Goal: Transaction & Acquisition: Purchase product/service

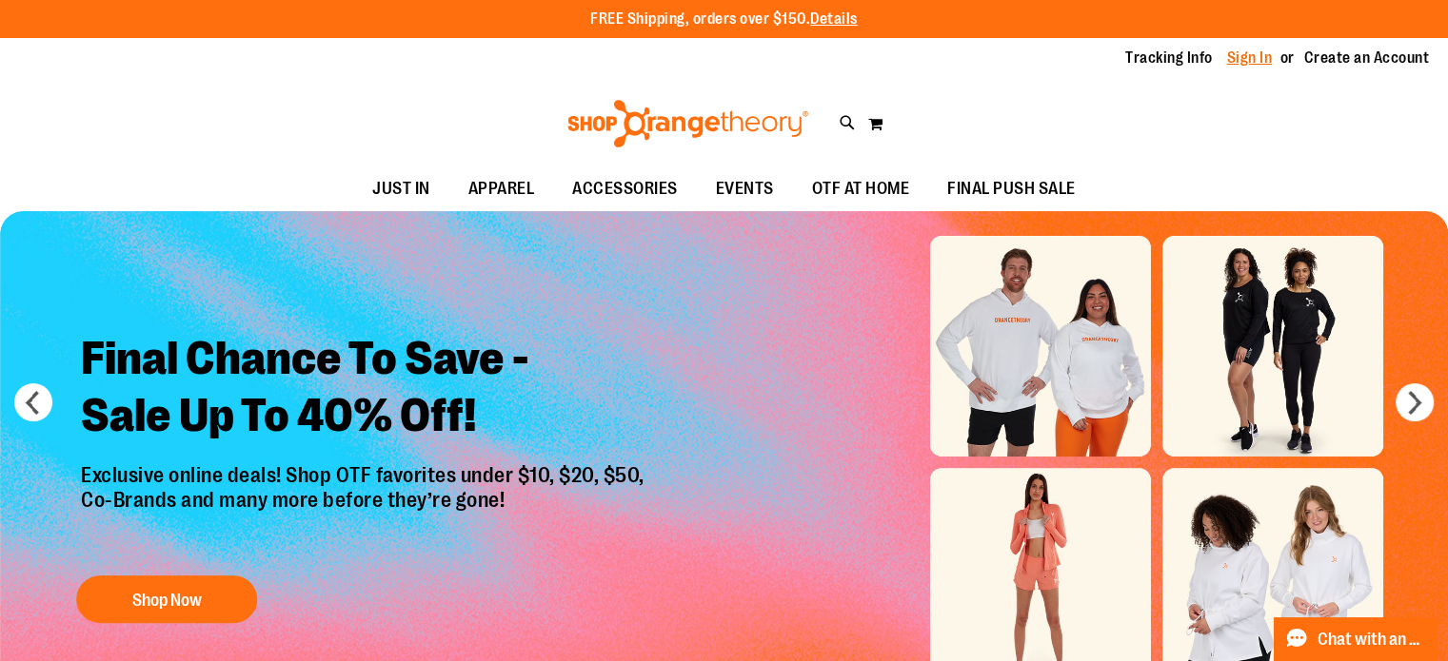
type input "**********"
click at [1232, 61] on link "Sign In" at bounding box center [1250, 58] width 46 height 21
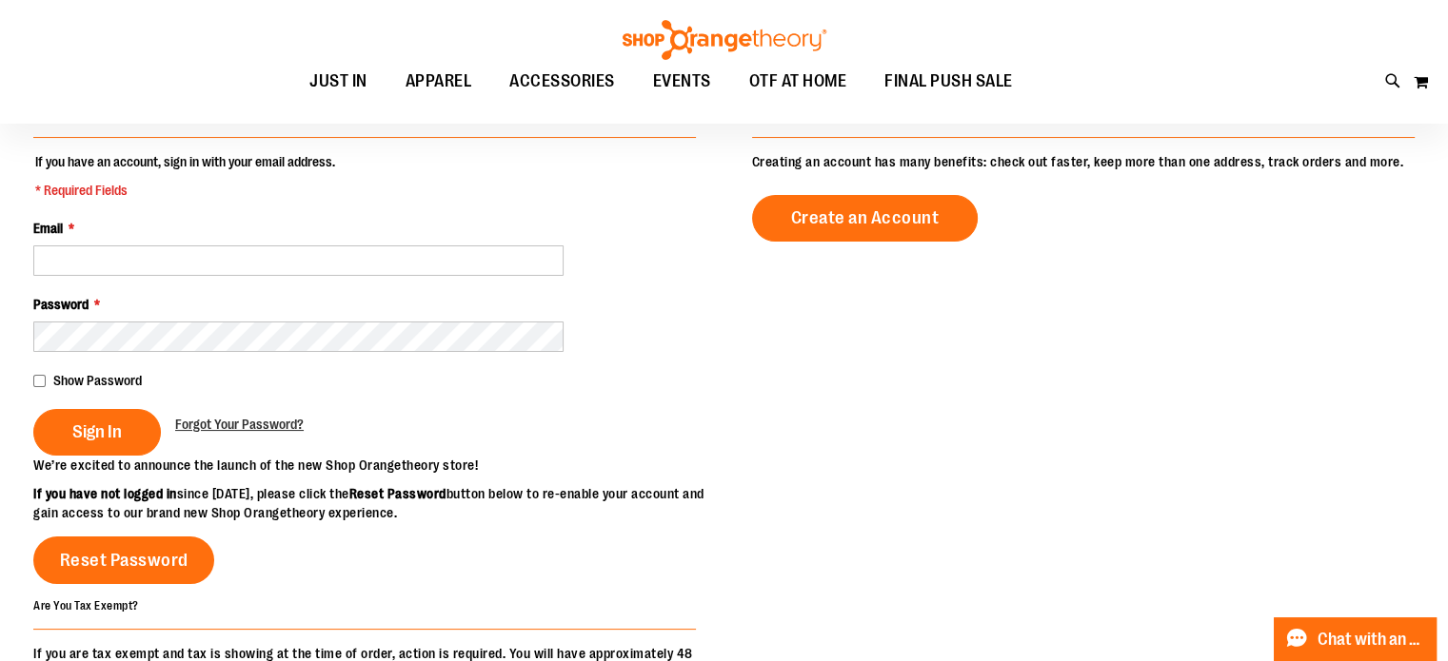
scroll to position [190, 0]
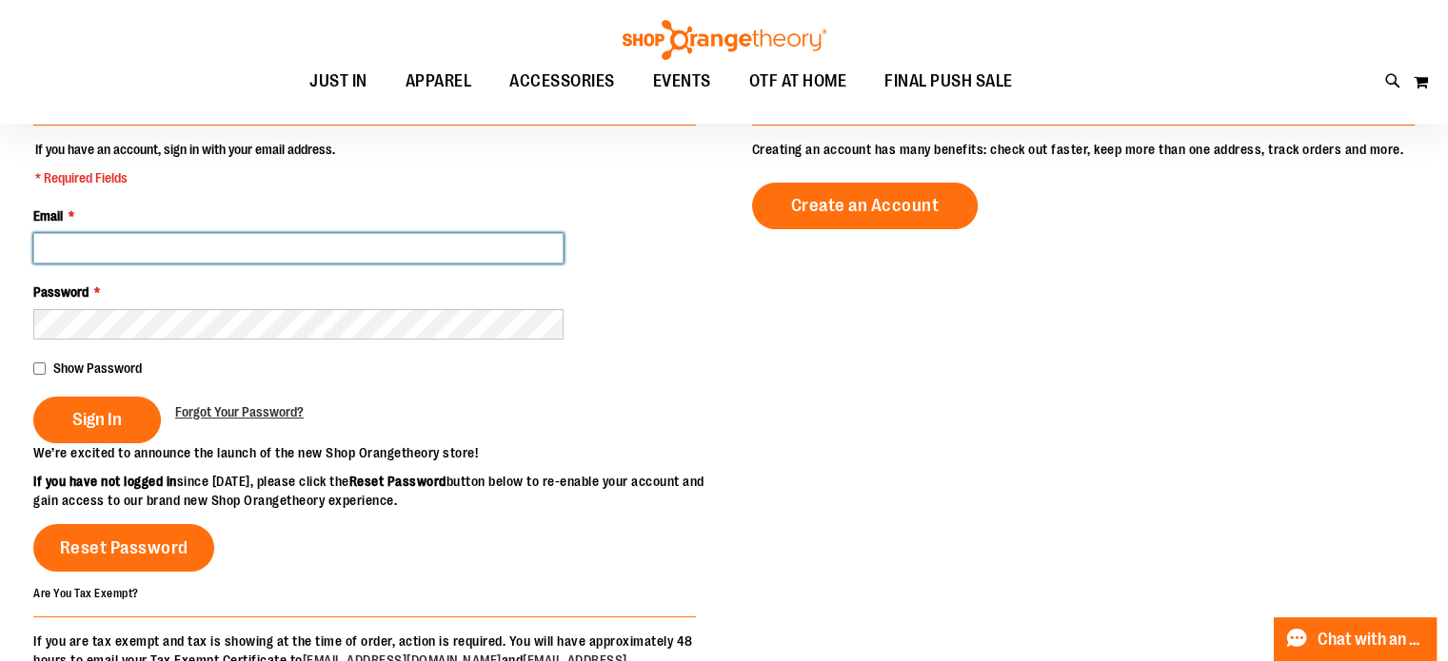
type input "**********"
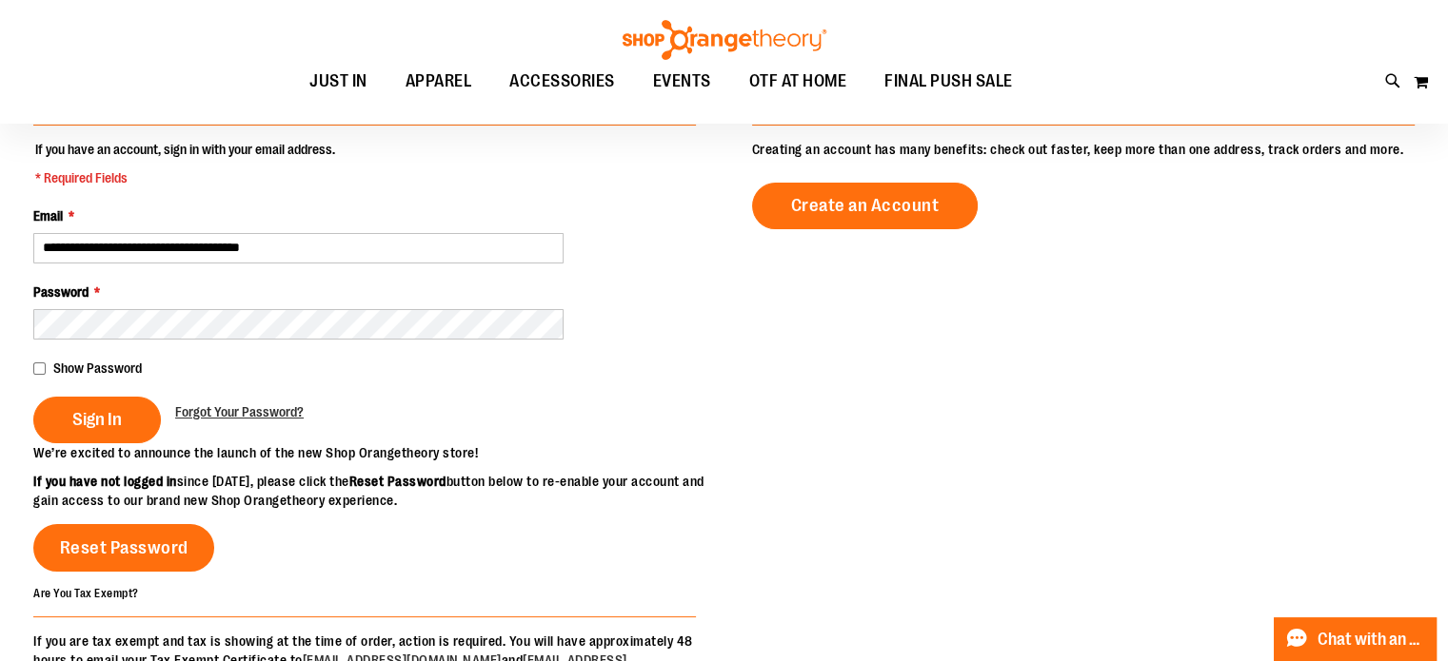
type input "**********"
click at [54, 368] on span "Show Password" at bounding box center [97, 368] width 89 height 15
click at [114, 418] on span "Sign In" at bounding box center [96, 419] width 49 height 21
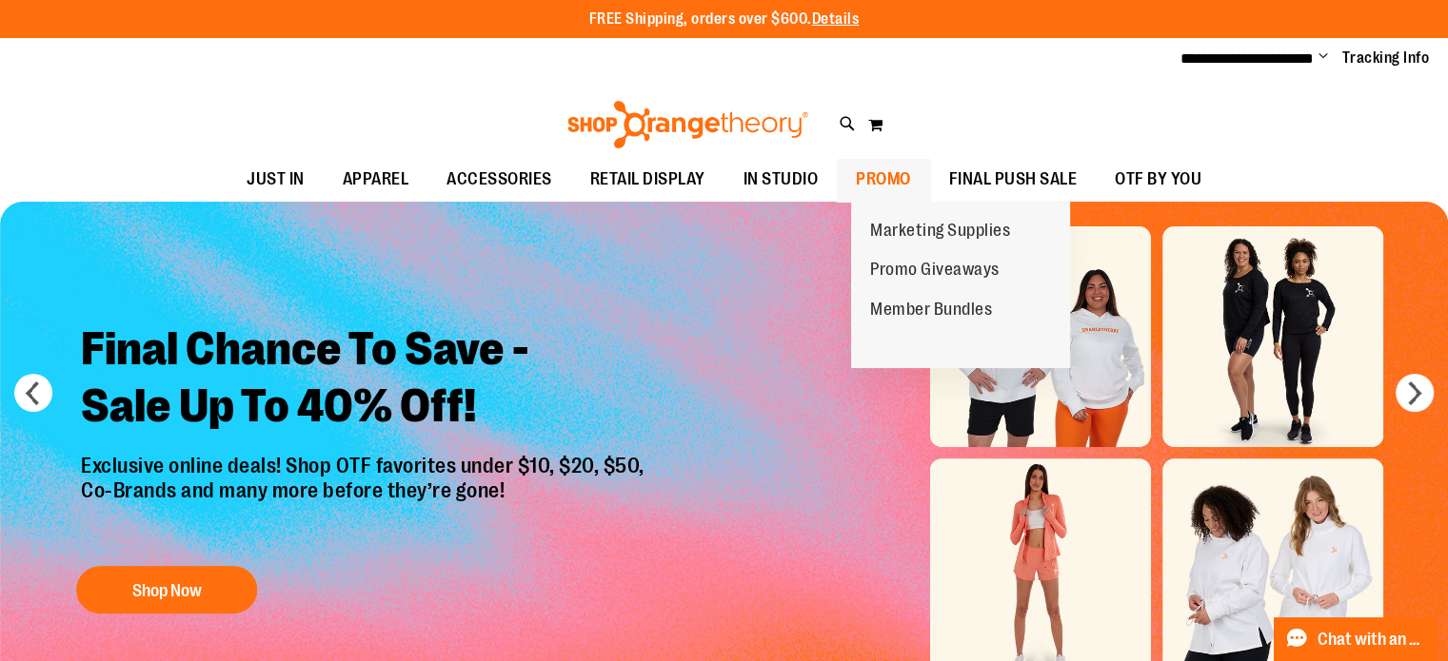
type input "**********"
click at [883, 178] on span "PROMO" at bounding box center [883, 179] width 55 height 43
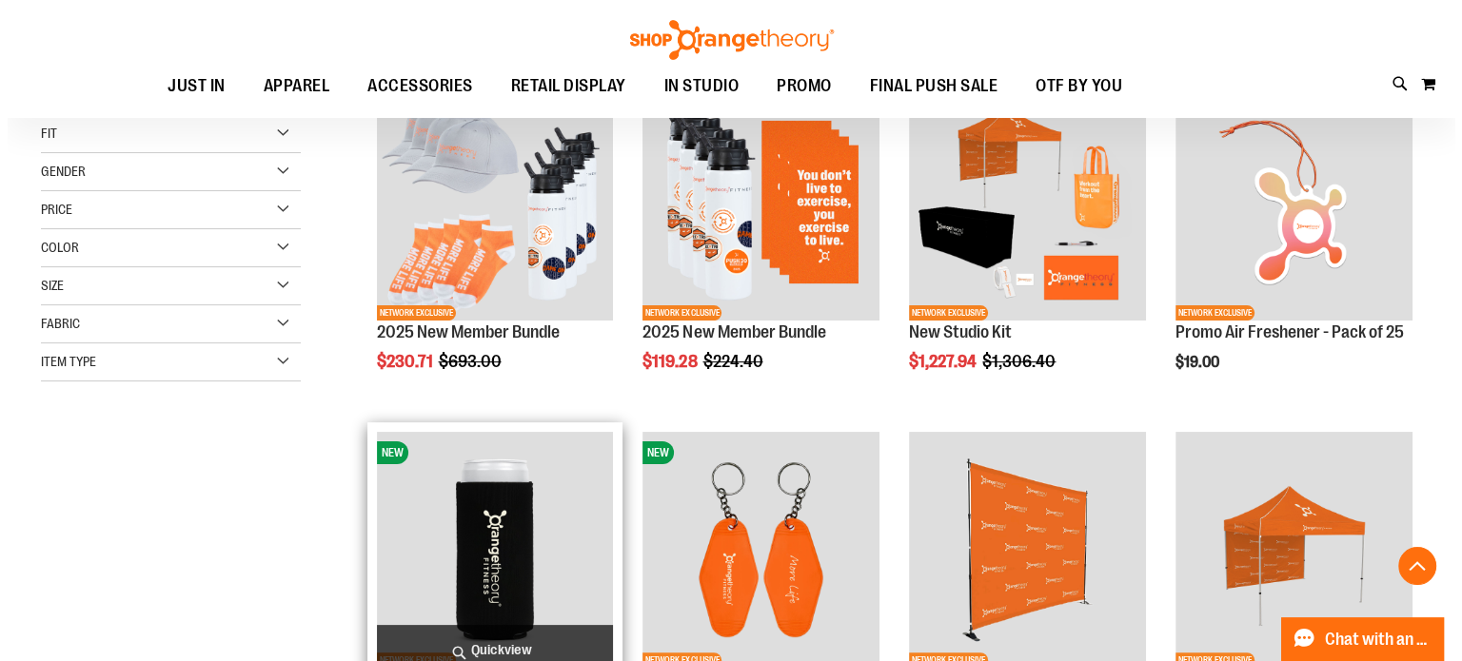
scroll to position [286, 0]
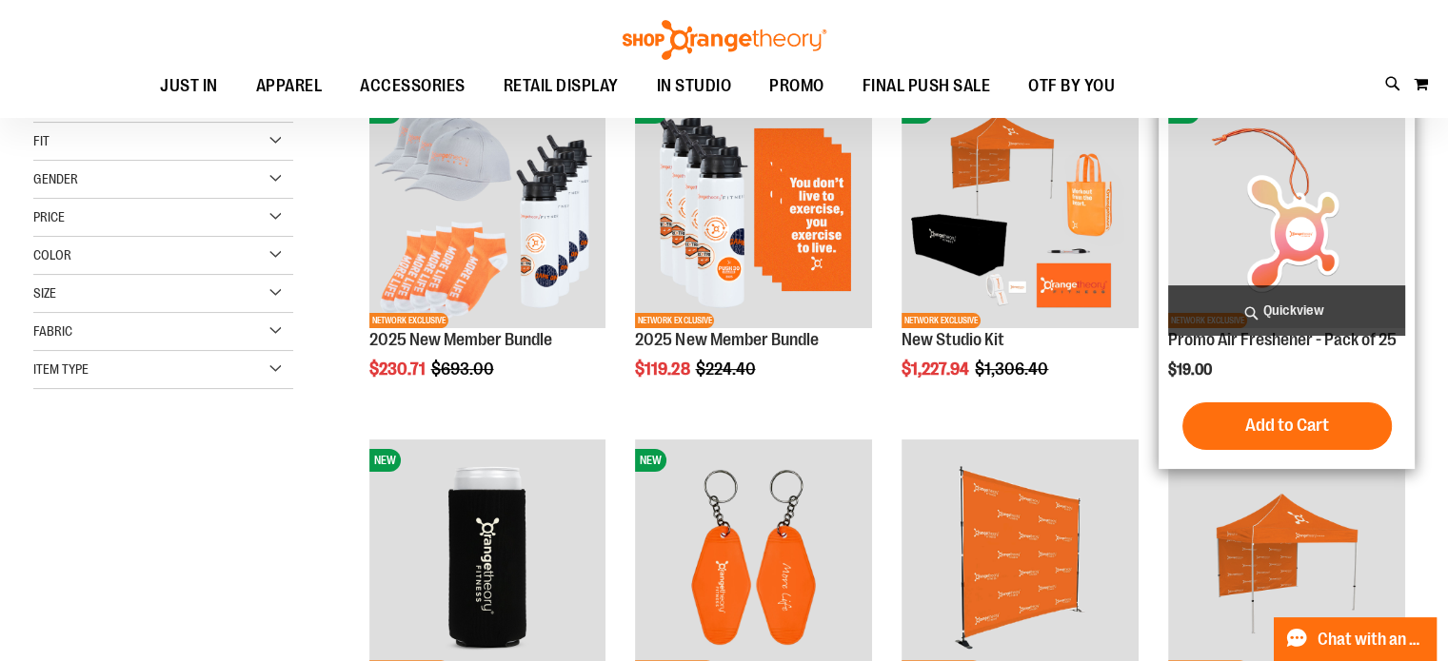
type input "**********"
click at [1293, 304] on span "Quickview" at bounding box center [1286, 311] width 237 height 50
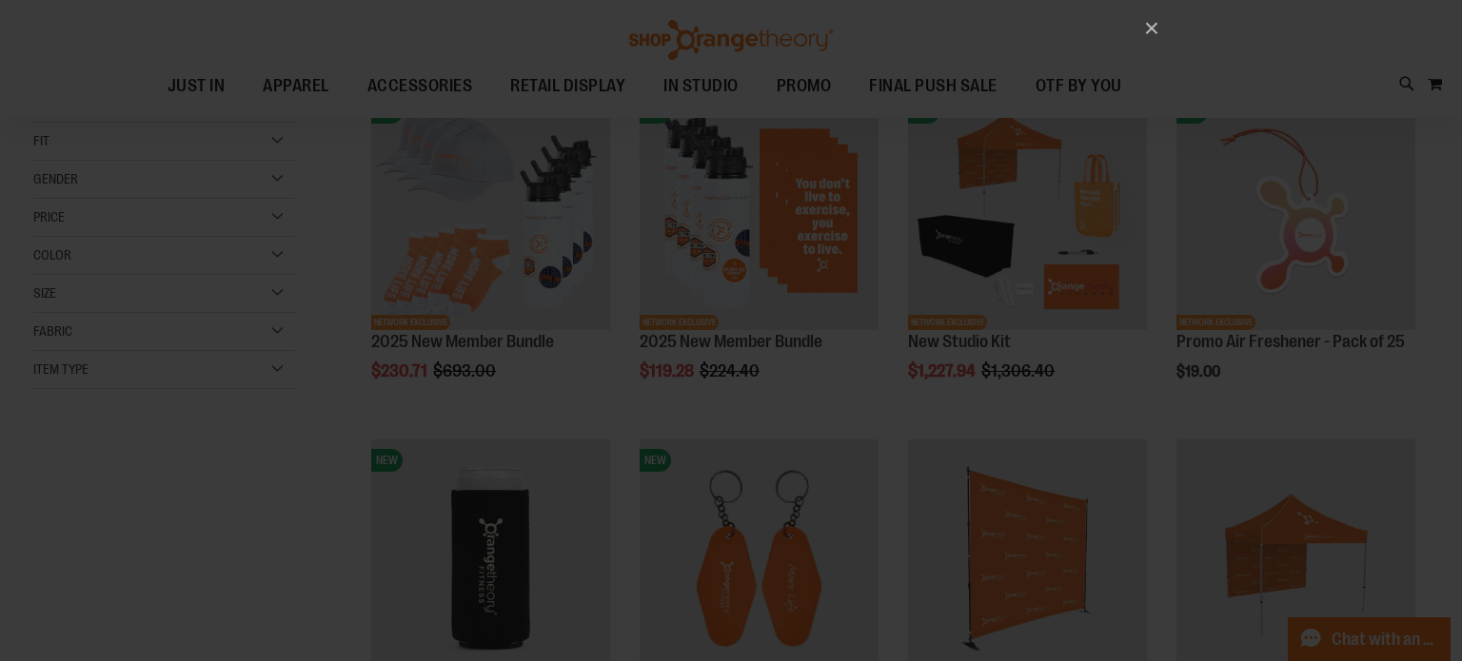
scroll to position [0, 0]
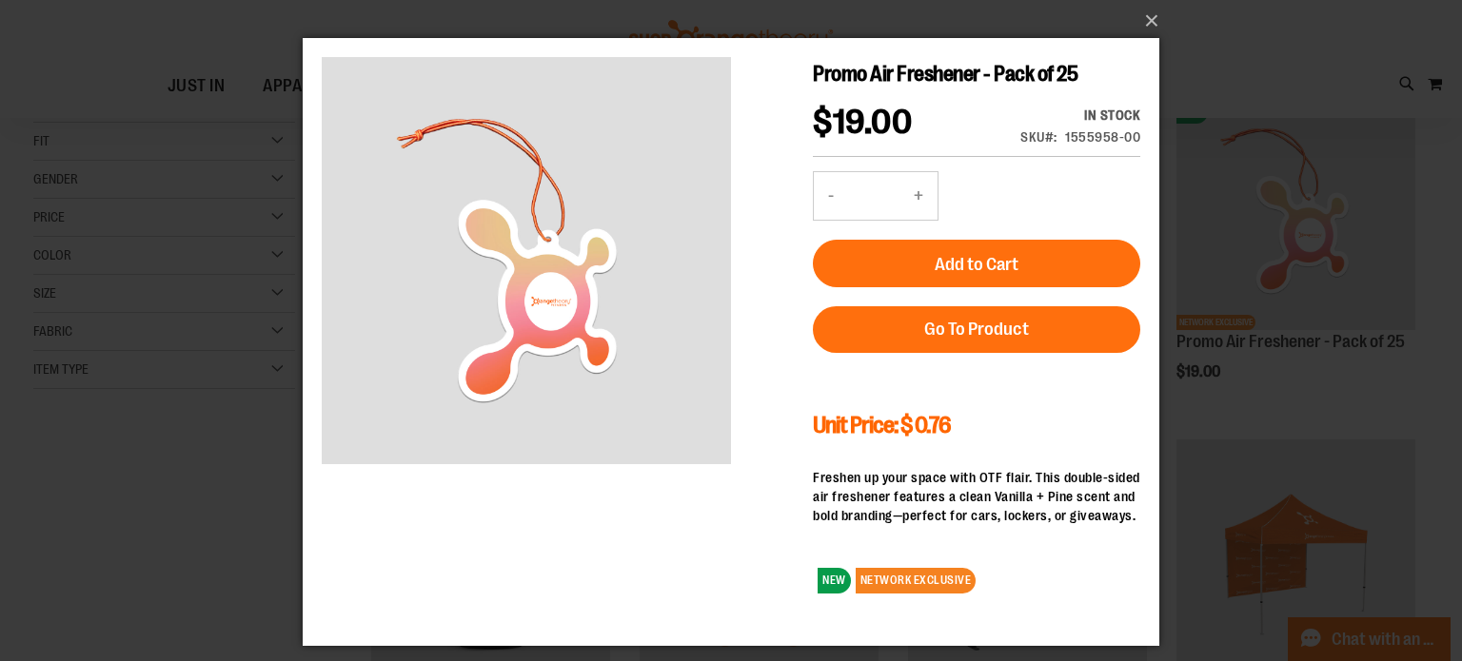
click at [917, 186] on button "+" at bounding box center [918, 196] width 38 height 48
type input "*"
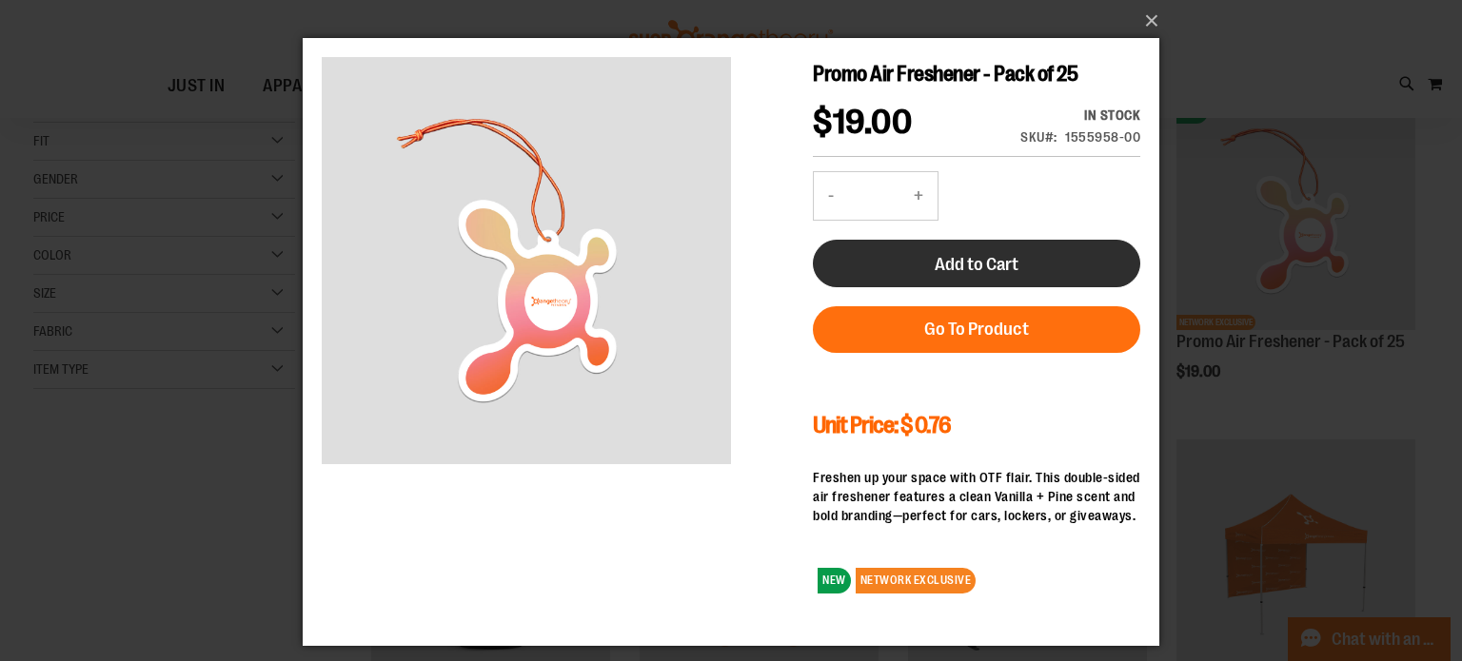
click at [944, 252] on button "Add to Cart" at bounding box center [976, 264] width 327 height 48
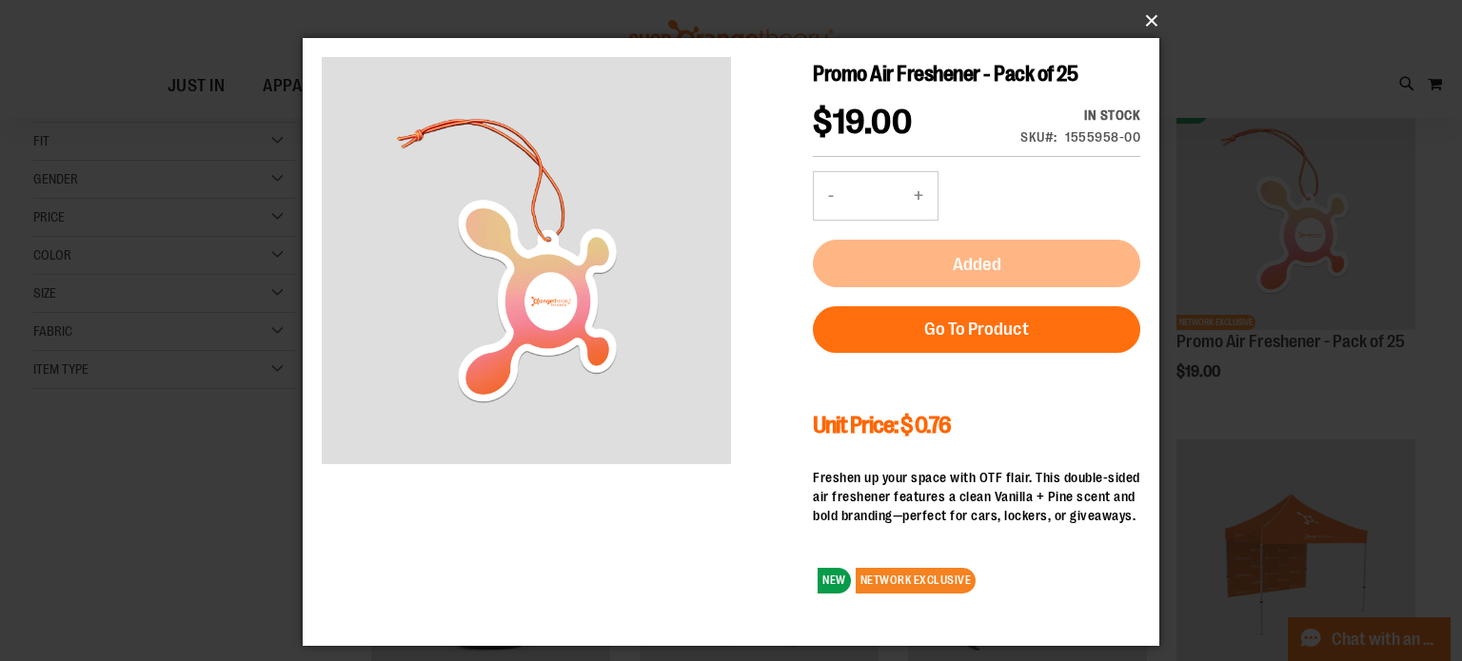
click at [1148, 22] on button "×" at bounding box center [736, 21] width 857 height 42
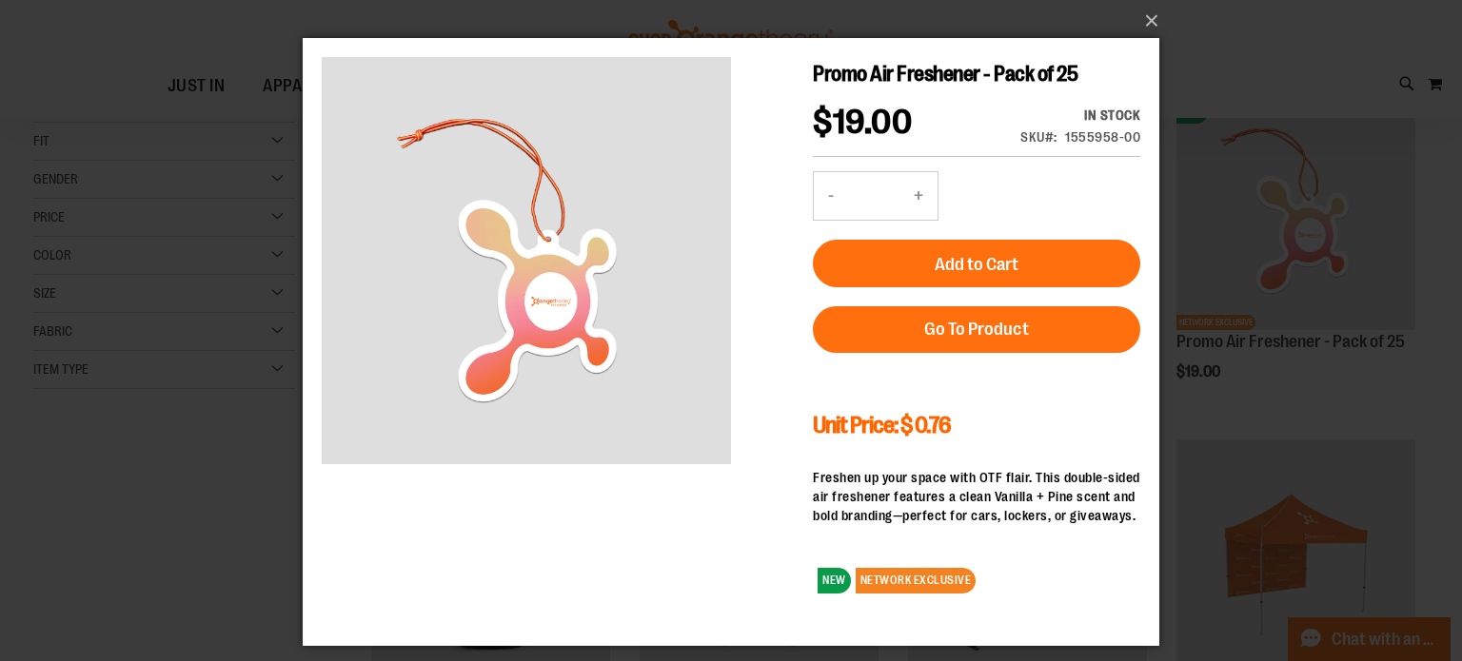
click at [1150, 17] on div "Toggle Nav Search Popular Suggestions Advanced Search" at bounding box center [731, 59] width 1462 height 118
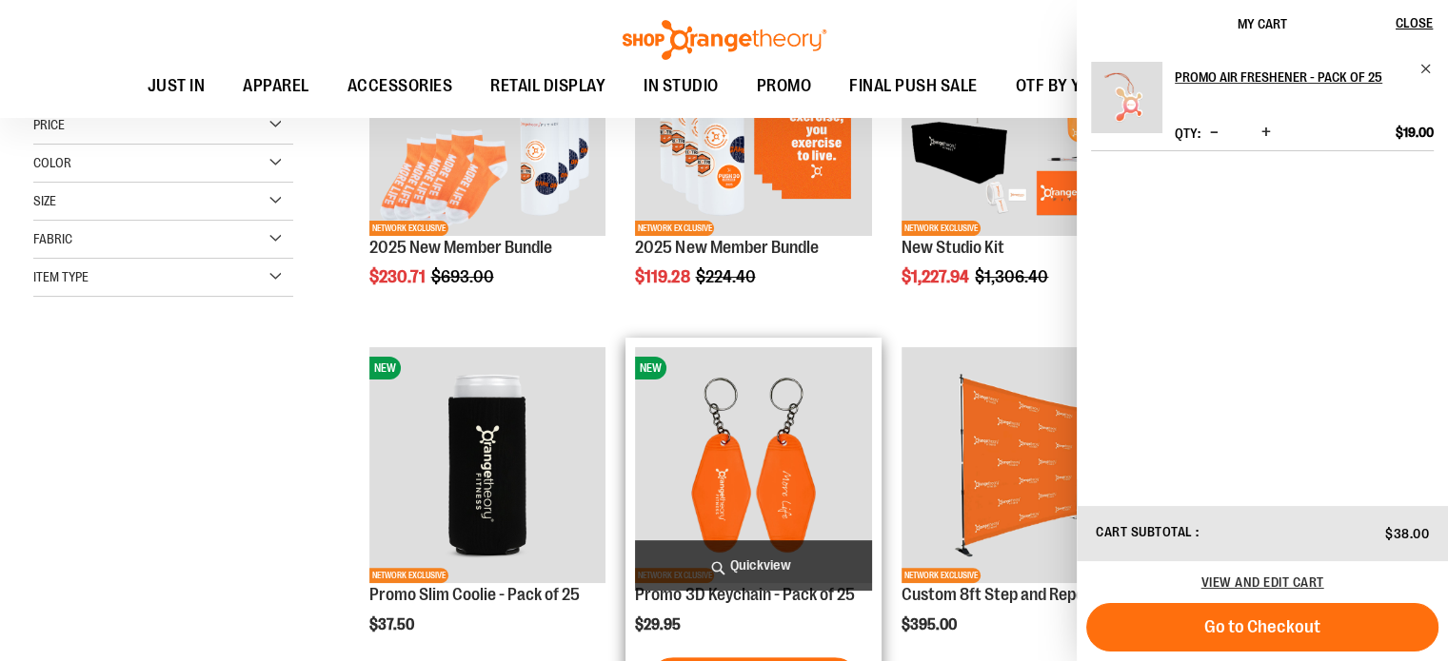
scroll to position [381, 0]
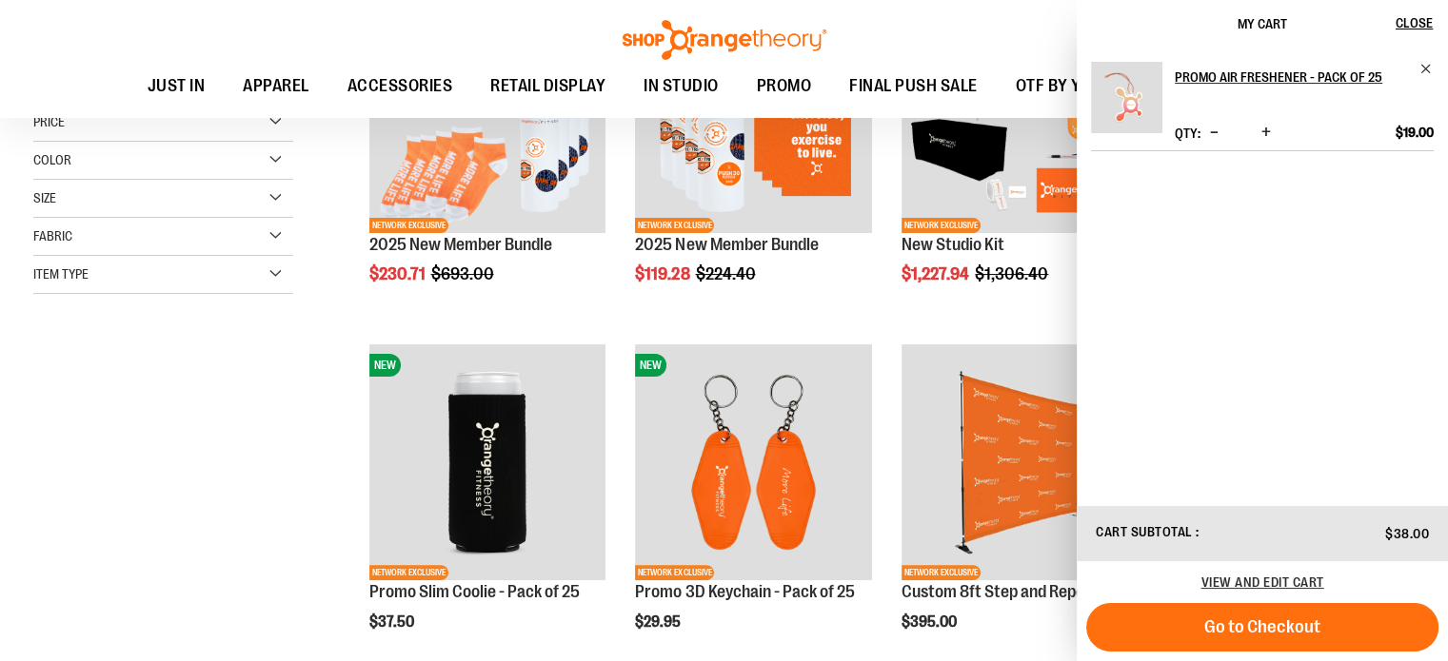
click at [226, 407] on div "**********" at bounding box center [723, 526] width 1381 height 1234
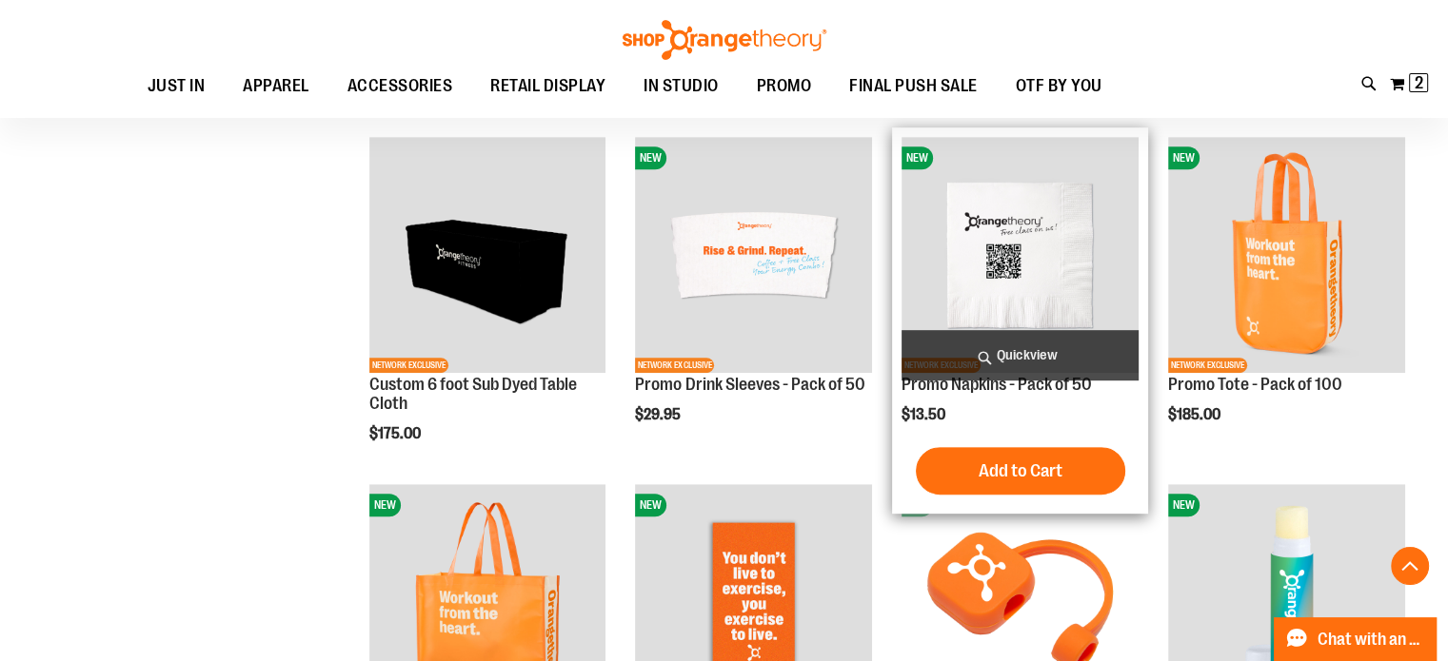
scroll to position [857, 0]
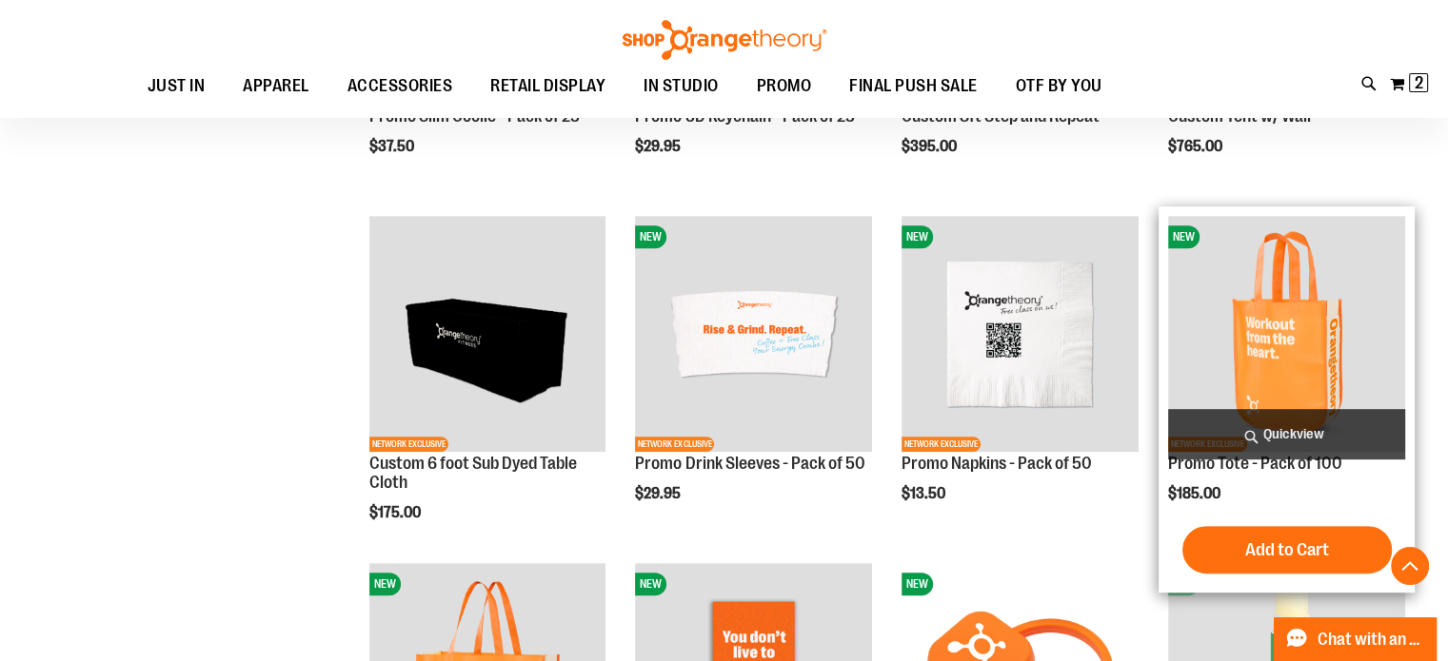
click at [1261, 561] on button "Add to Cart" at bounding box center [1286, 550] width 209 height 48
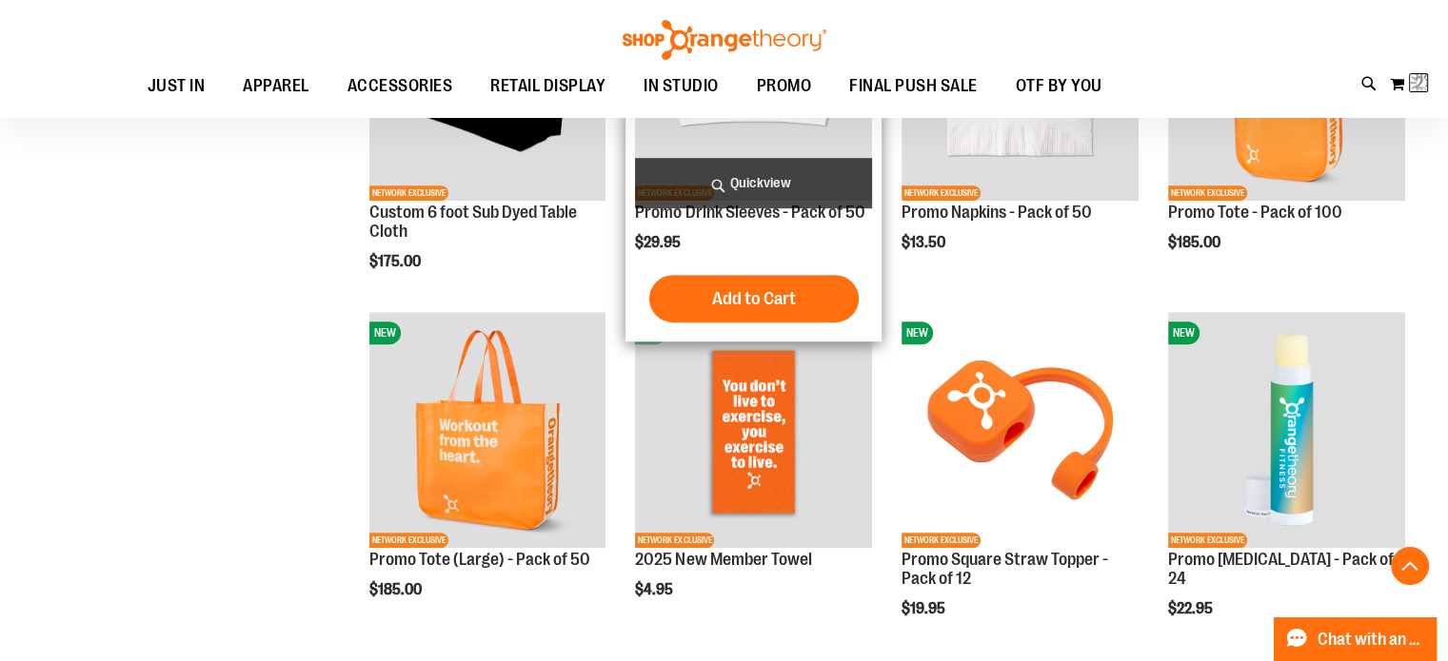
scroll to position [1142, 0]
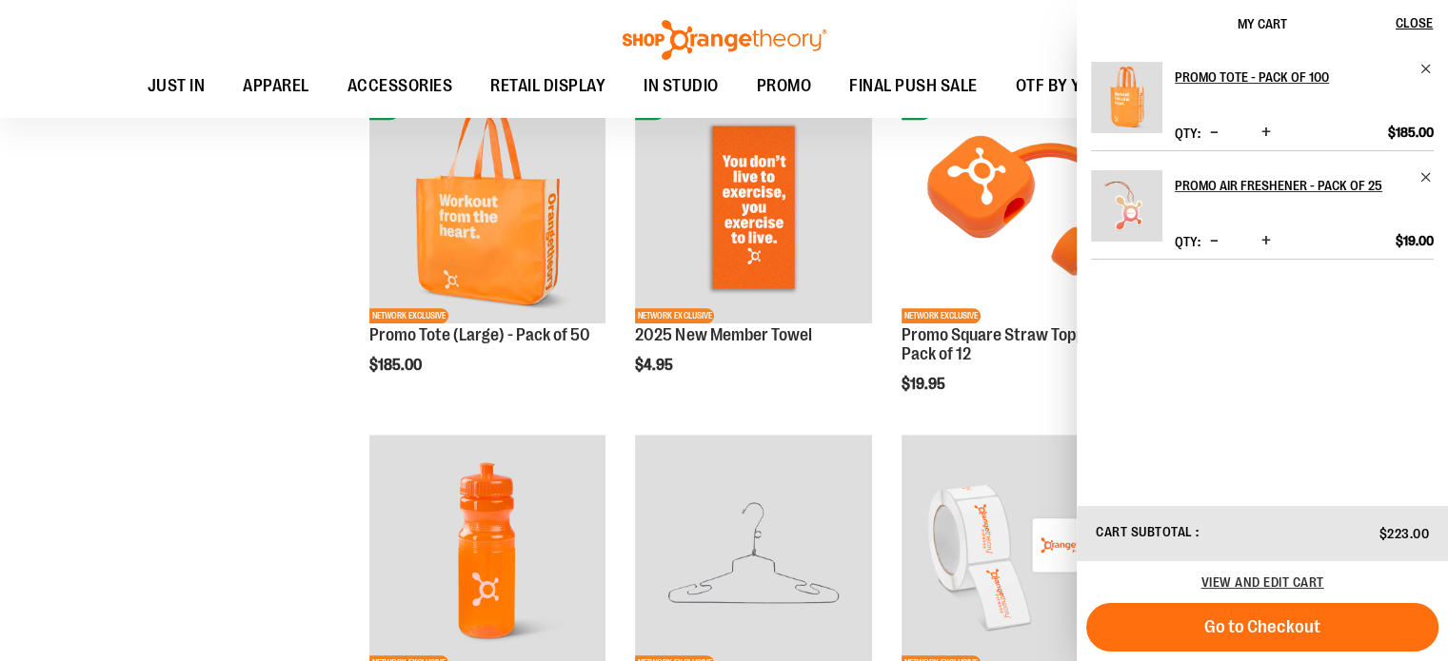
click at [157, 387] on div "**********" at bounding box center [723, 95] width 1381 height 2276
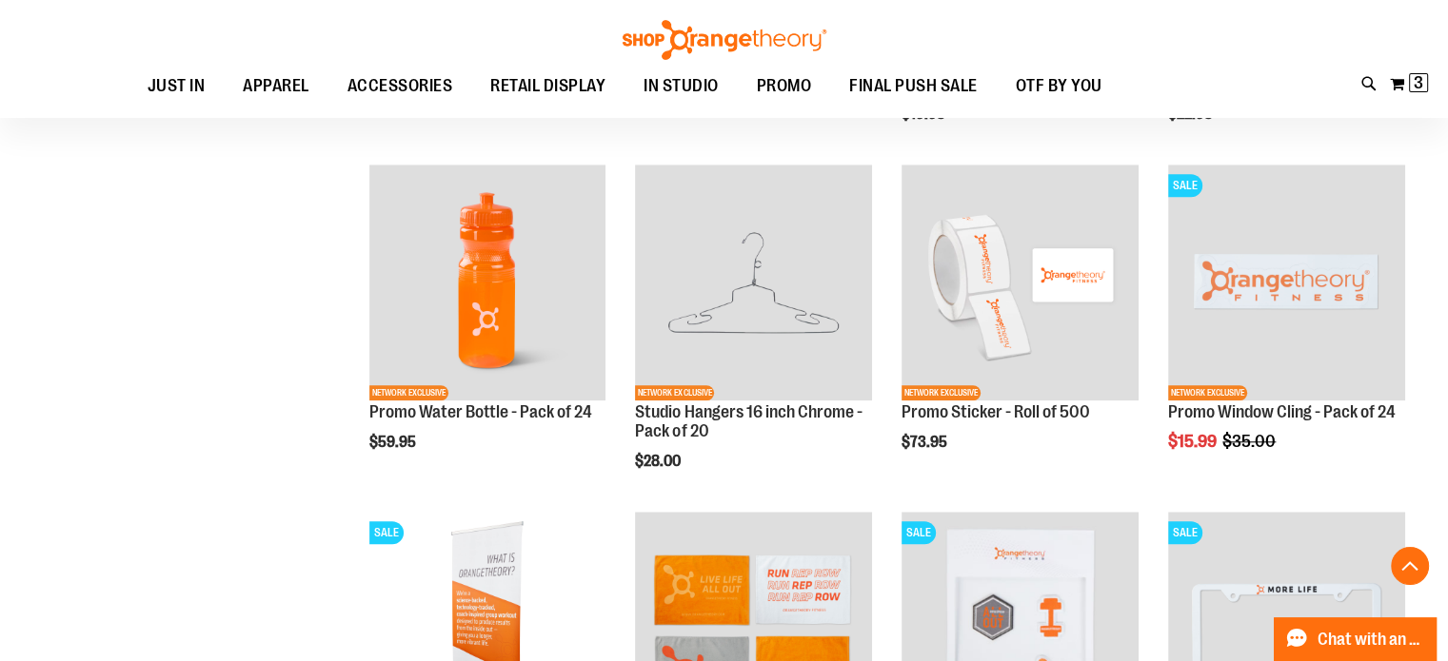
scroll to position [1618, 0]
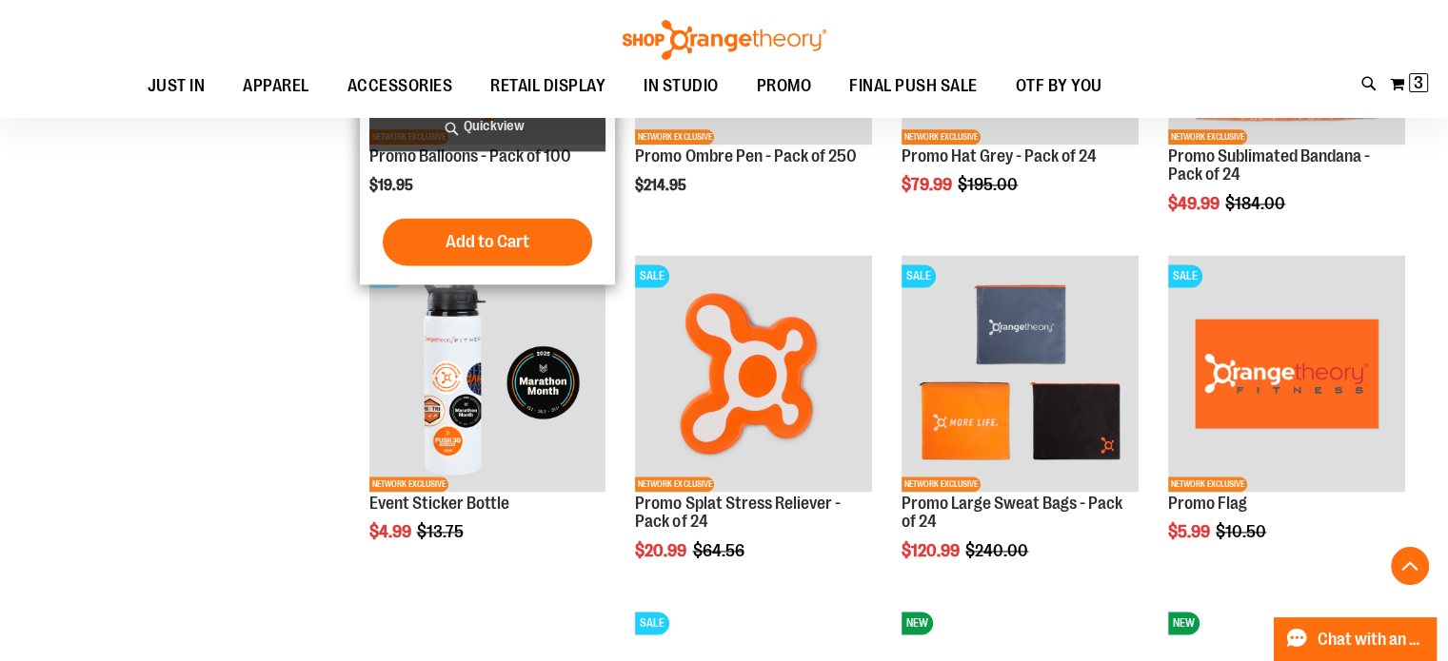
scroll to position [2570, 0]
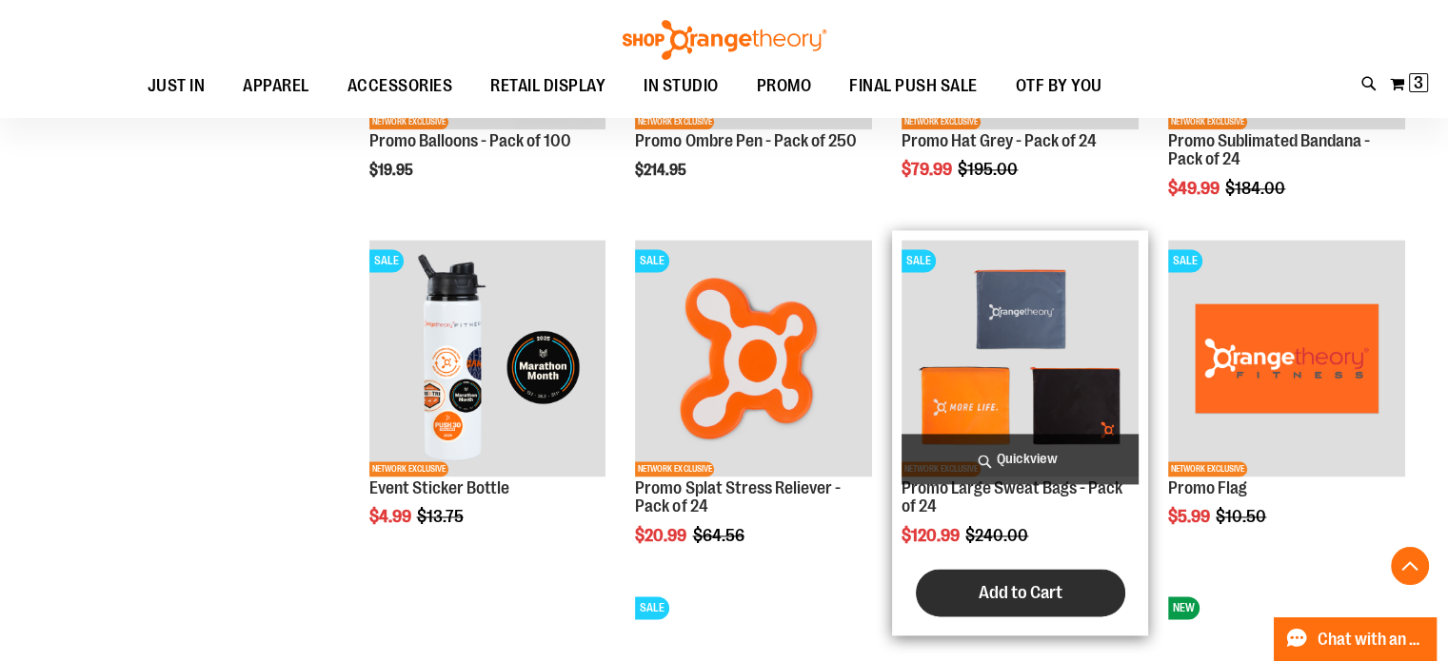
click at [1019, 608] on button "Add to Cart" at bounding box center [1020, 593] width 209 height 48
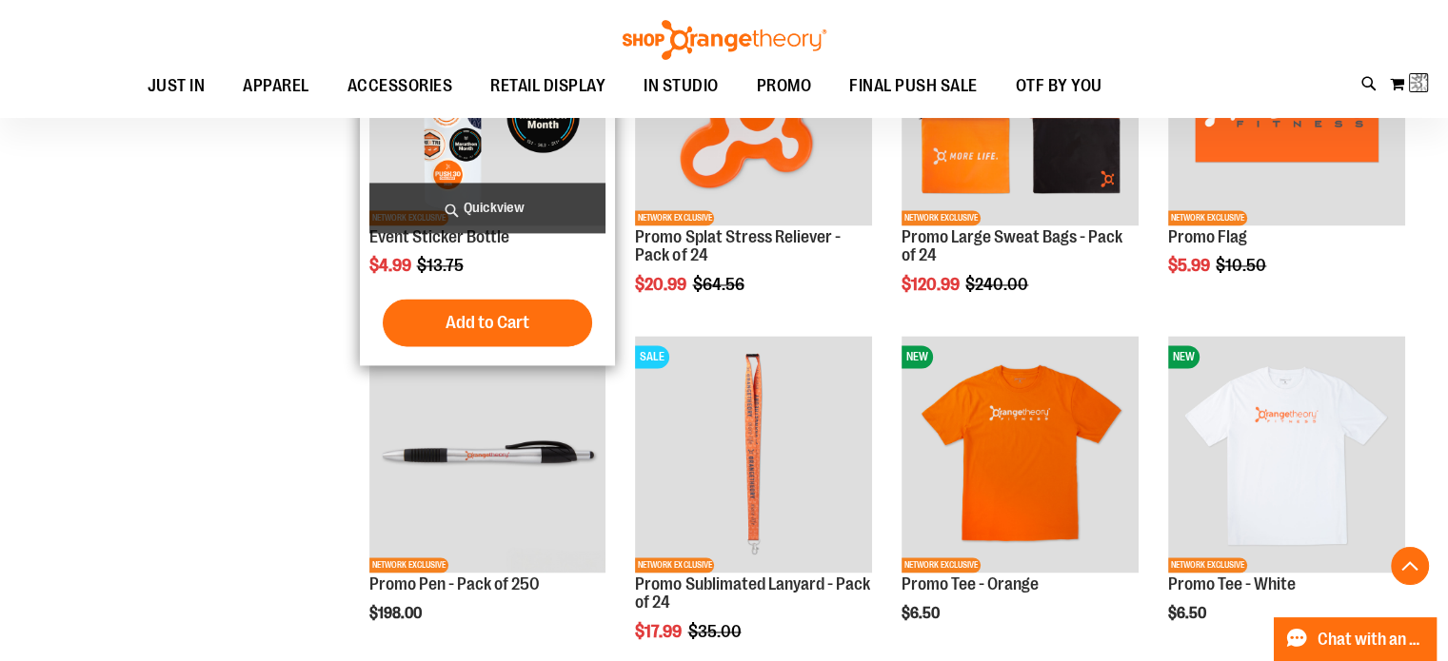
scroll to position [2855, 0]
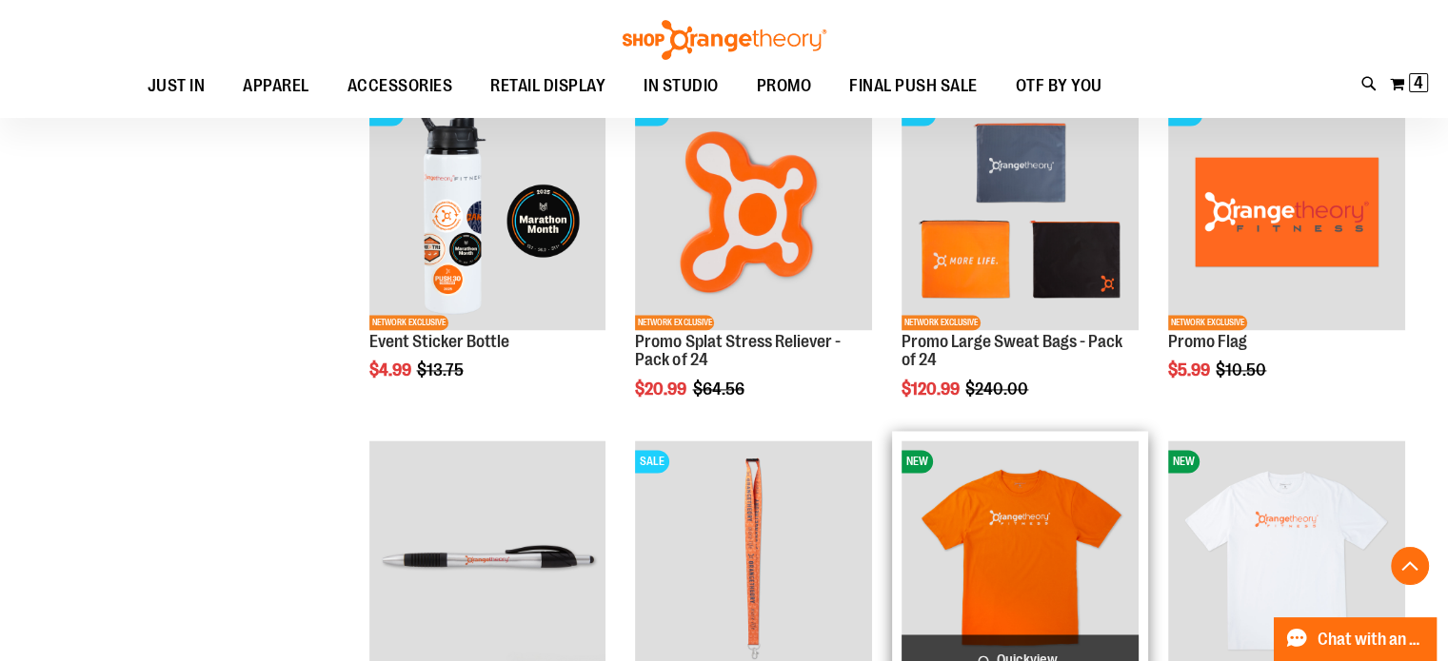
scroll to position [2665, 0]
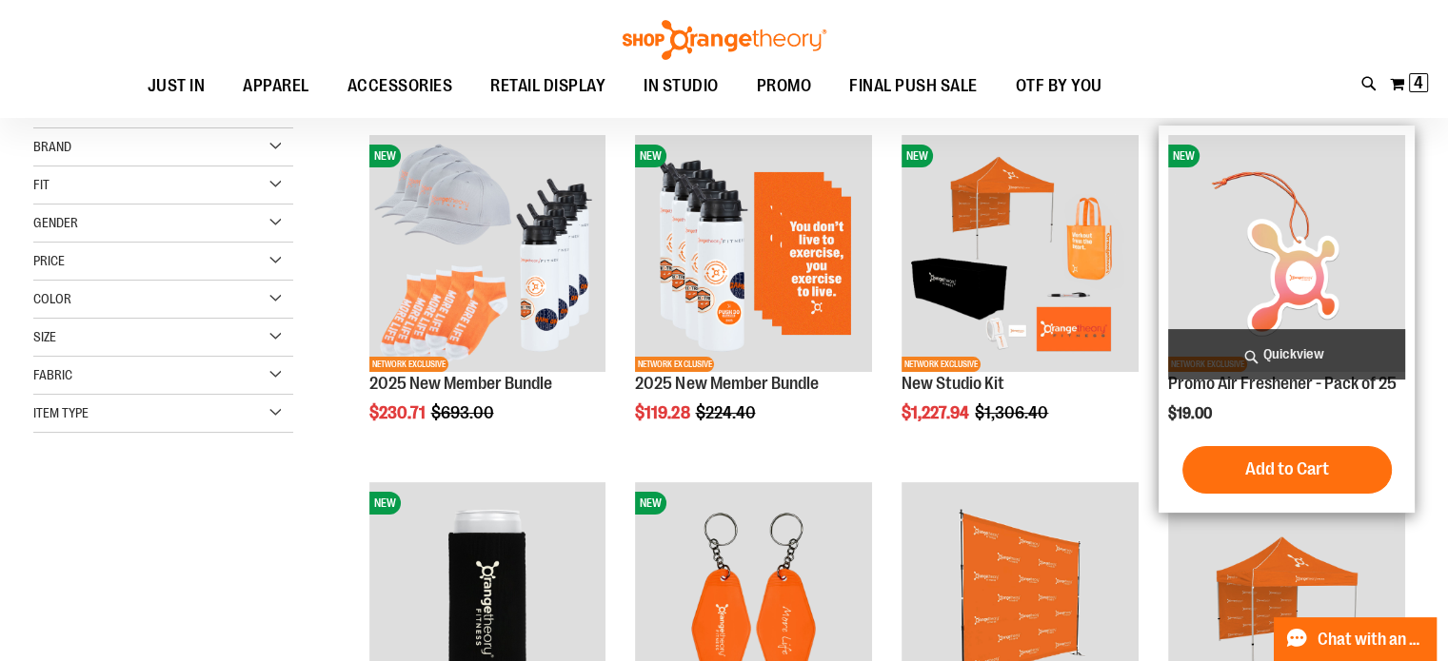
scroll to position [286, 0]
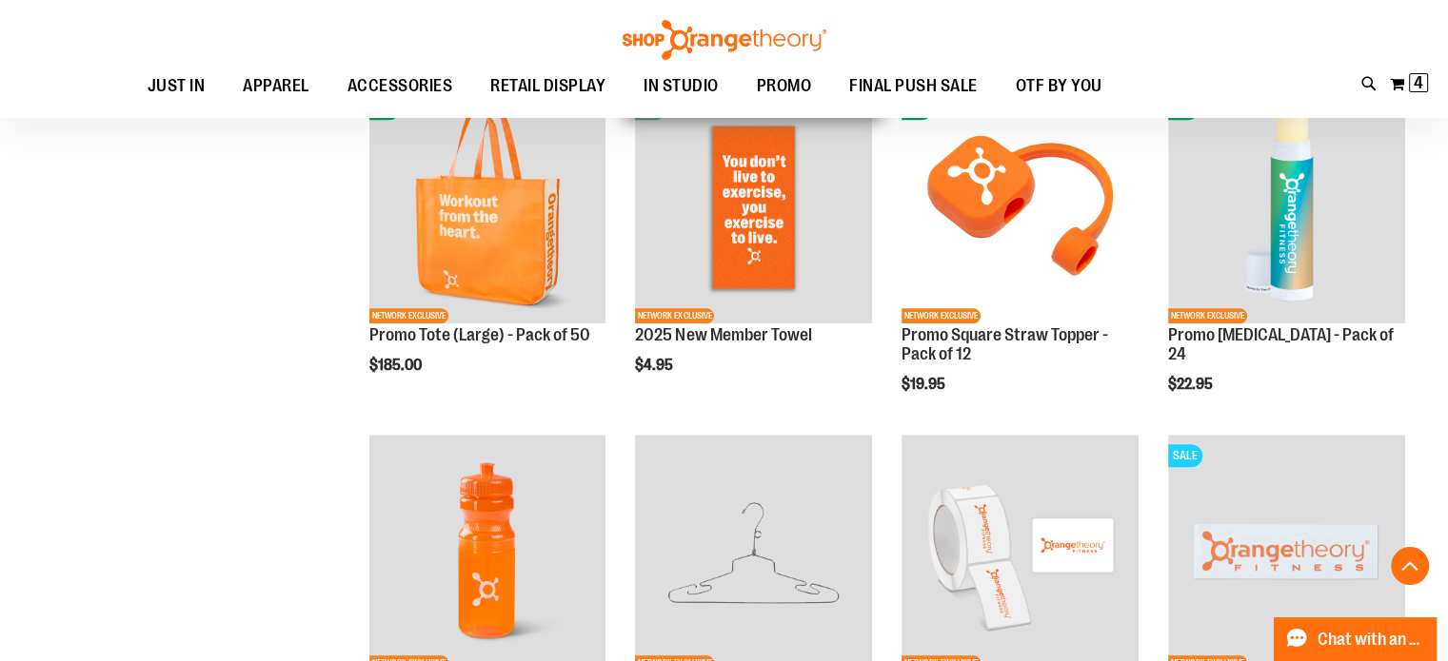
scroll to position [1523, 0]
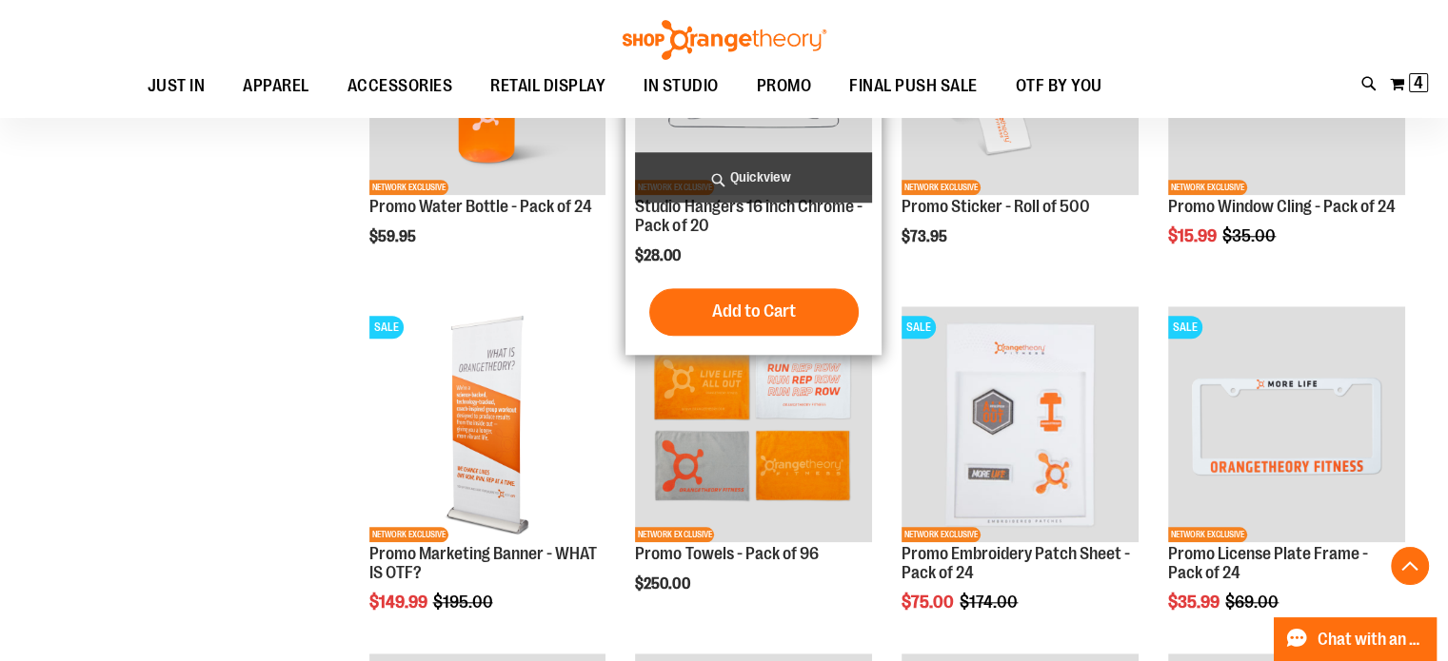
scroll to position [1903, 0]
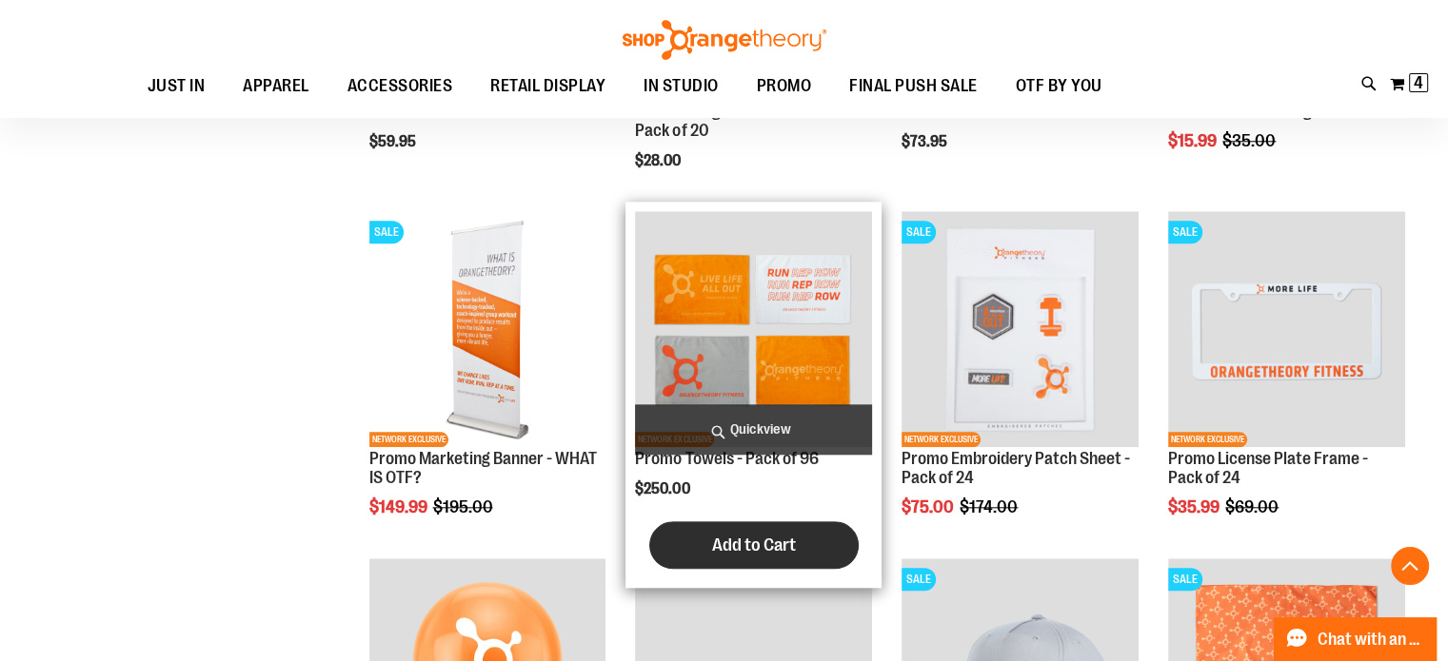
click at [753, 551] on span "Add to Cart" at bounding box center [754, 545] width 84 height 21
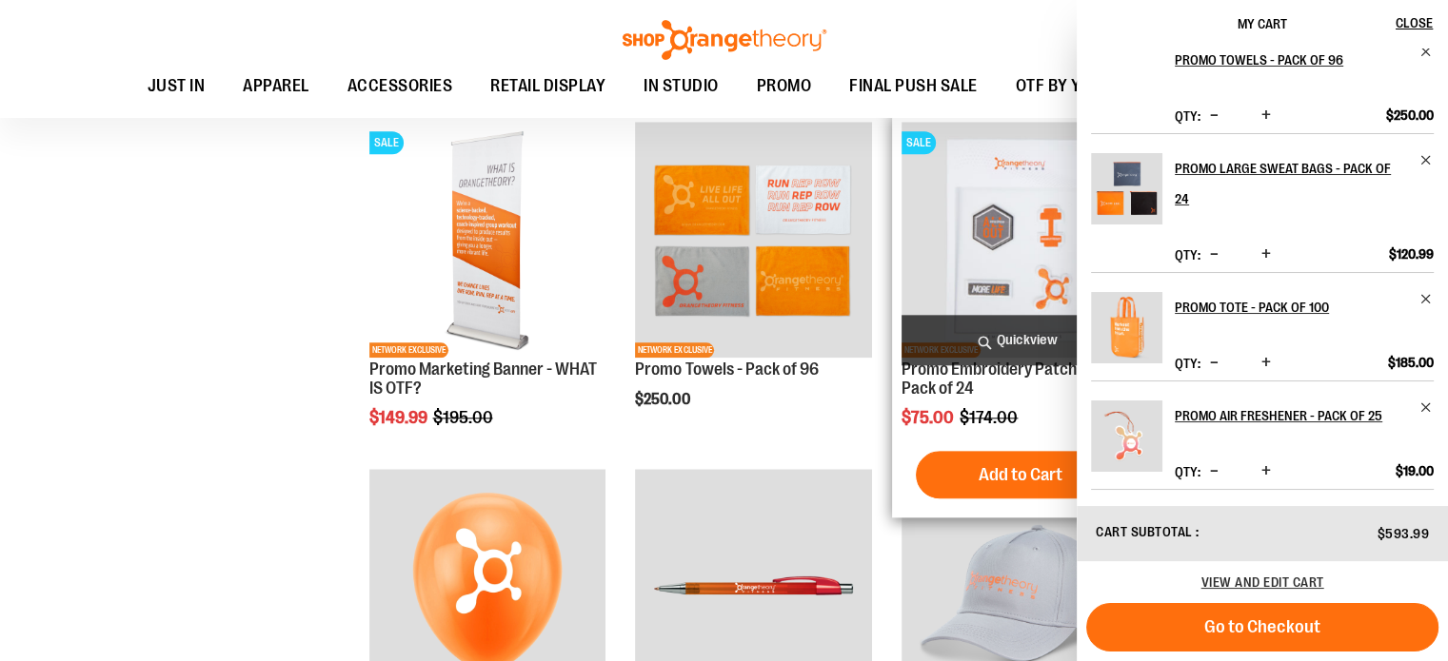
scroll to position [2094, 0]
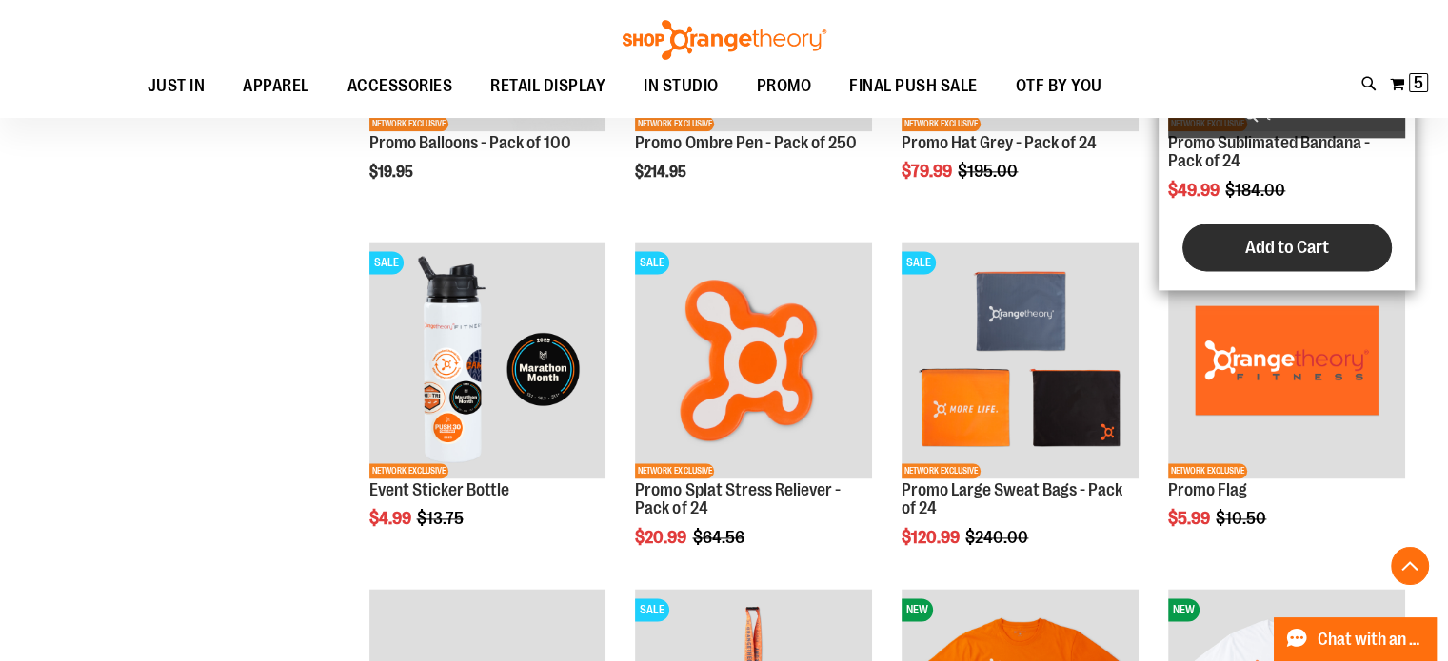
scroll to position [2570, 0]
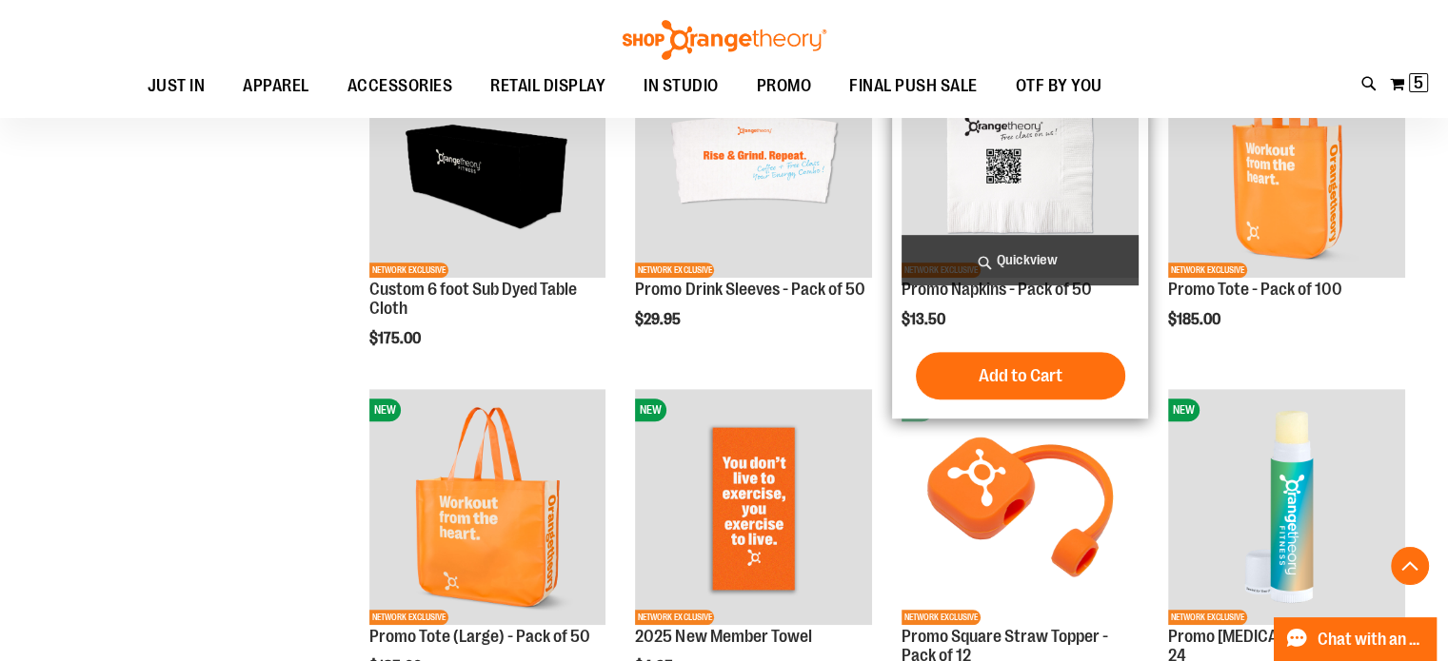
scroll to position [952, 0]
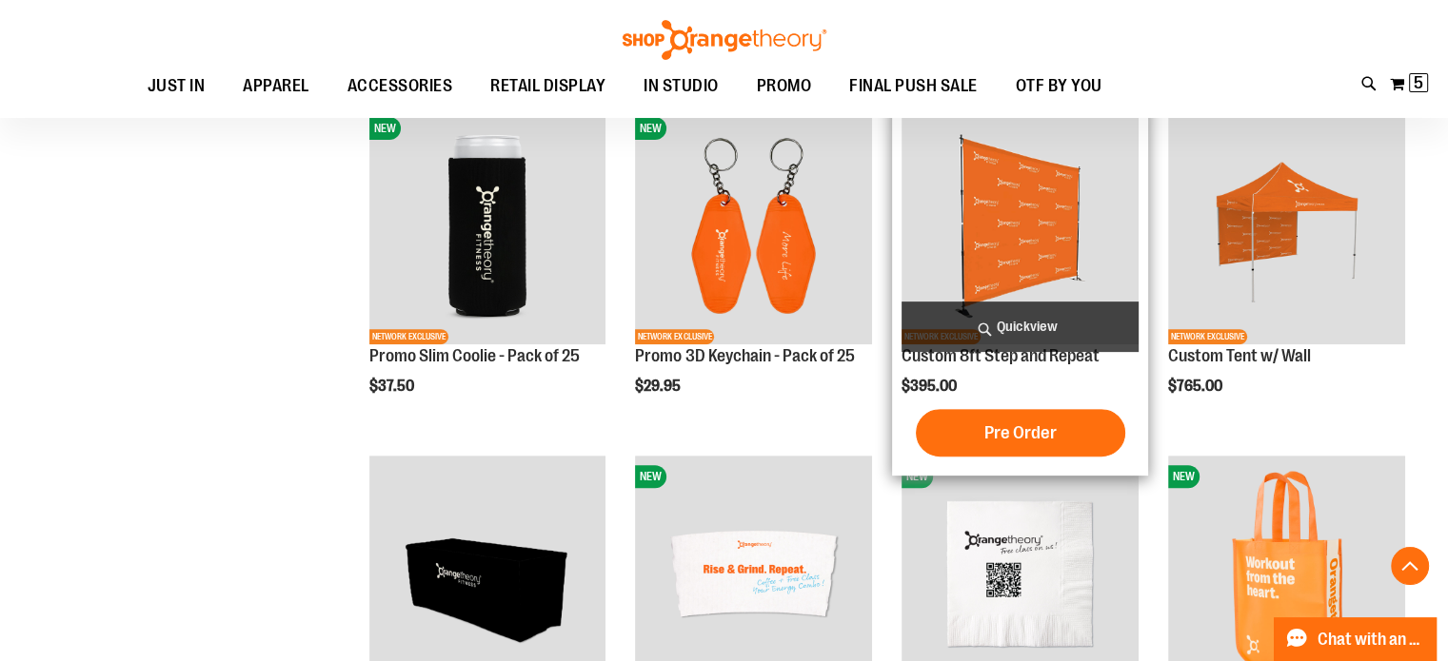
scroll to position [571, 0]
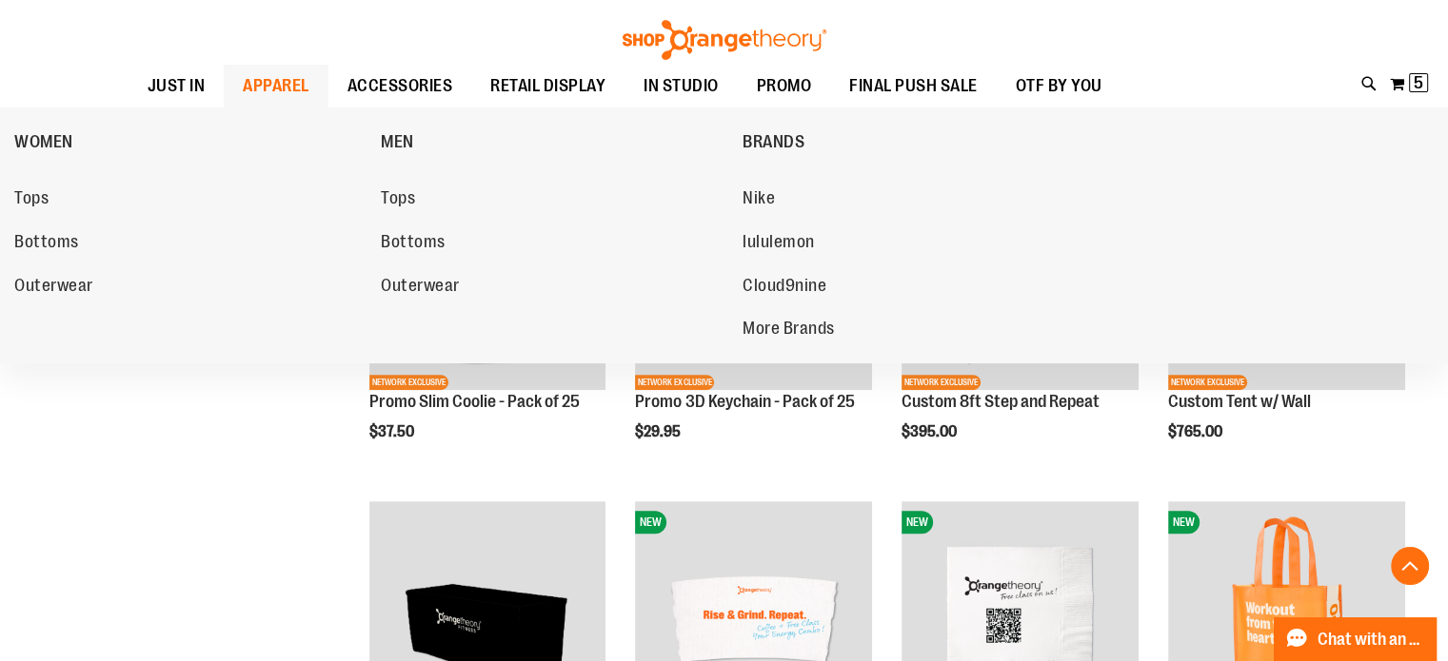
click at [243, 85] on span "APPAREL" at bounding box center [276, 86] width 67 height 43
click at [49, 287] on span "Outerwear" at bounding box center [53, 288] width 79 height 24
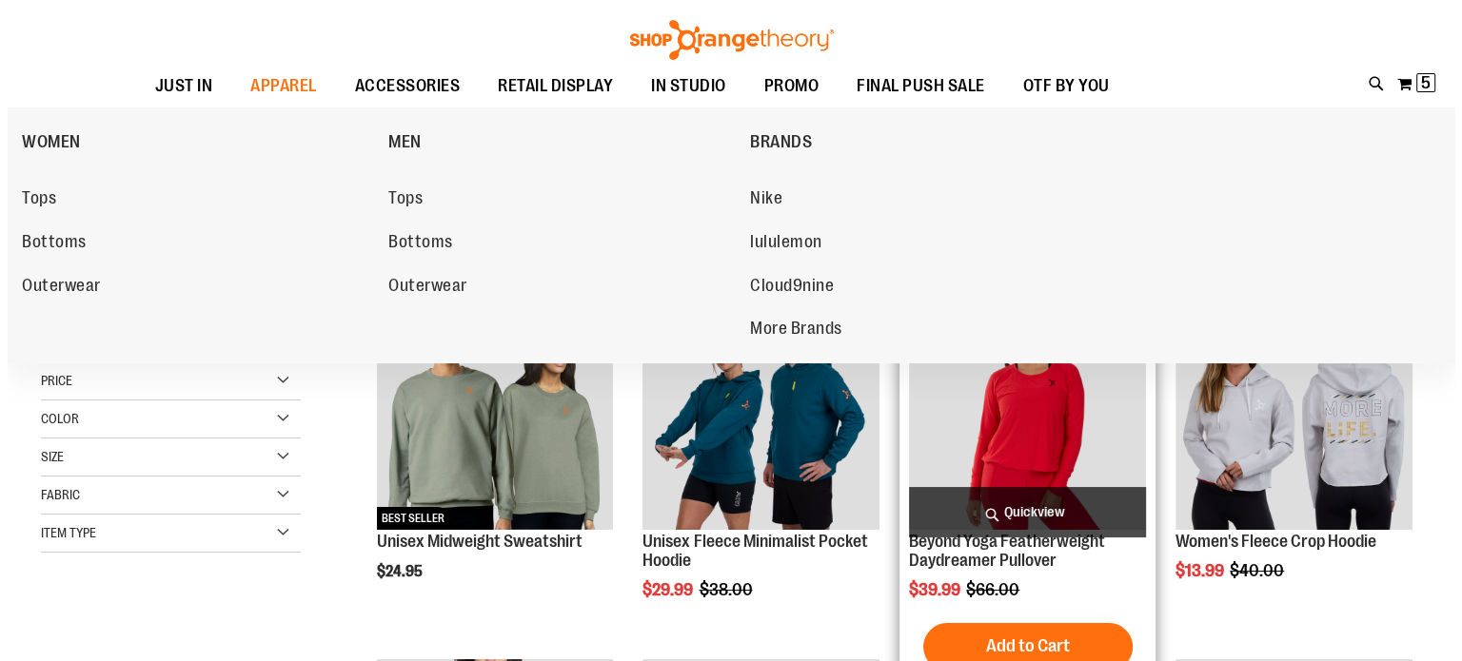
scroll to position [95, 0]
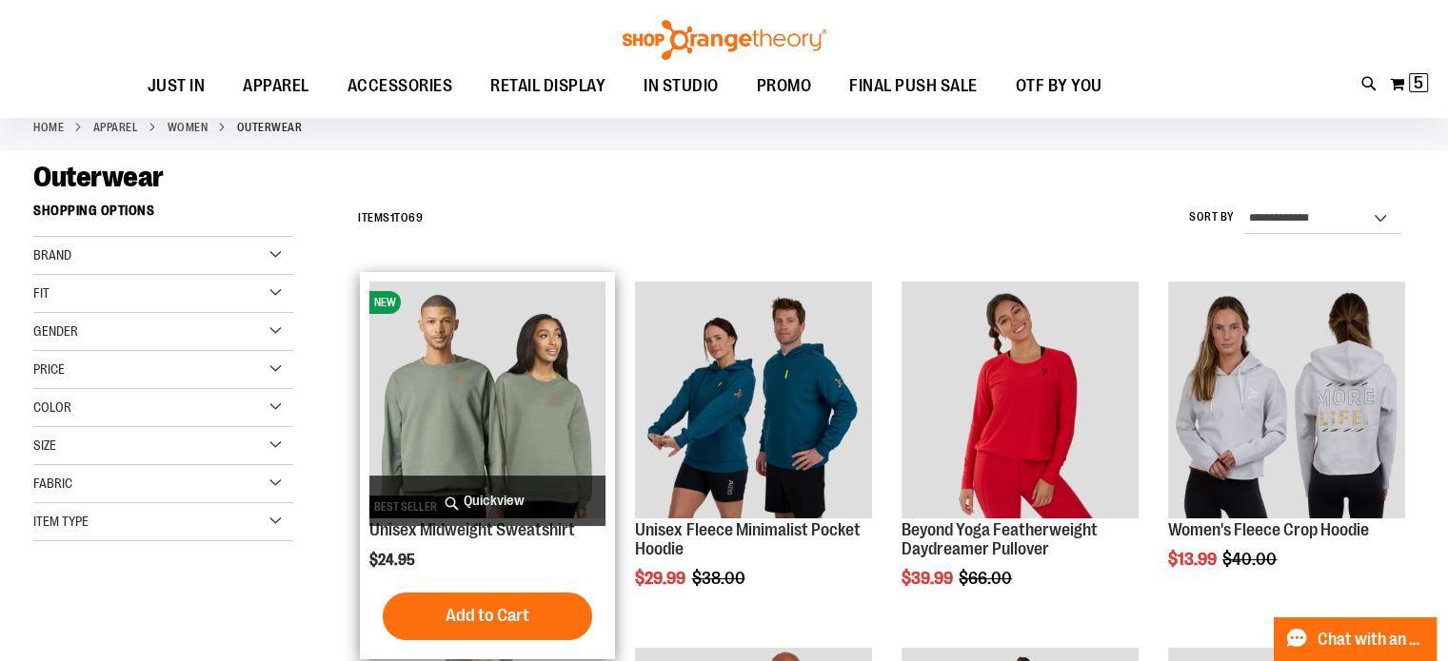
type input "**********"
click at [501, 497] on span "Quickview" at bounding box center [487, 501] width 237 height 50
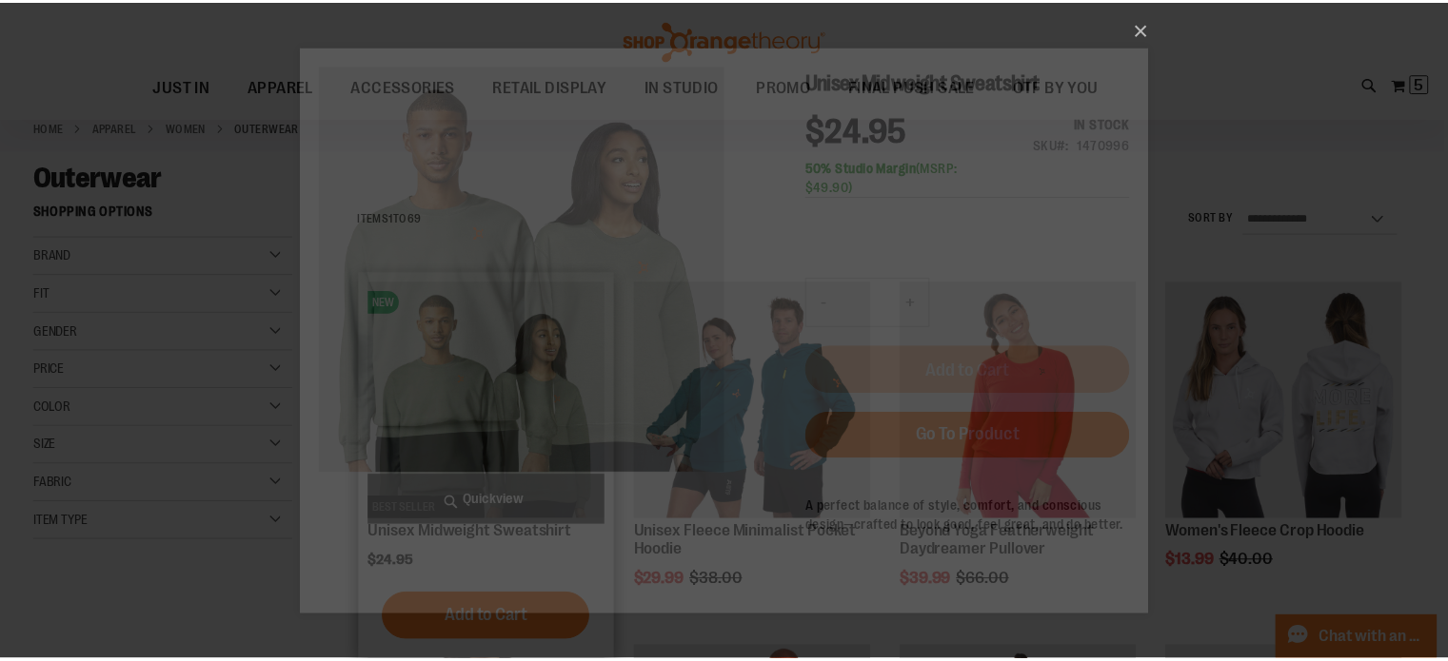
scroll to position [0, 0]
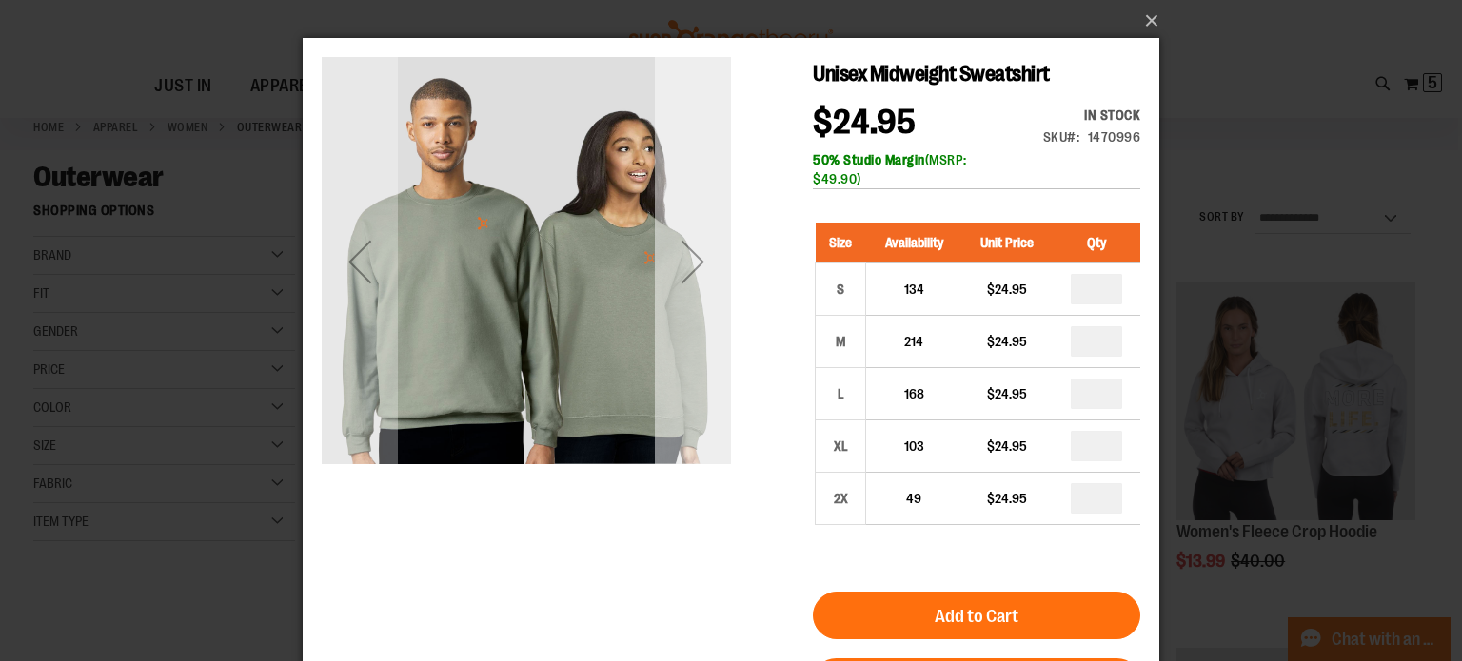
click at [664, 273] on div "Next" at bounding box center [693, 262] width 76 height 76
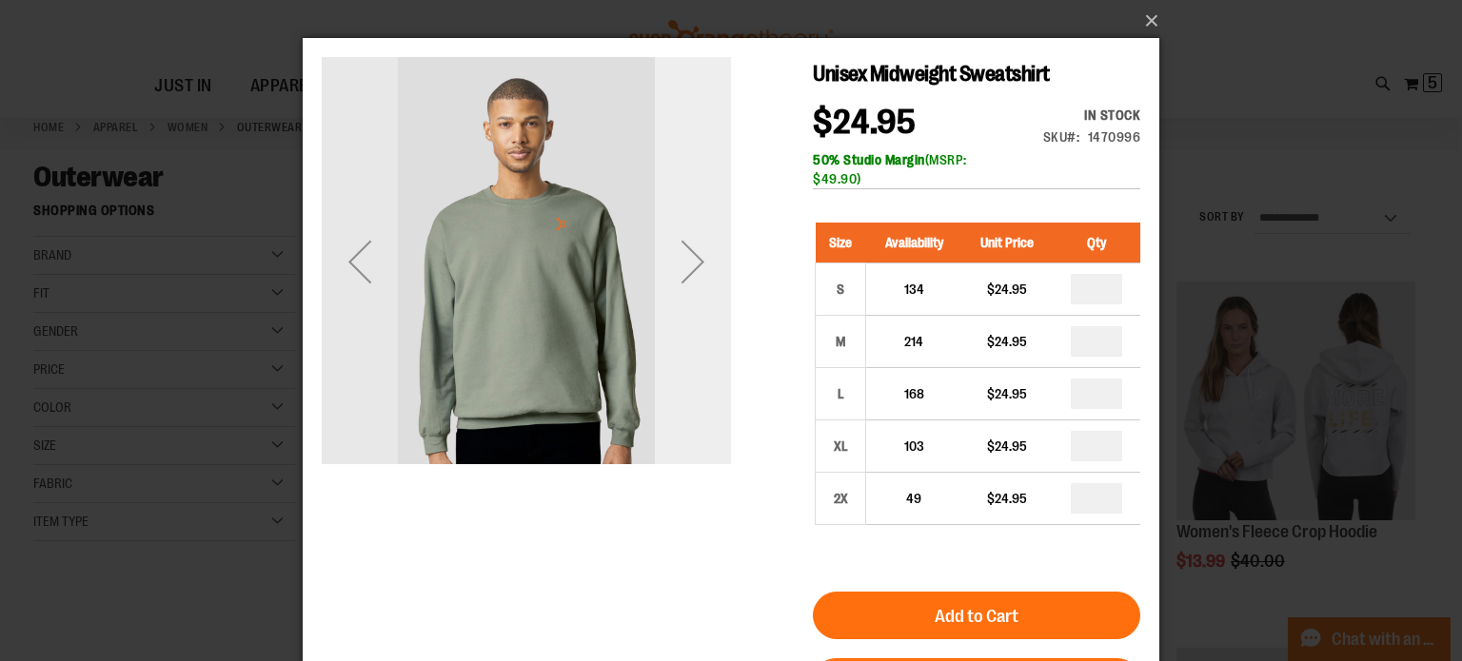
click at [664, 273] on div "Next" at bounding box center [693, 262] width 76 height 76
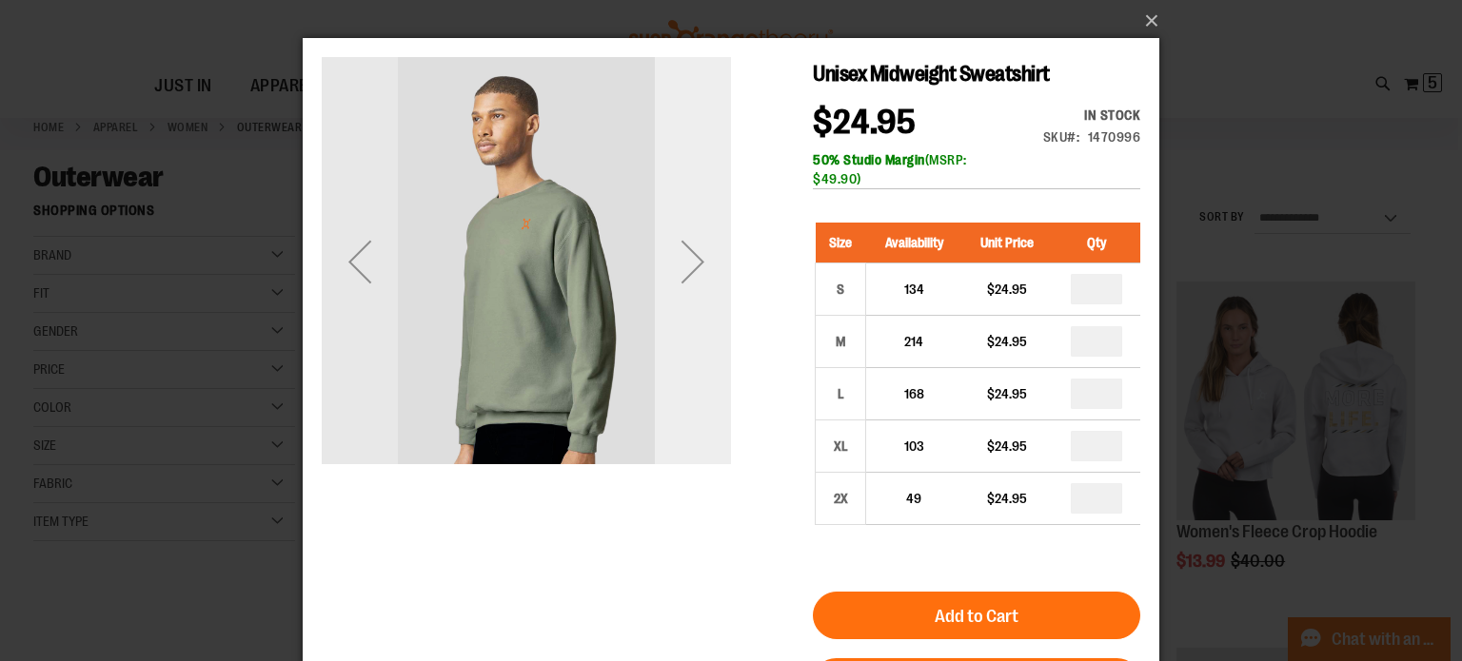
click at [664, 273] on div "Next" at bounding box center [693, 262] width 76 height 76
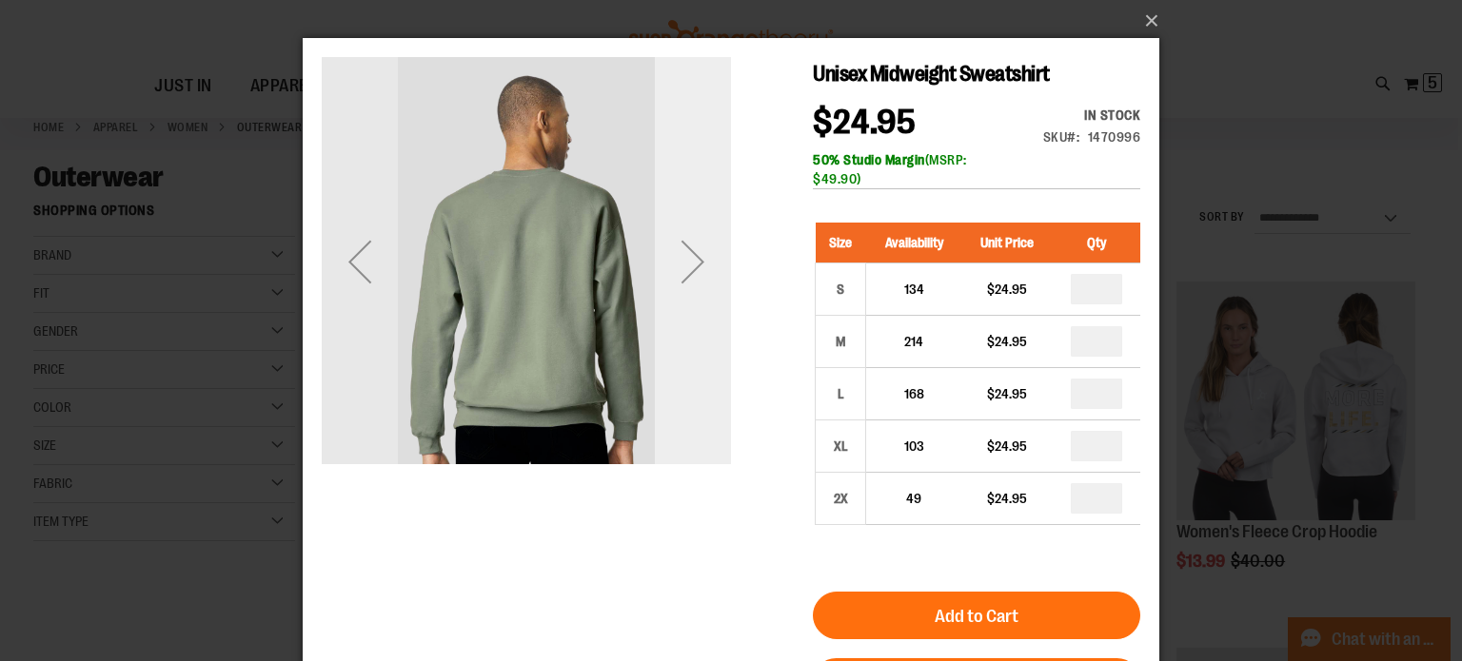
click at [664, 273] on div "Next" at bounding box center [693, 262] width 76 height 76
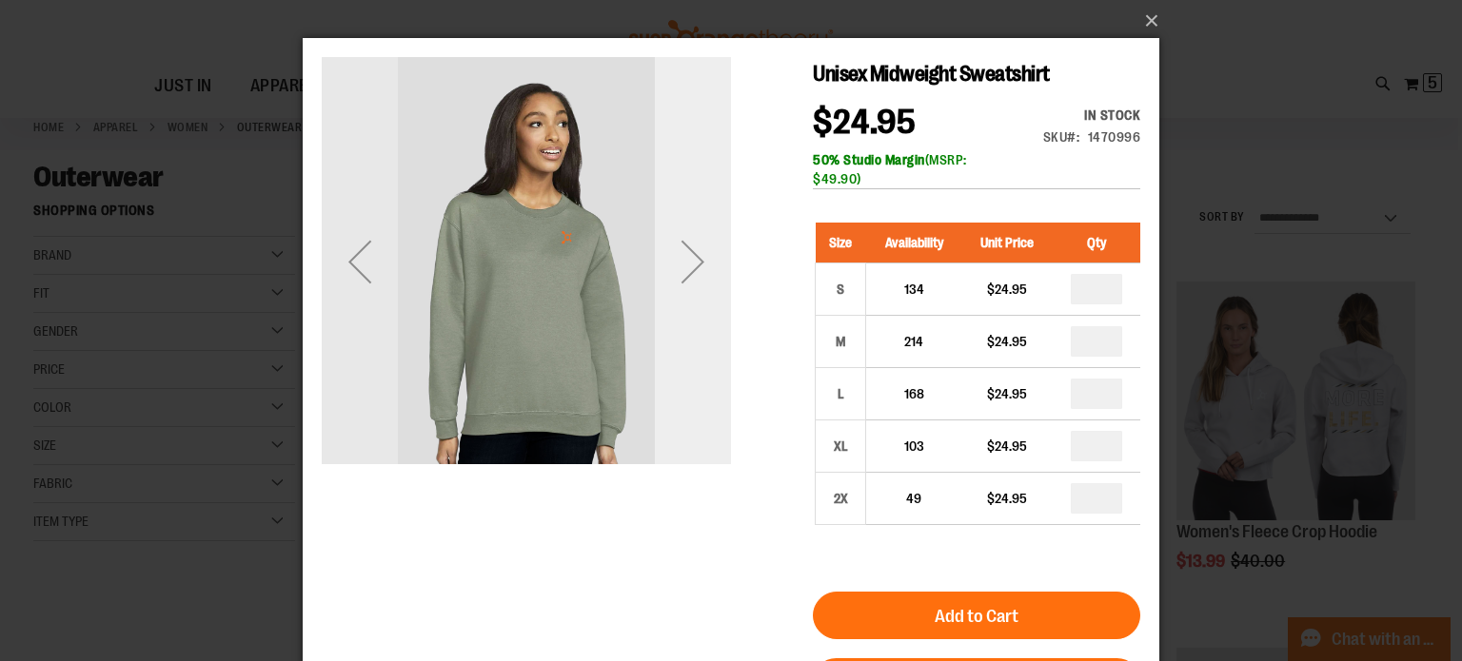
click at [664, 273] on div "Next" at bounding box center [693, 262] width 76 height 76
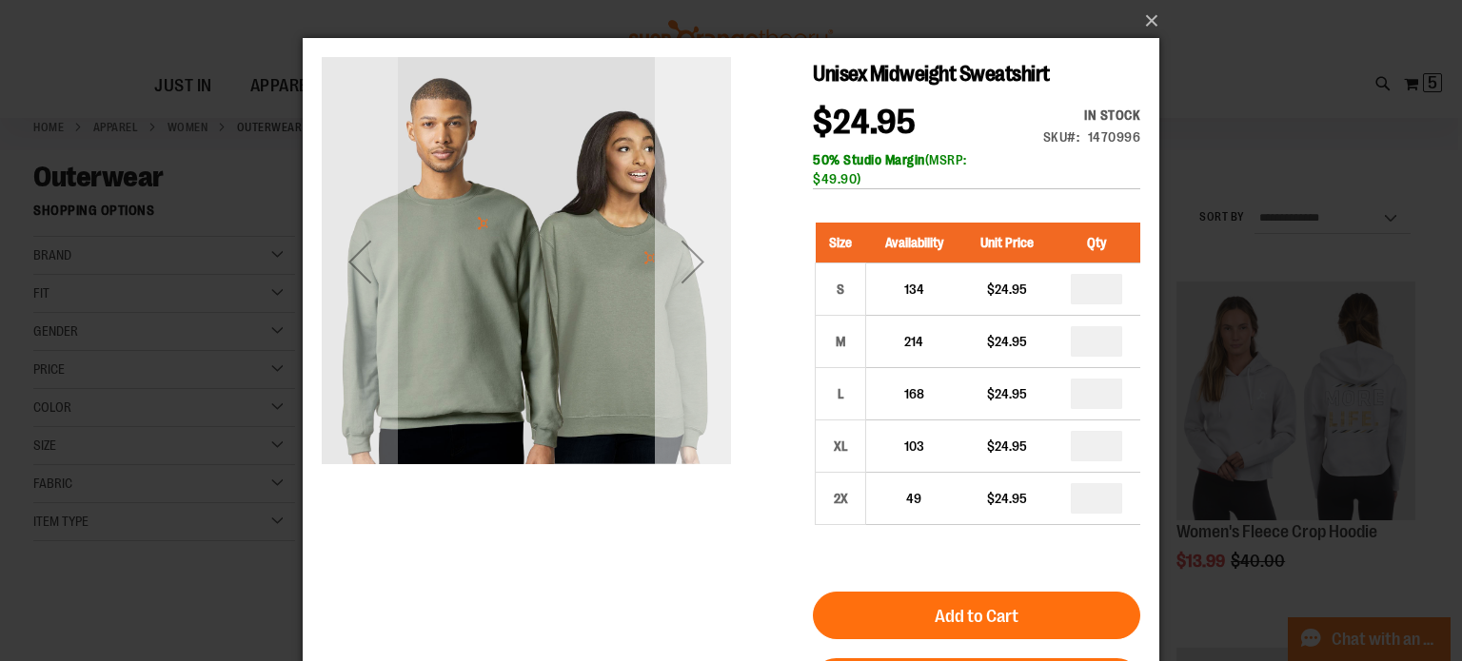
click at [671, 266] on div "Next" at bounding box center [693, 262] width 76 height 76
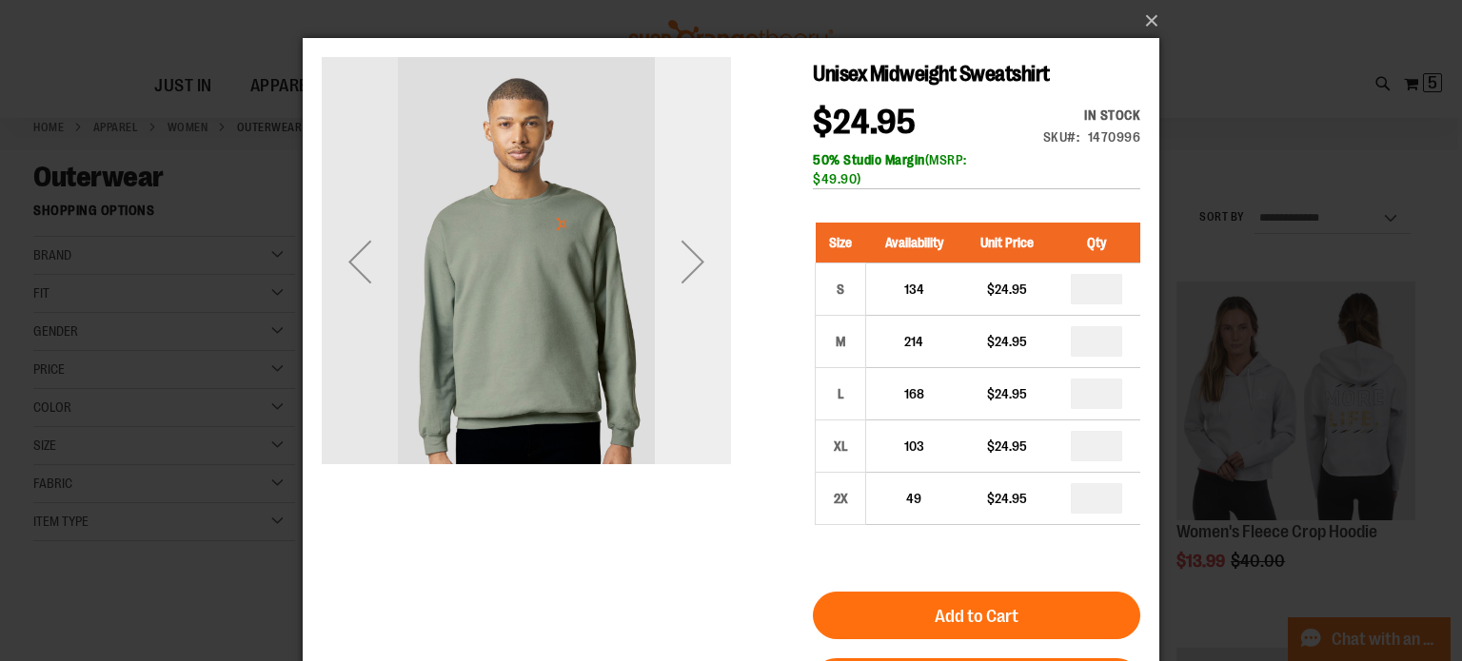
click at [671, 266] on div "Next" at bounding box center [693, 262] width 76 height 76
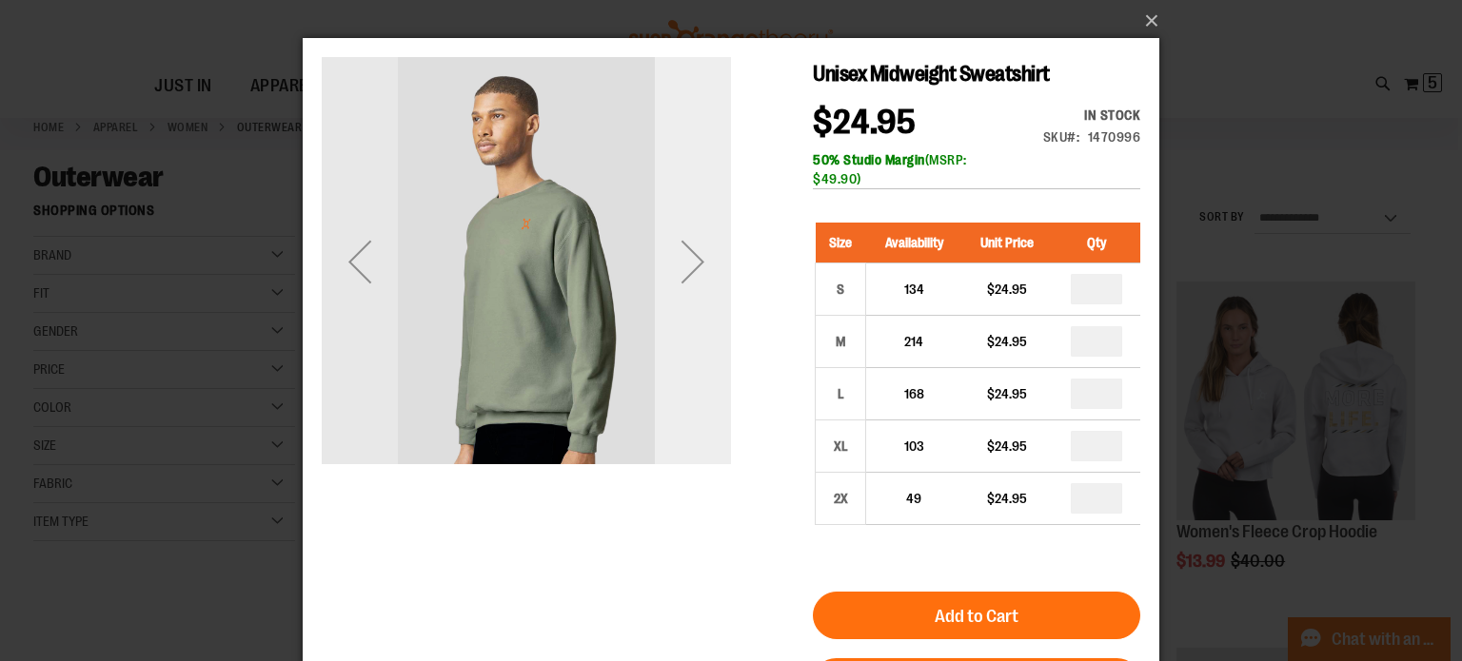
click at [671, 266] on div "Next" at bounding box center [693, 262] width 76 height 76
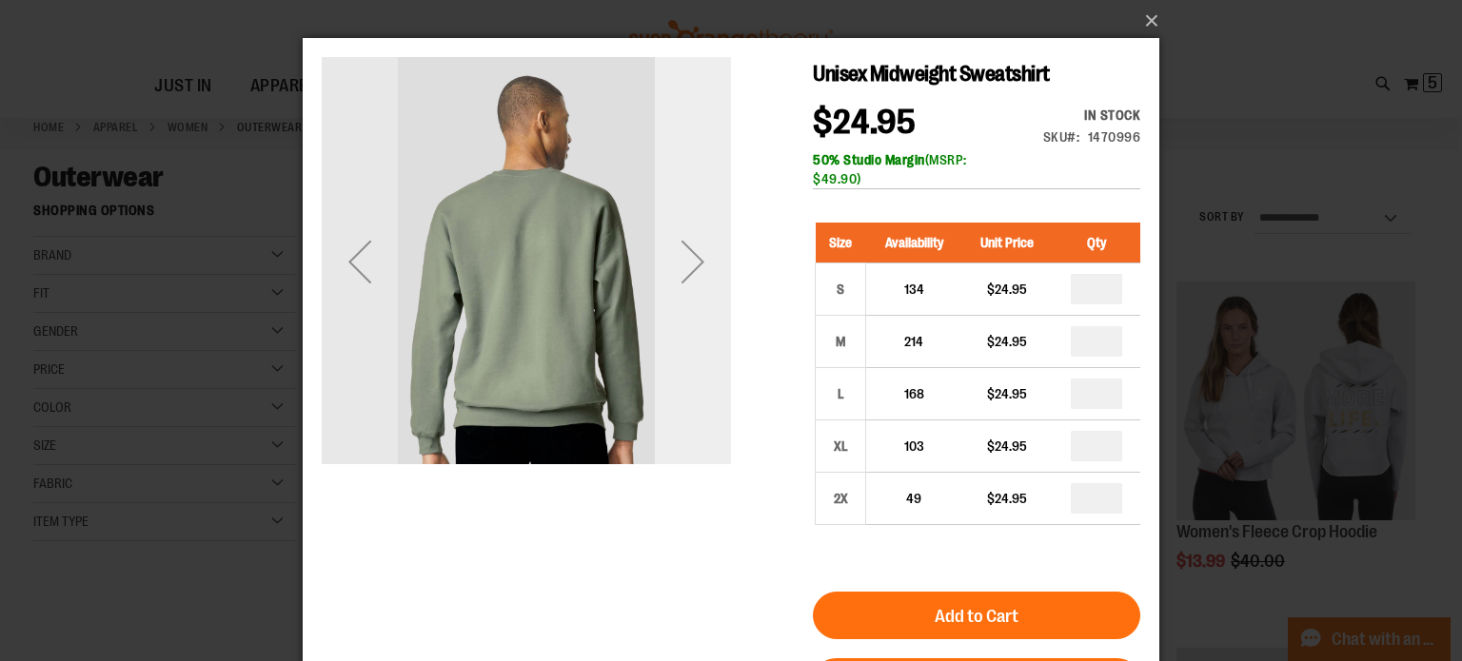
click at [676, 250] on div "Next" at bounding box center [693, 262] width 76 height 76
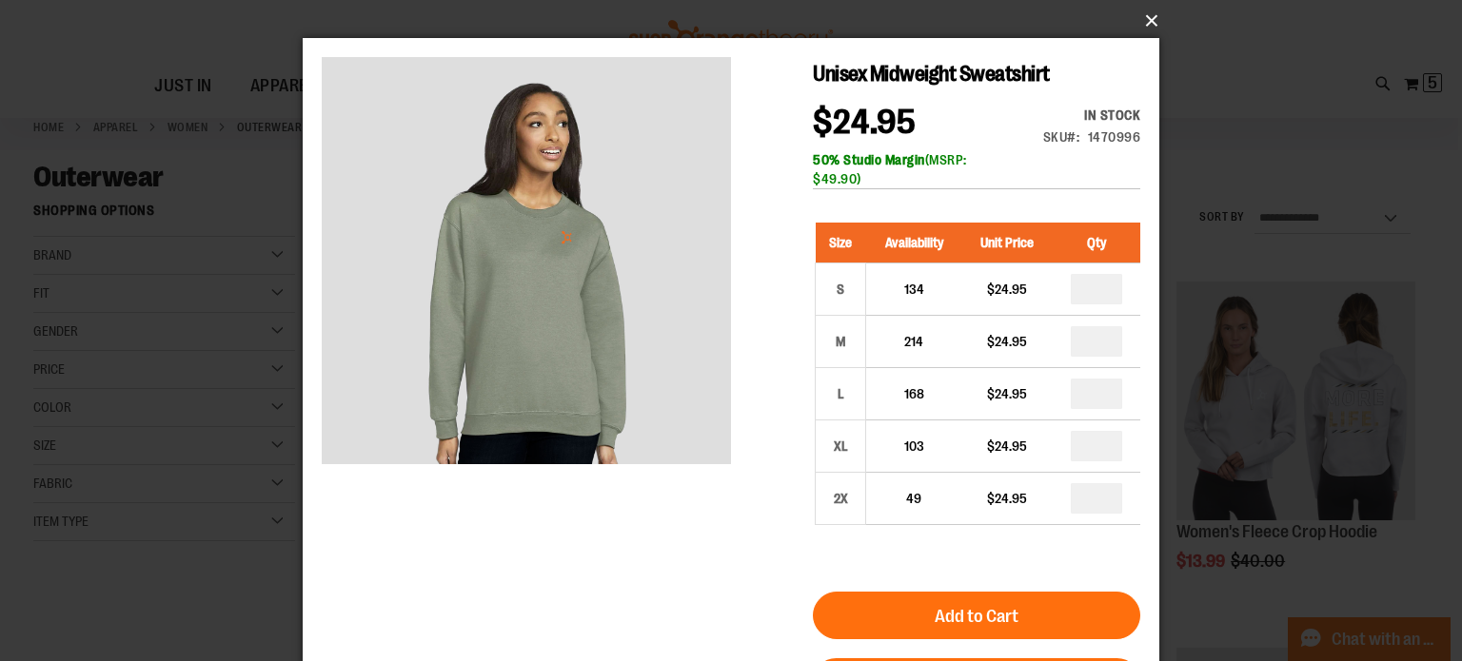
click at [1160, 19] on button "×" at bounding box center [736, 21] width 857 height 42
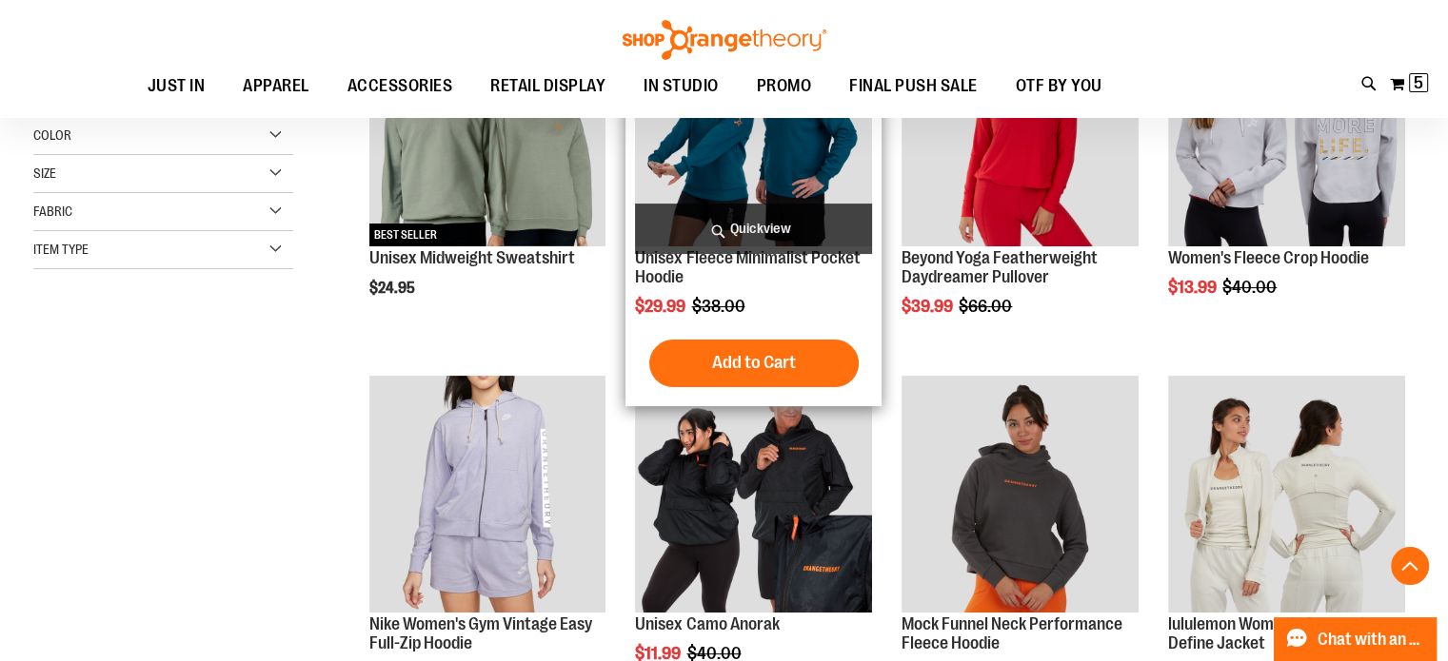
scroll to position [381, 0]
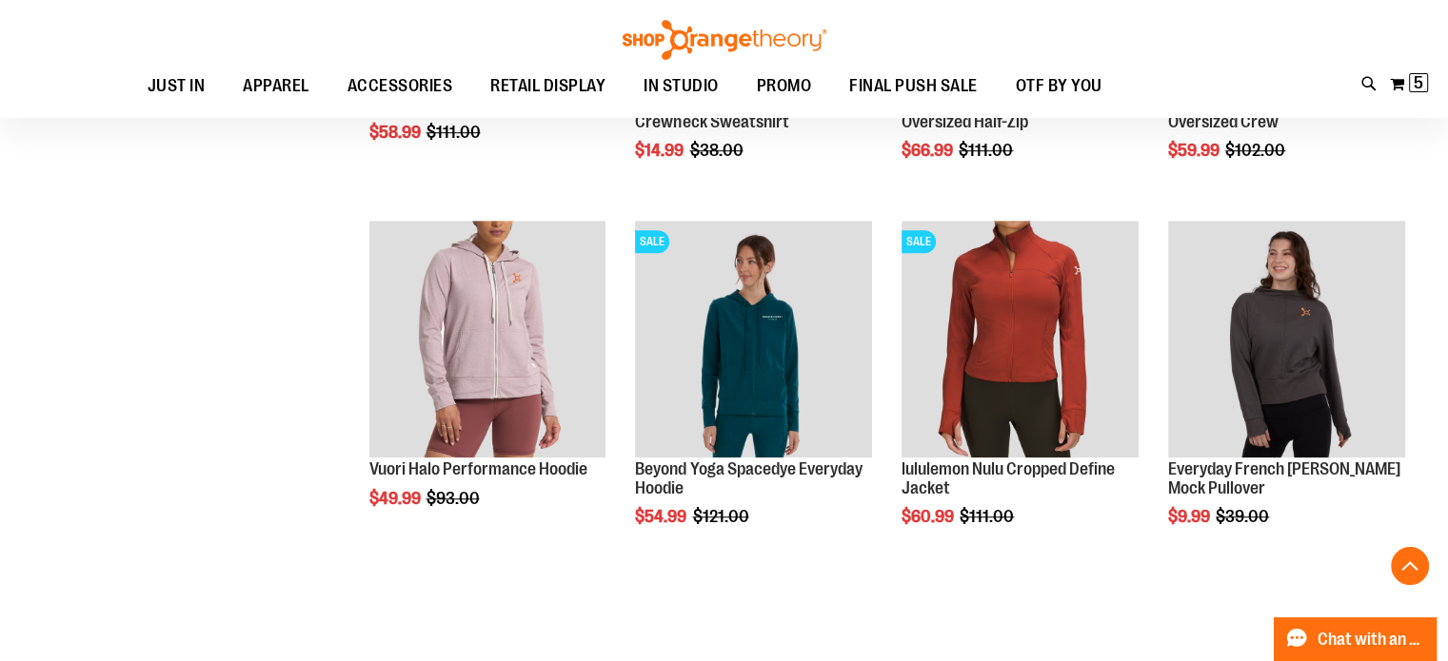
scroll to position [1523, 0]
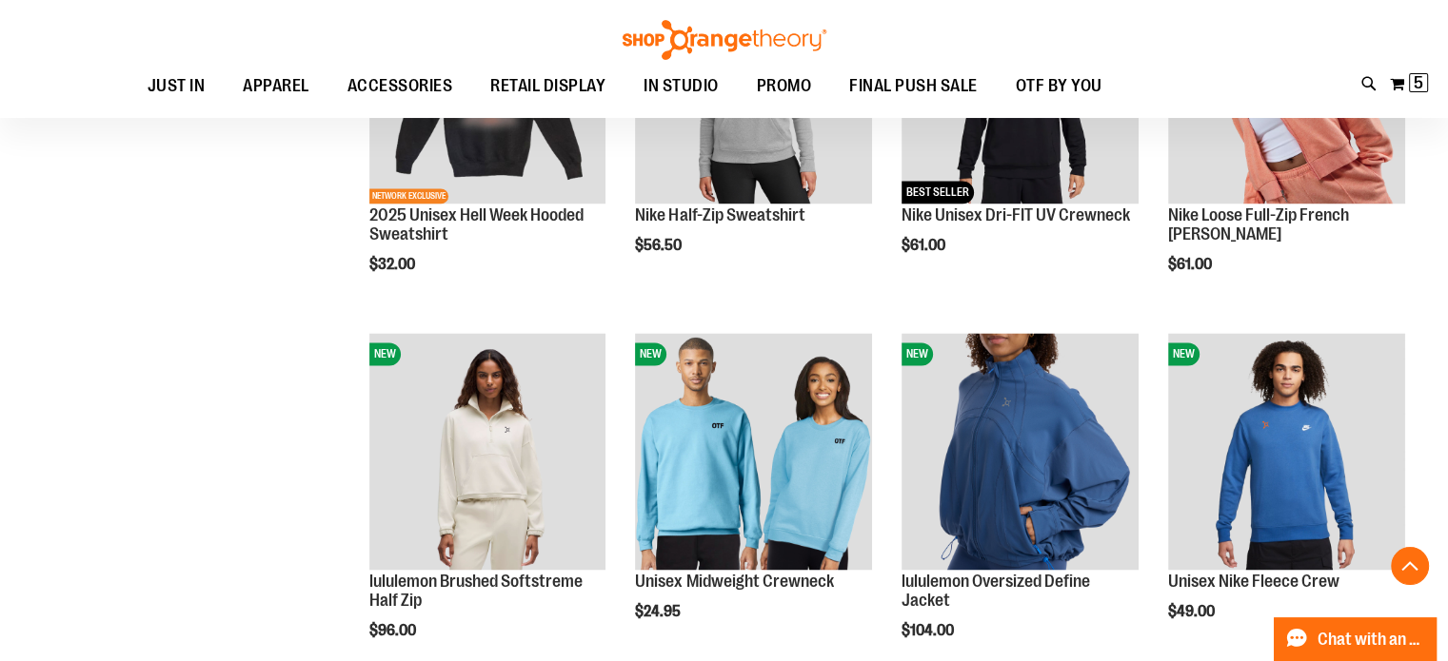
scroll to position [3045, 0]
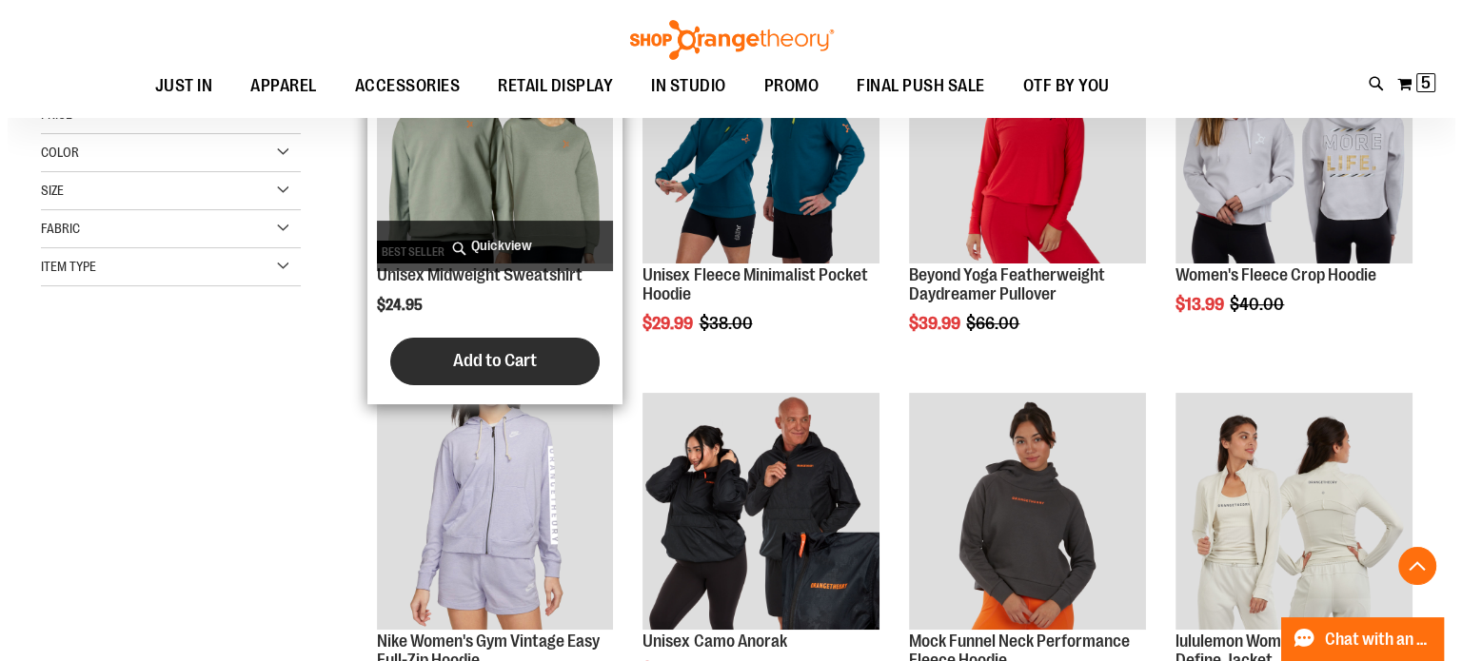
scroll to position [381, 0]
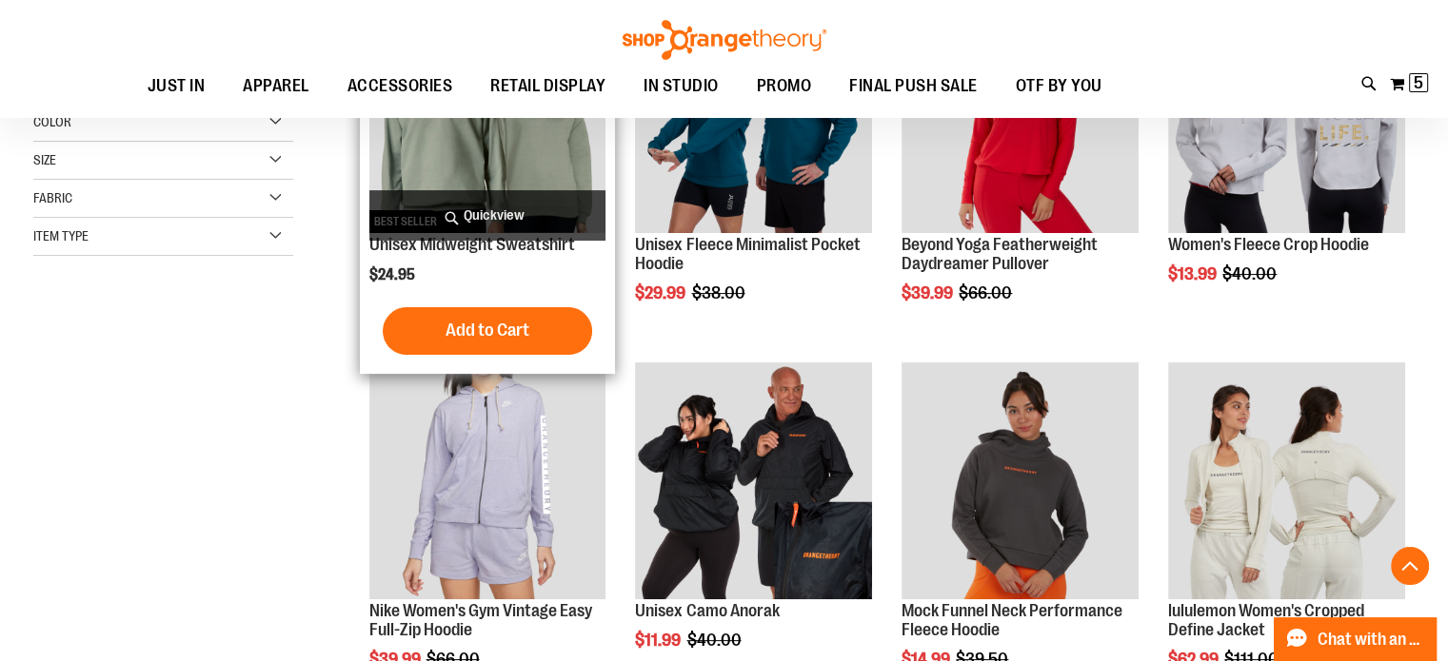
click at [467, 216] on span "Quickview" at bounding box center [487, 215] width 237 height 50
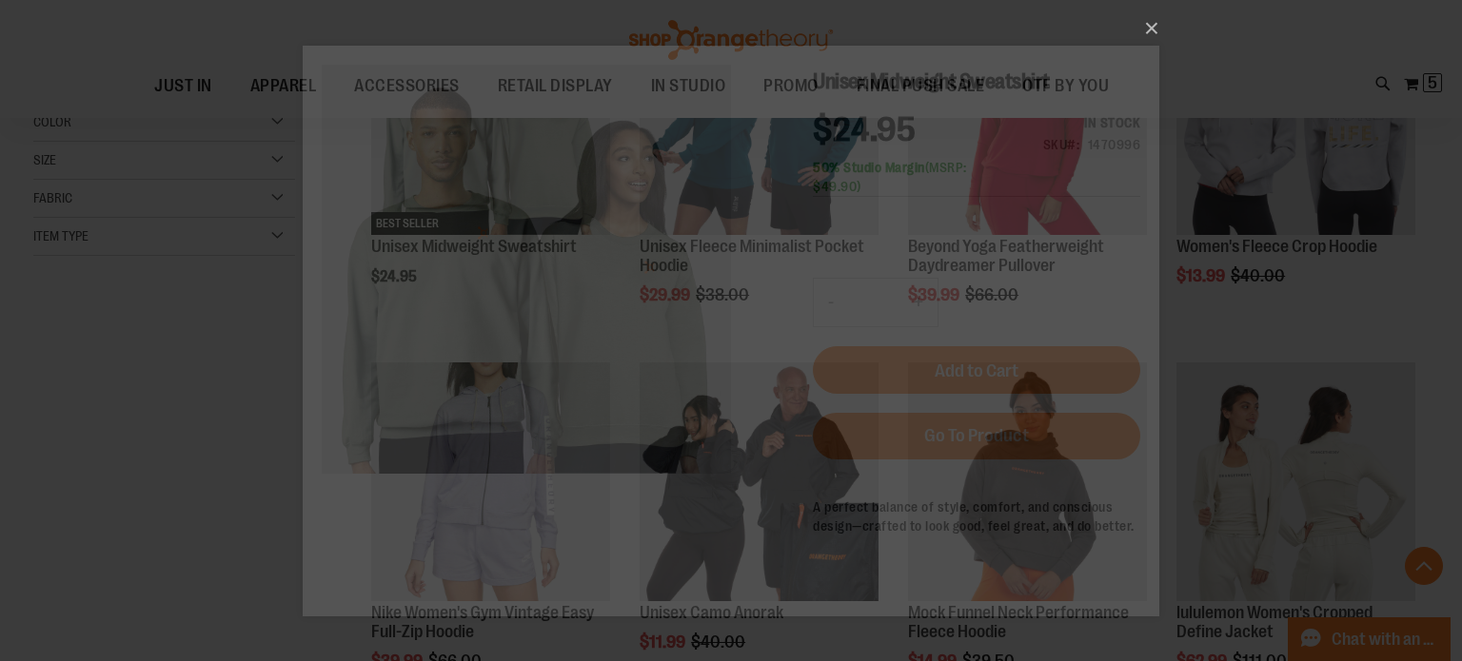
scroll to position [0, 0]
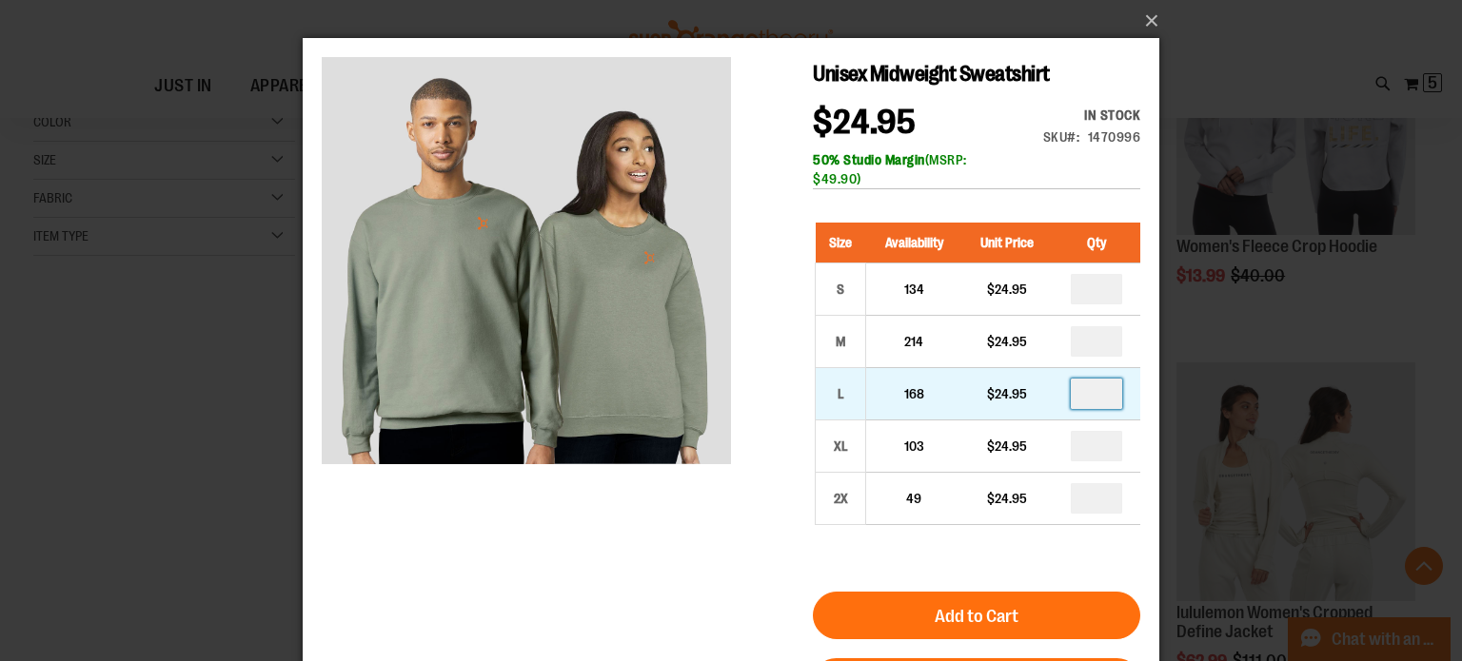
click at [1111, 399] on input "number" at bounding box center [1096, 394] width 51 height 30
type input "*"
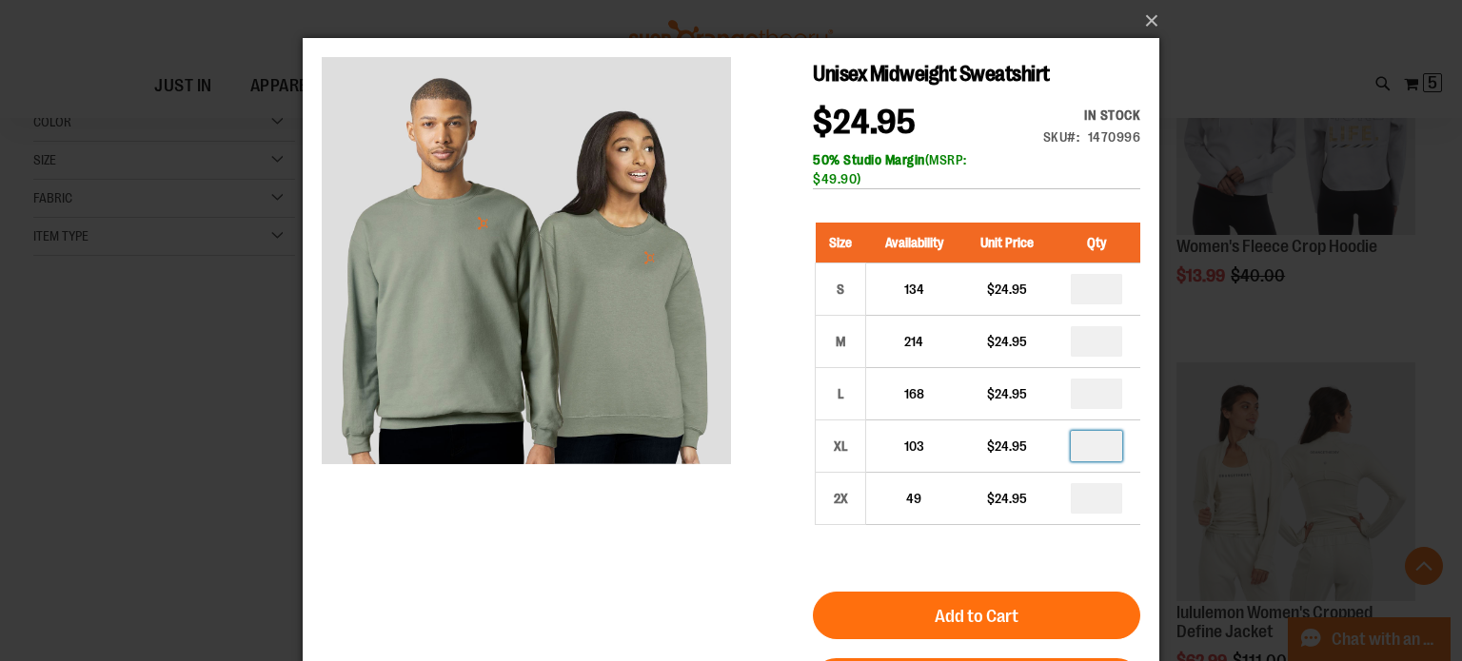
click at [1112, 442] on input "number" at bounding box center [1096, 446] width 51 height 30
type input "*"
click at [1108, 336] on input "number" at bounding box center [1096, 341] width 51 height 30
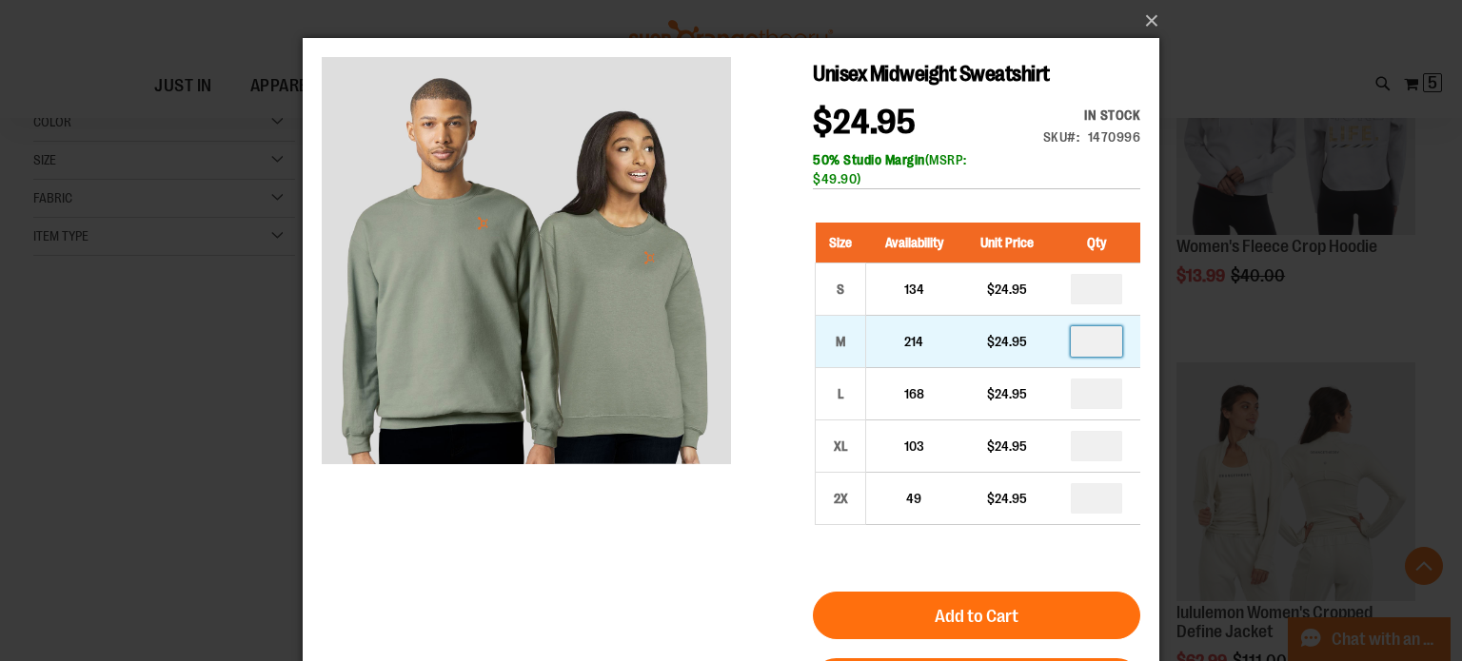
type input "*"
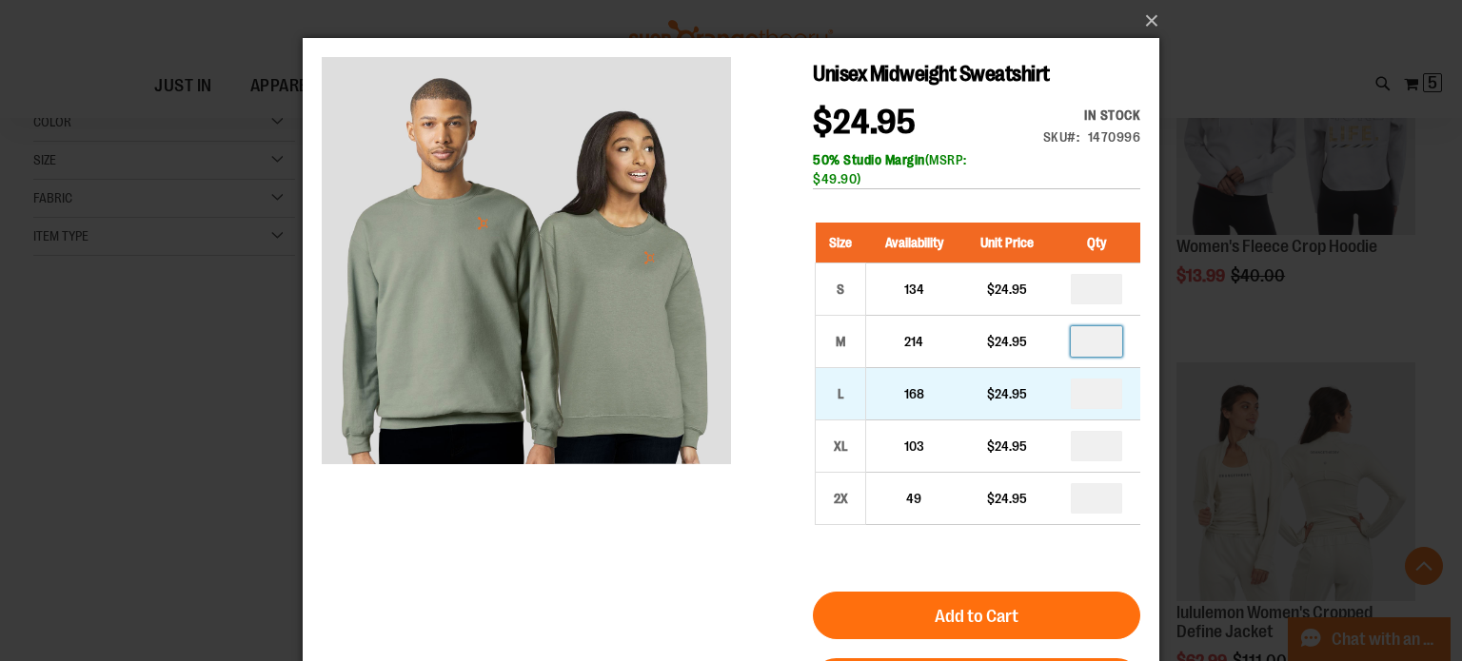
type input "*"
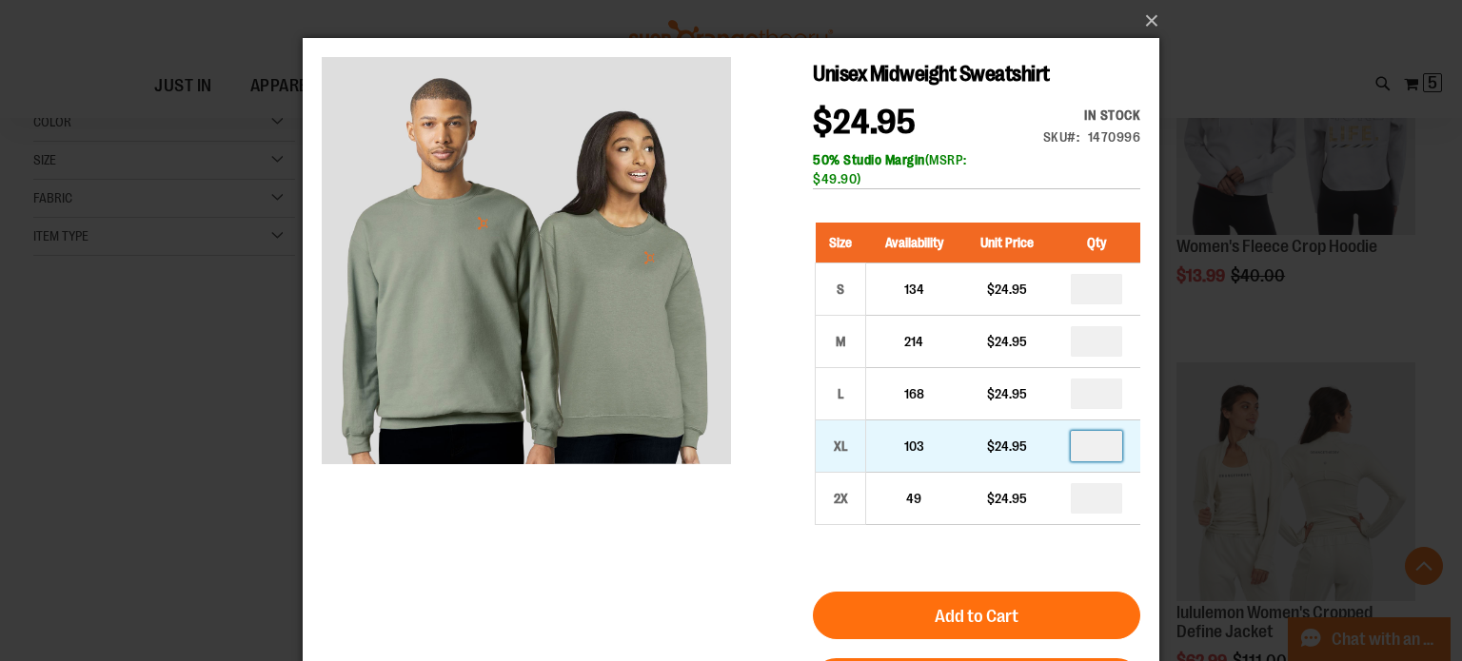
click at [1110, 451] on input "*" at bounding box center [1096, 446] width 51 height 30
type input "*"
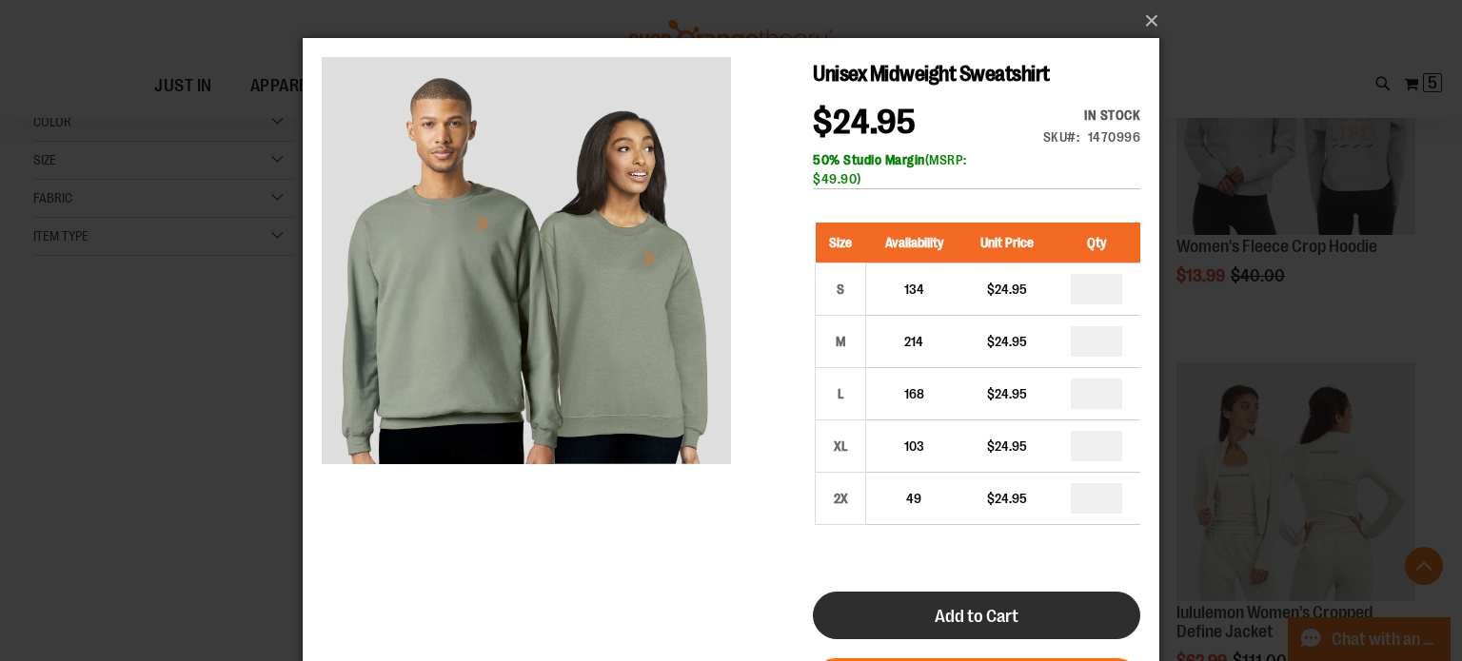
click at [983, 621] on span "Add to Cart" at bounding box center [977, 616] width 84 height 21
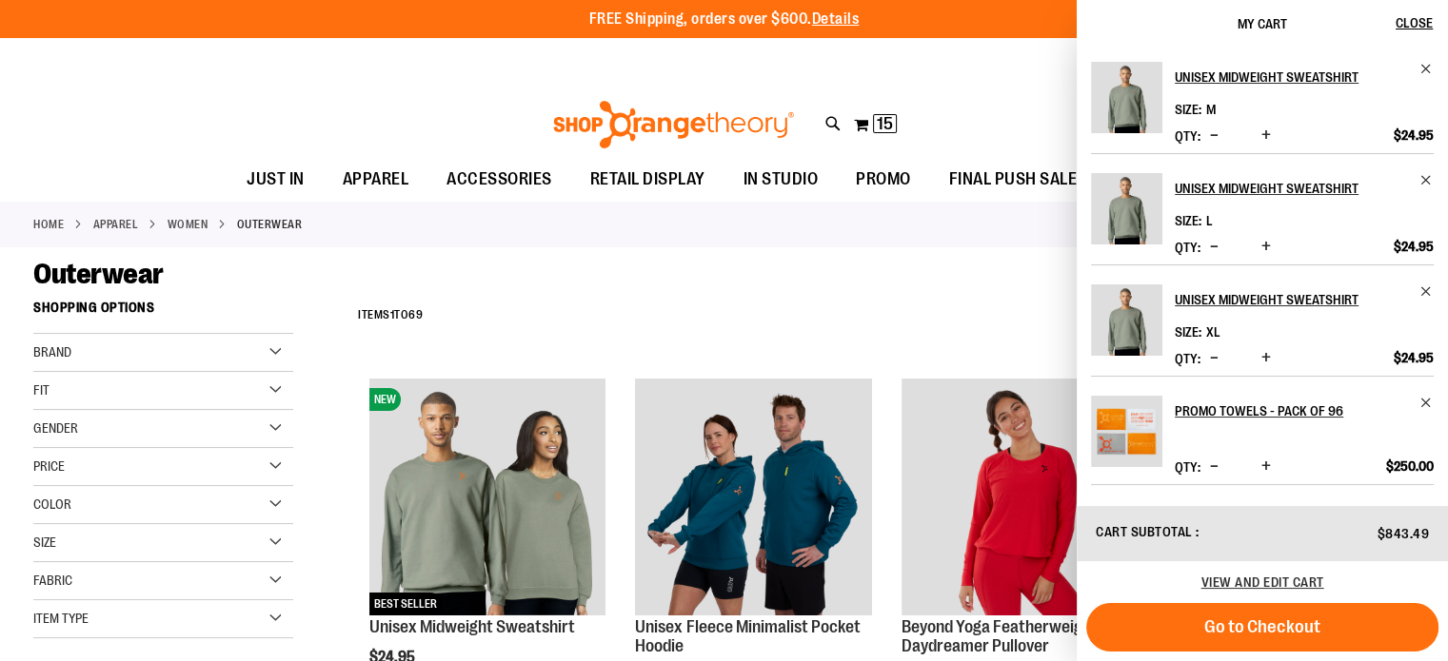
click at [645, 269] on div "Outerwear" at bounding box center [723, 274] width 1381 height 34
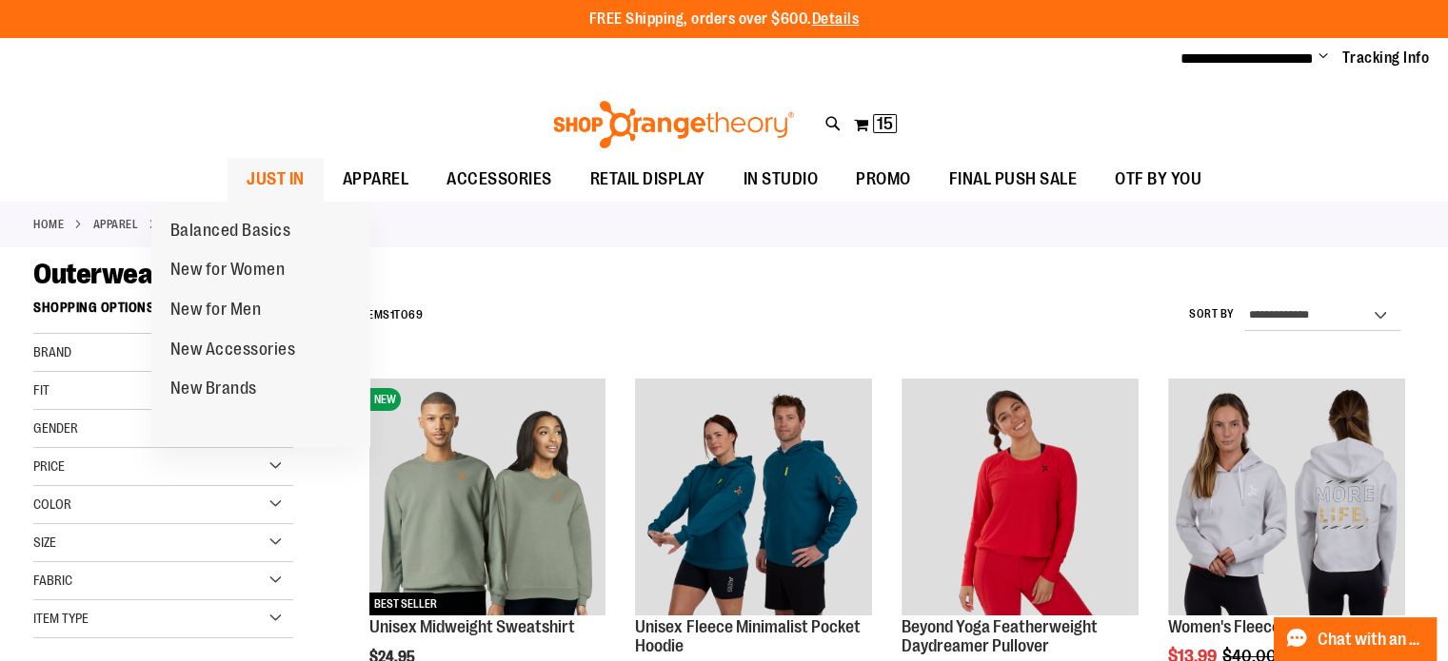
click at [246, 182] on span "JUST IN" at bounding box center [275, 179] width 58 height 43
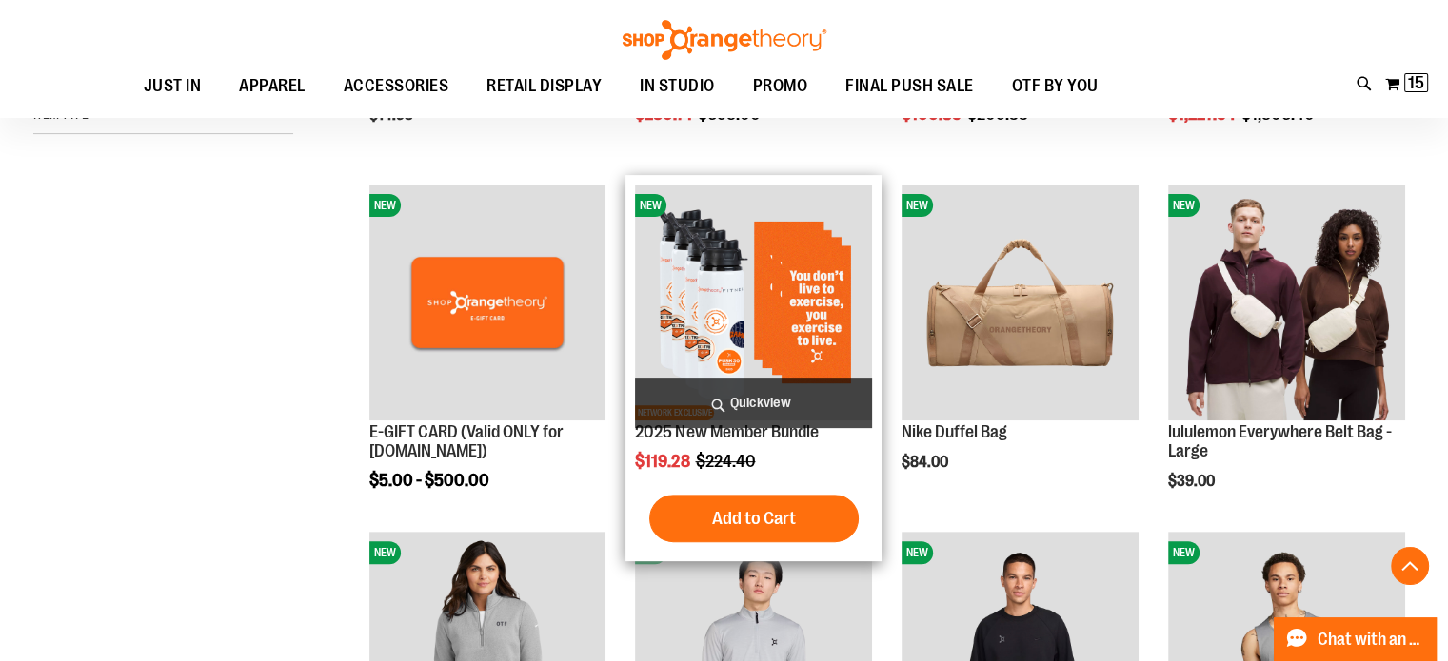
scroll to position [666, 0]
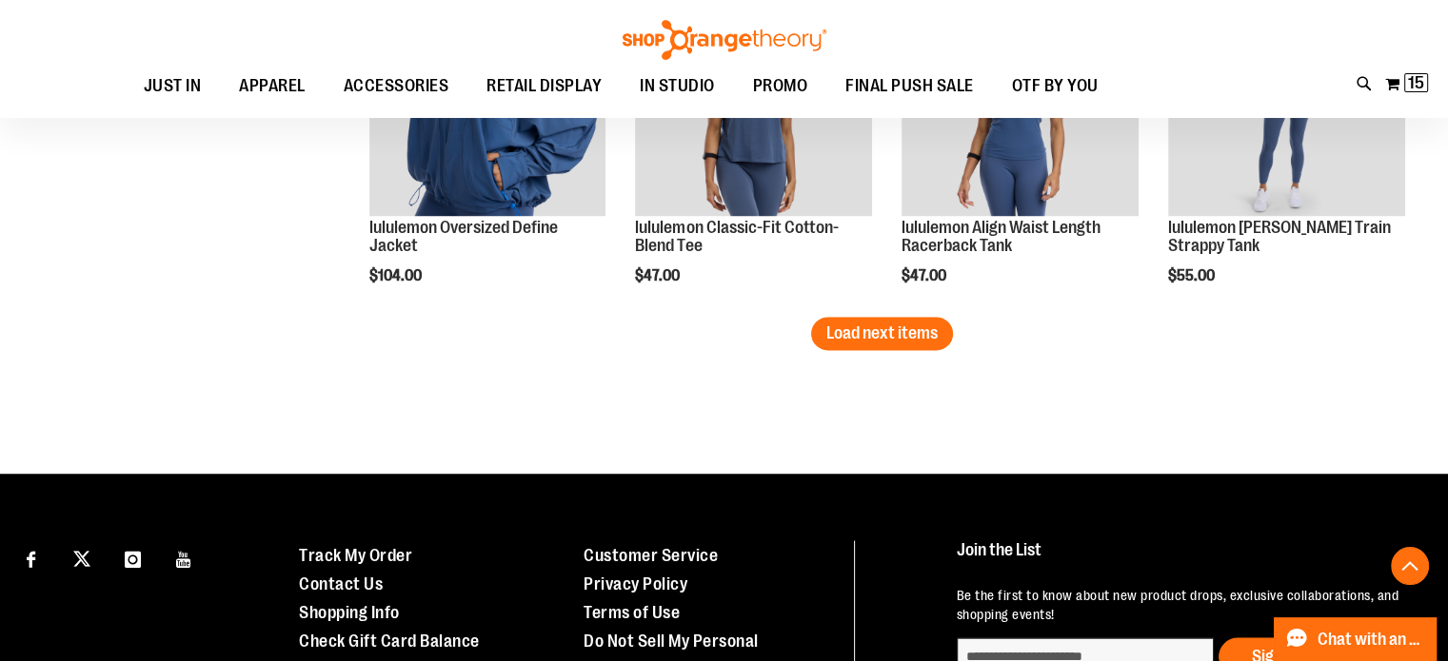
scroll to position [3236, 0]
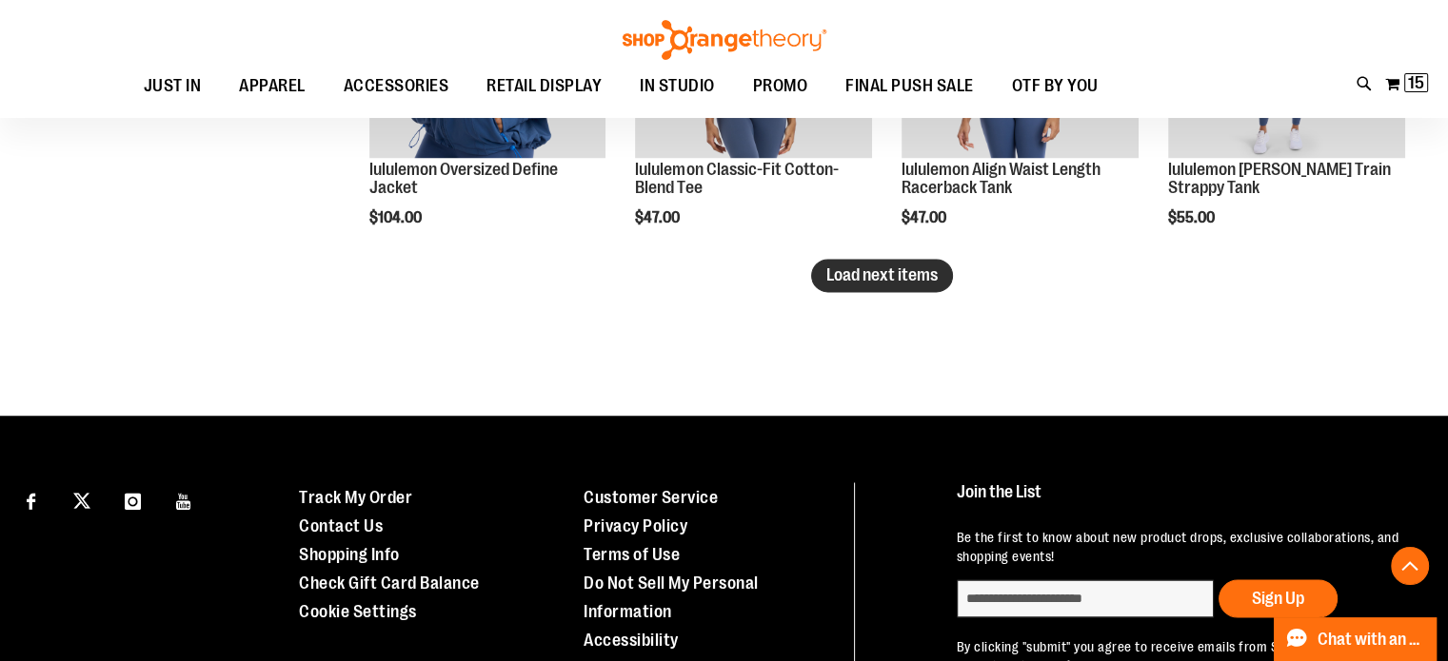
type input "**********"
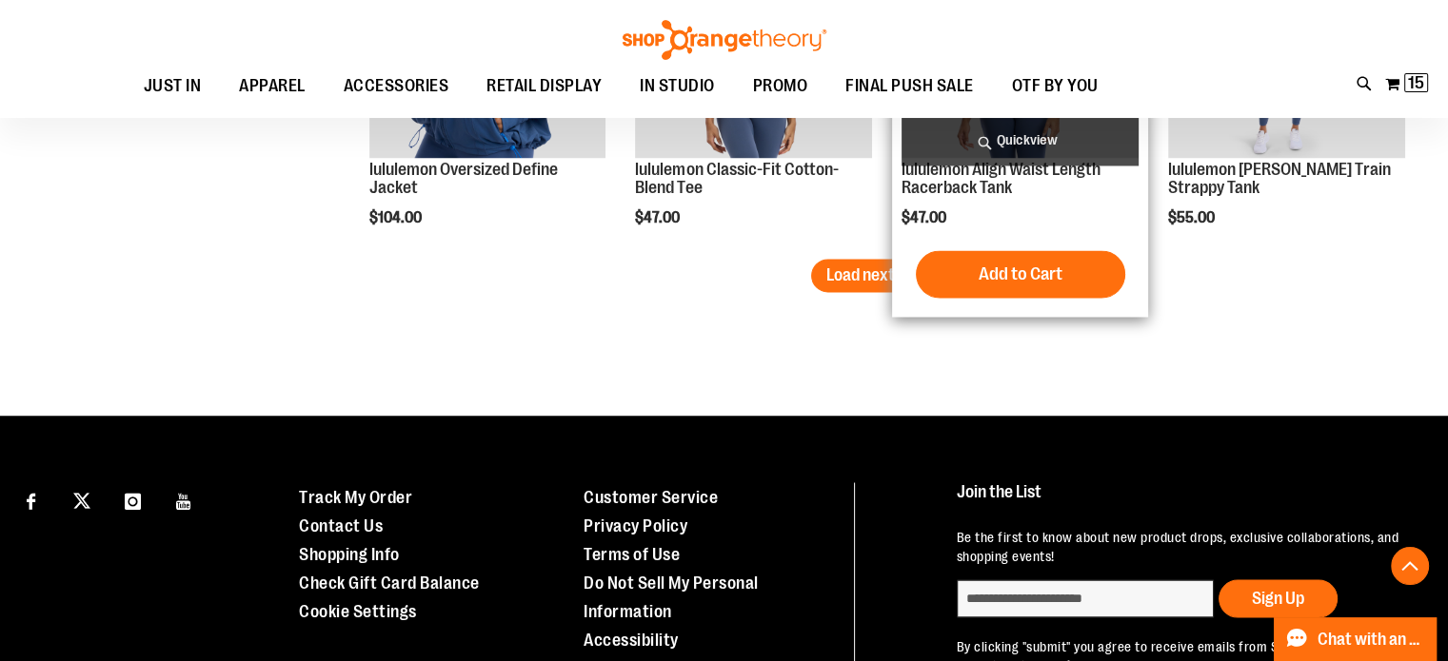
click at [921, 273] on span "Load next items" at bounding box center [881, 275] width 111 height 19
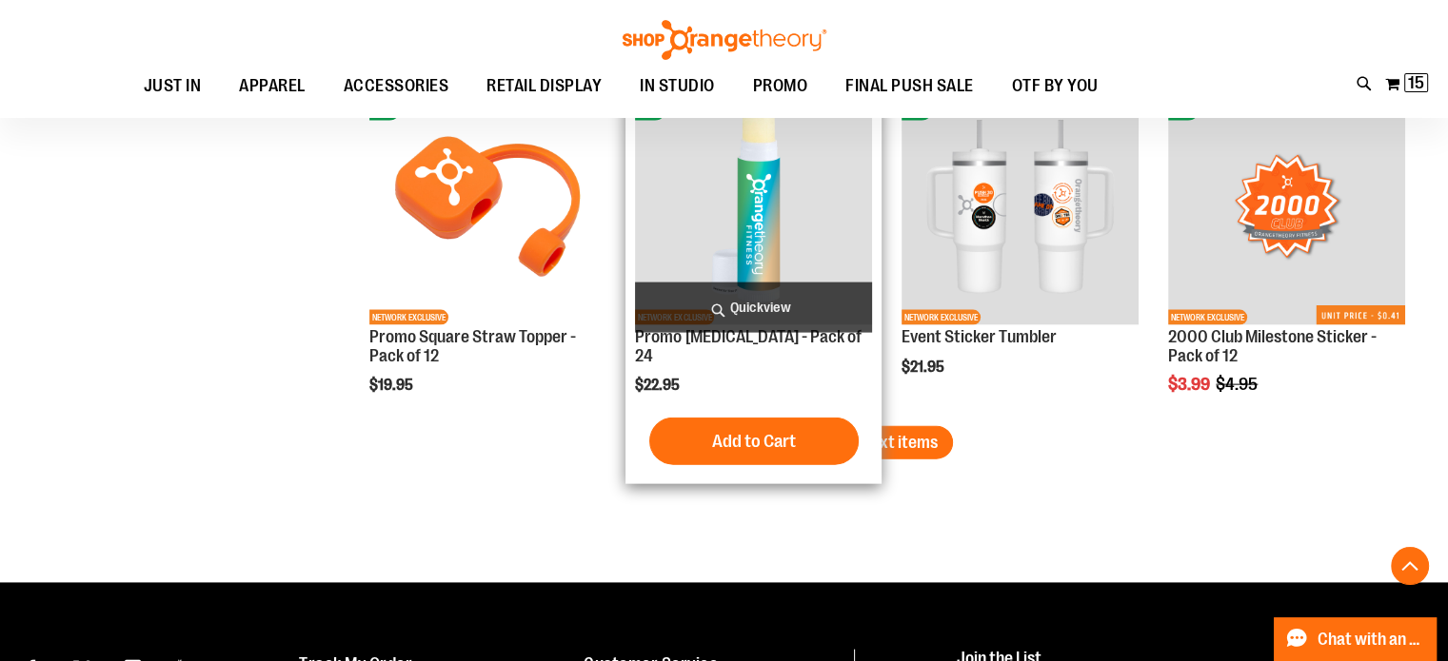
scroll to position [4188, 0]
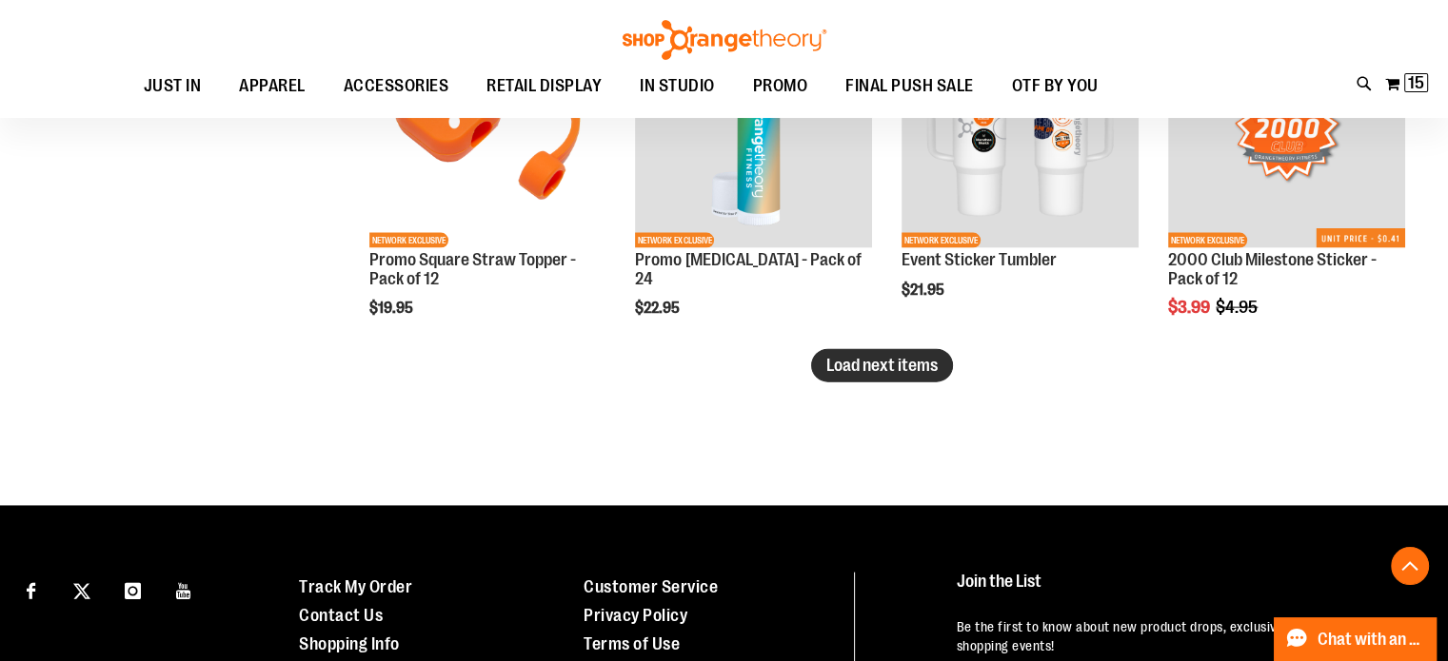
click at [883, 366] on span "Load next items" at bounding box center [881, 365] width 111 height 19
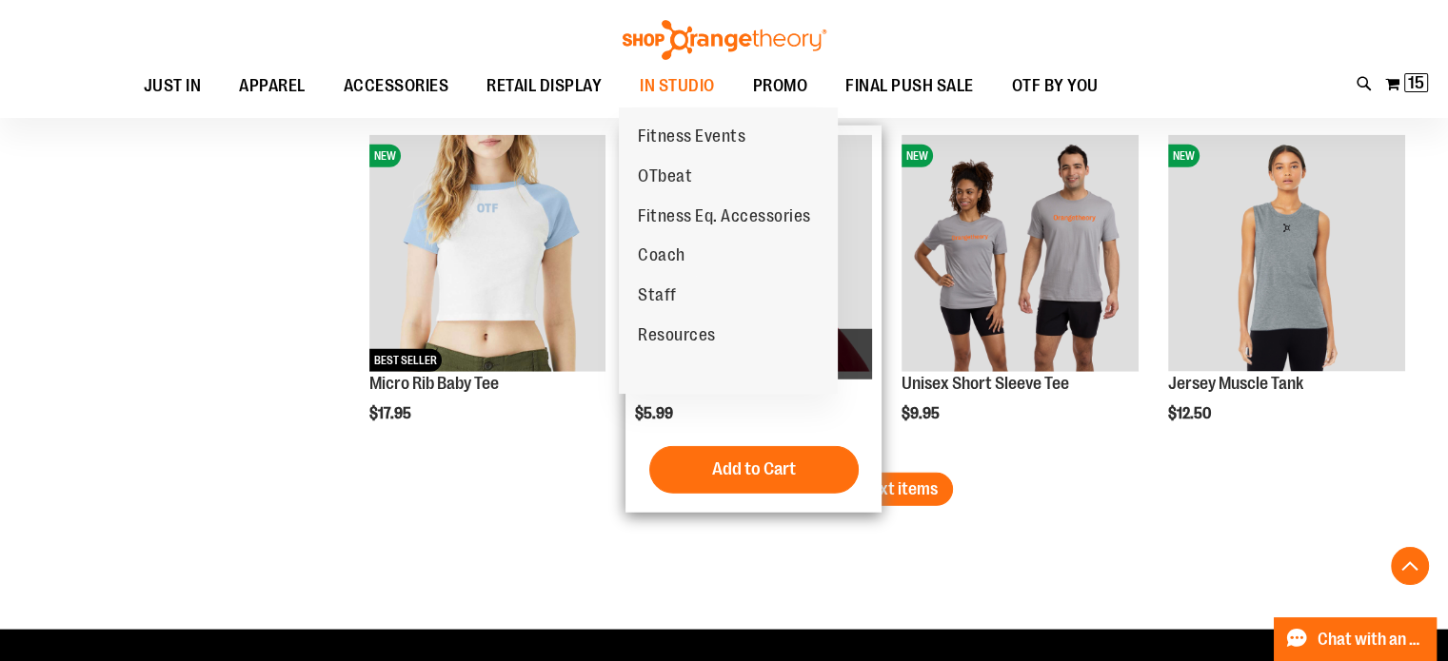
scroll to position [5139, 0]
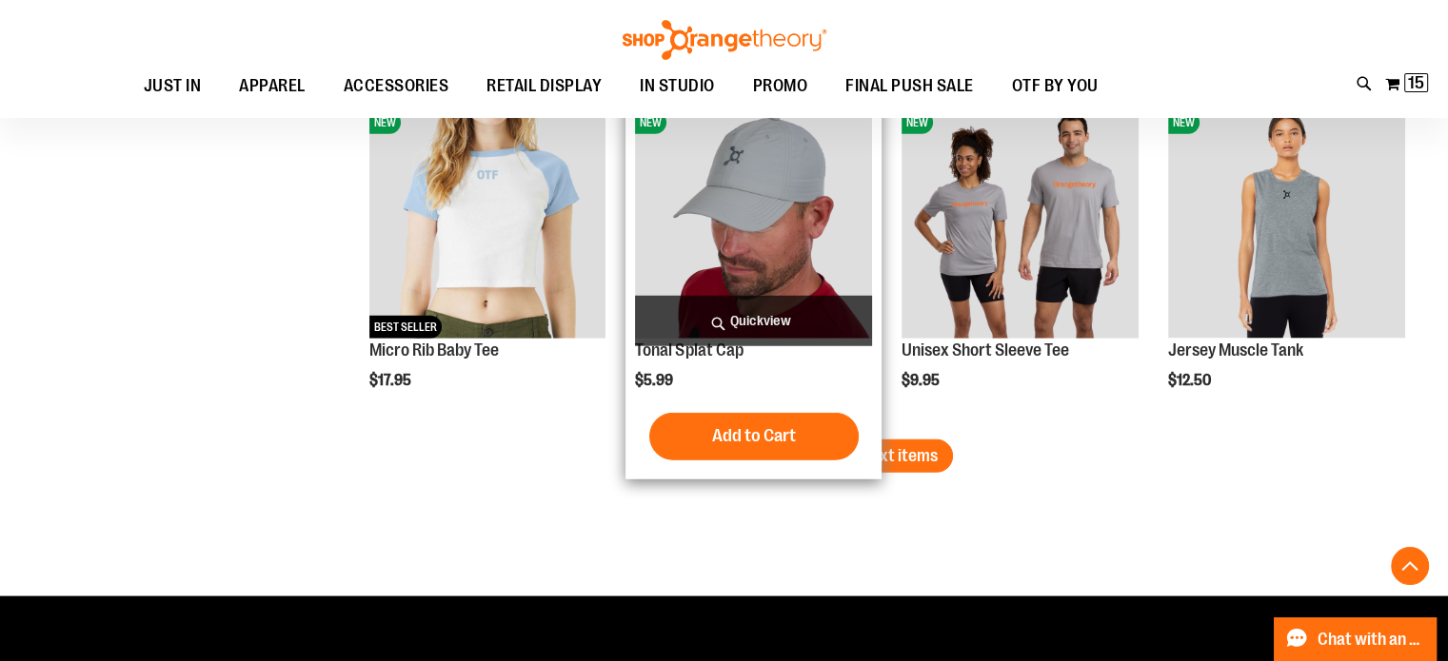
click at [857, 436] on form "Add to Cart" at bounding box center [753, 437] width 209 height 48
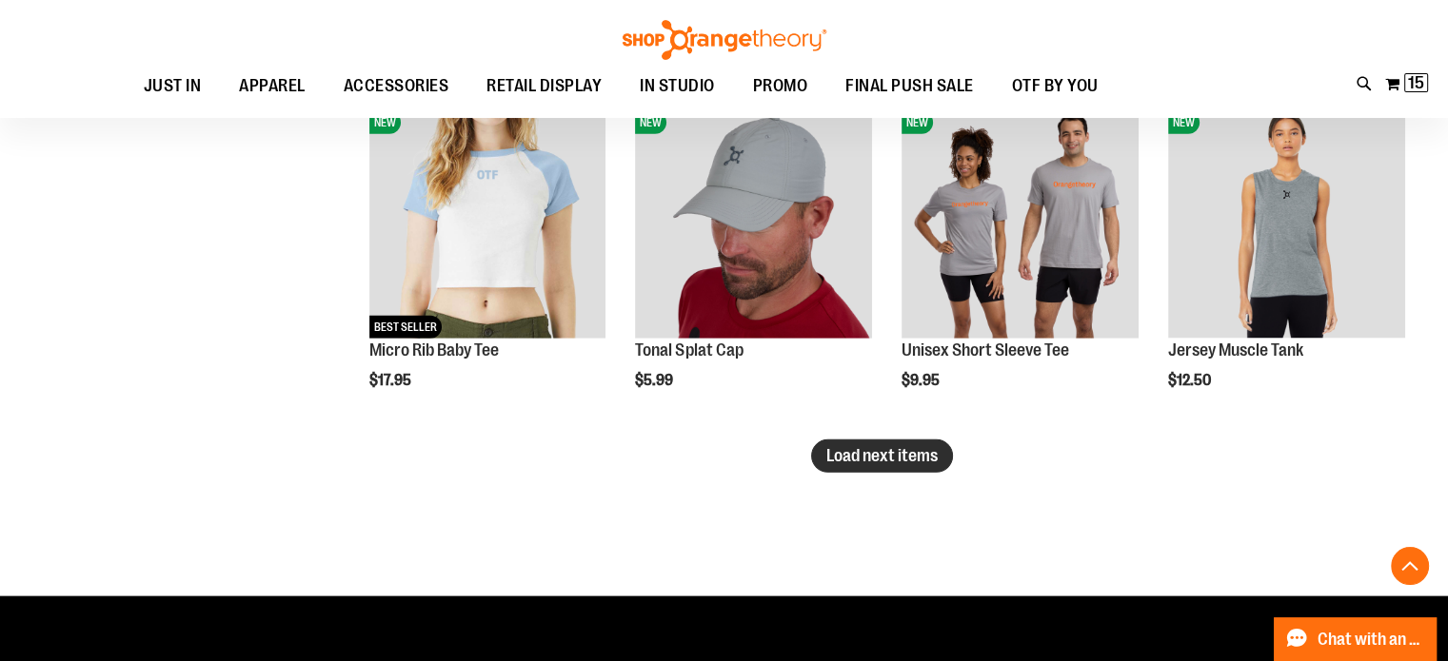
click at [941, 449] on button "Load next items" at bounding box center [882, 456] width 142 height 33
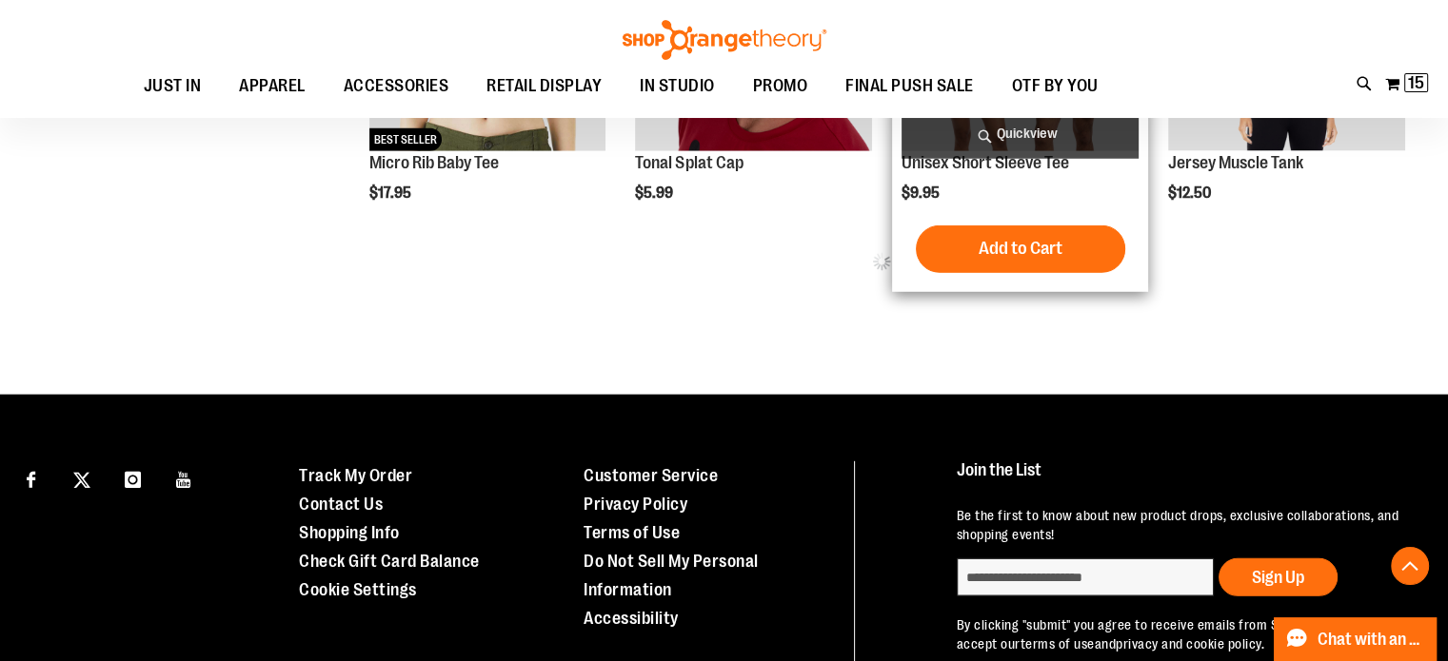
scroll to position [5330, 0]
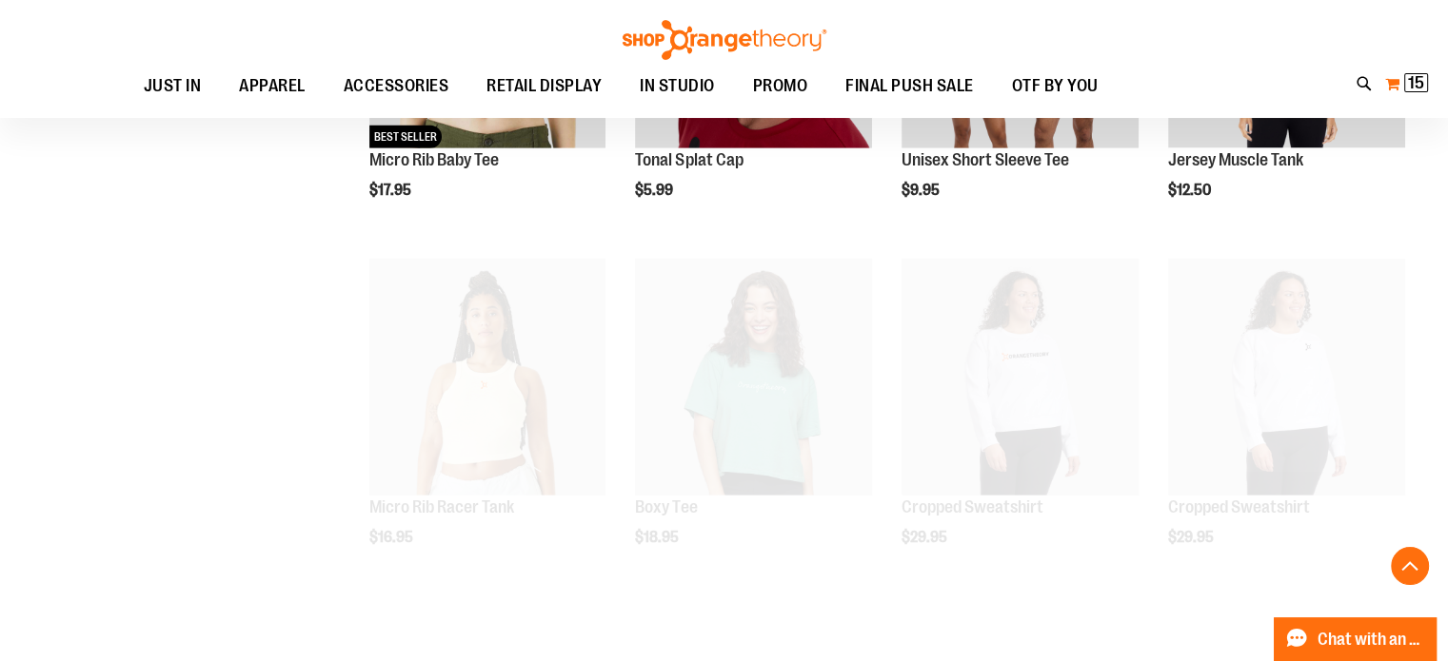
click at [1399, 84] on button "My Cart 15 15 items" at bounding box center [1406, 84] width 45 height 30
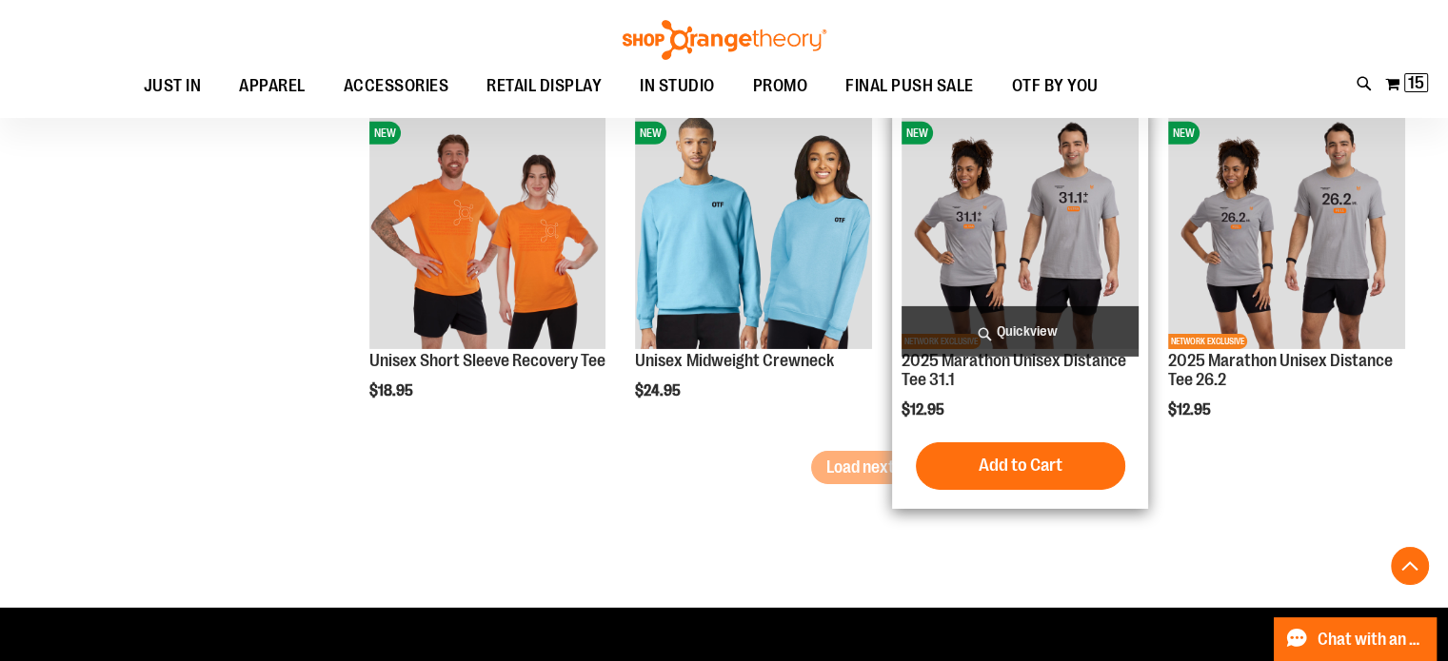
scroll to position [6186, 0]
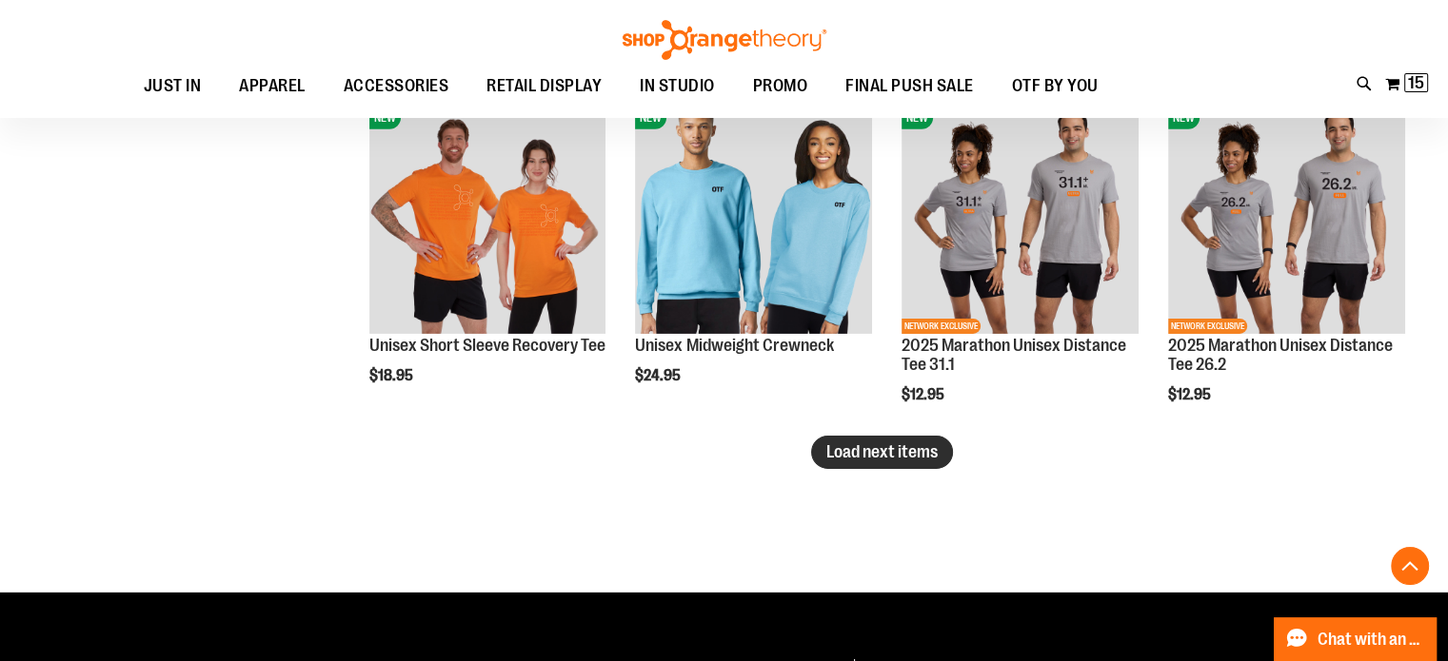
click at [849, 450] on span "Load next items" at bounding box center [881, 452] width 111 height 19
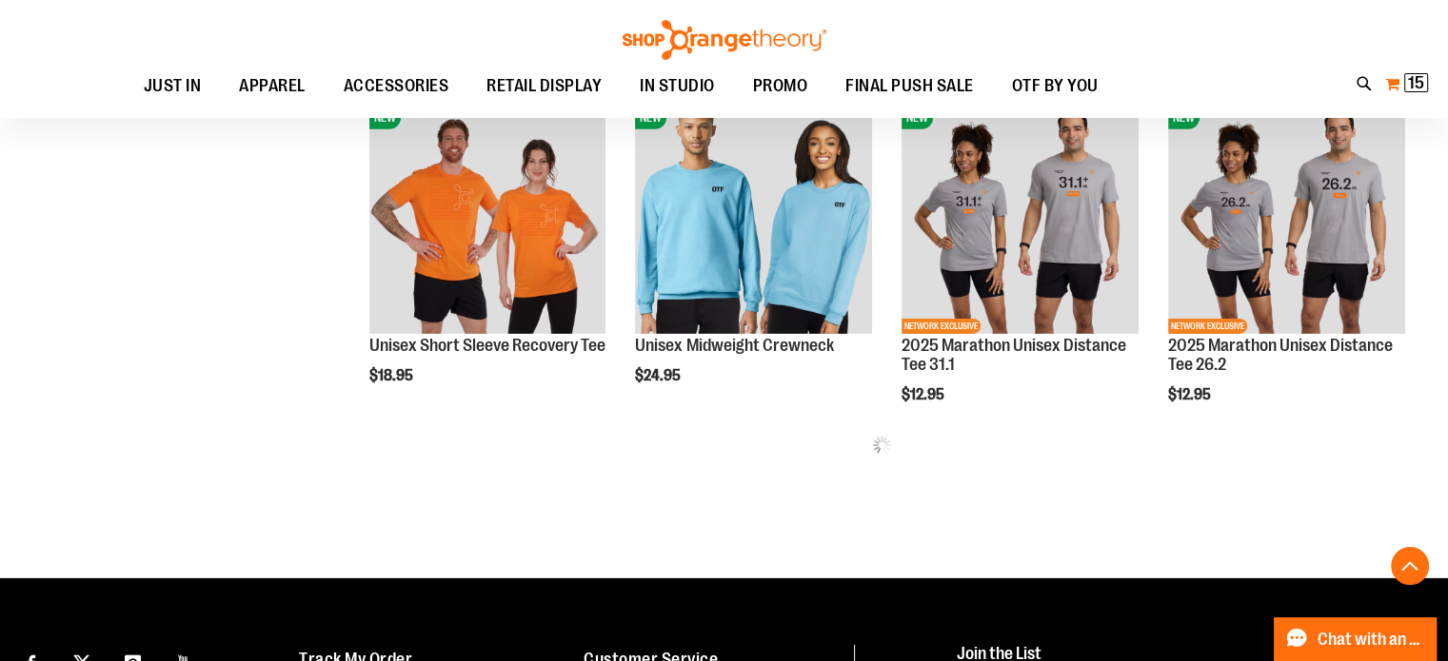
click at [1399, 87] on button "My Cart 15 15 items" at bounding box center [1406, 84] width 45 height 30
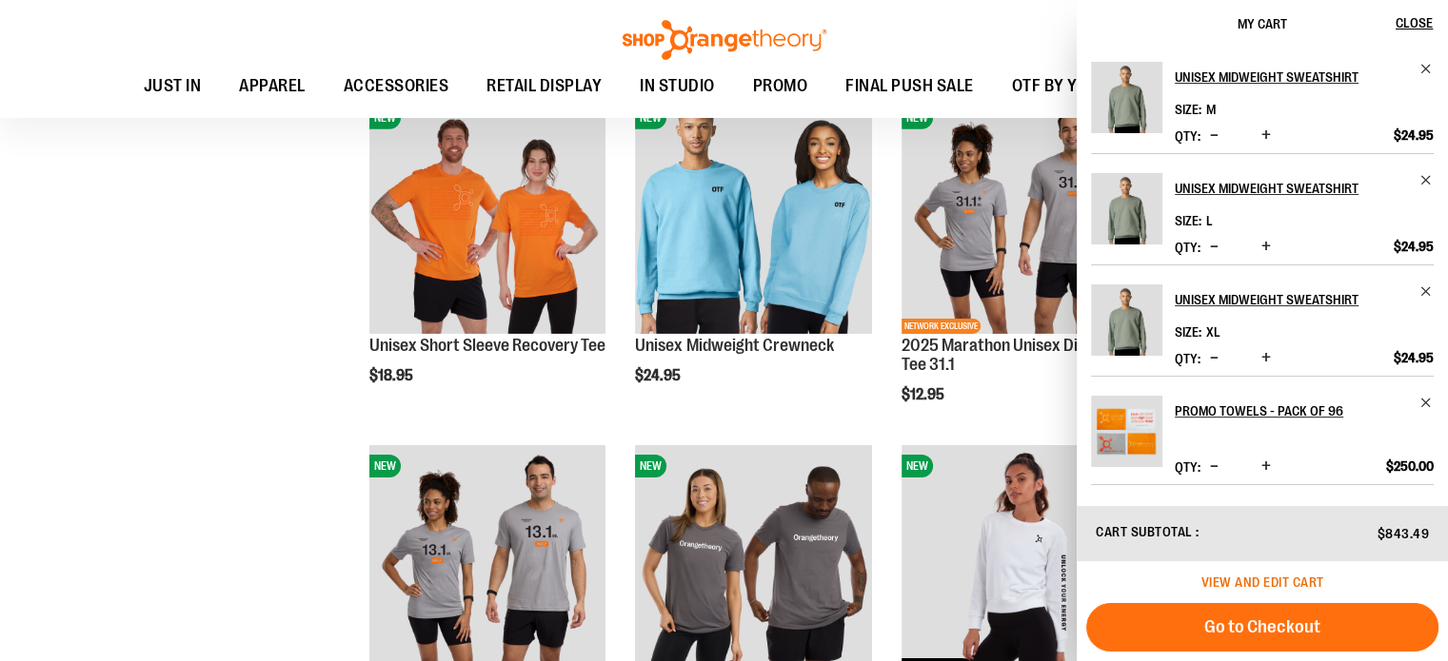
click at [1274, 585] on span "View and edit cart" at bounding box center [1262, 582] width 123 height 15
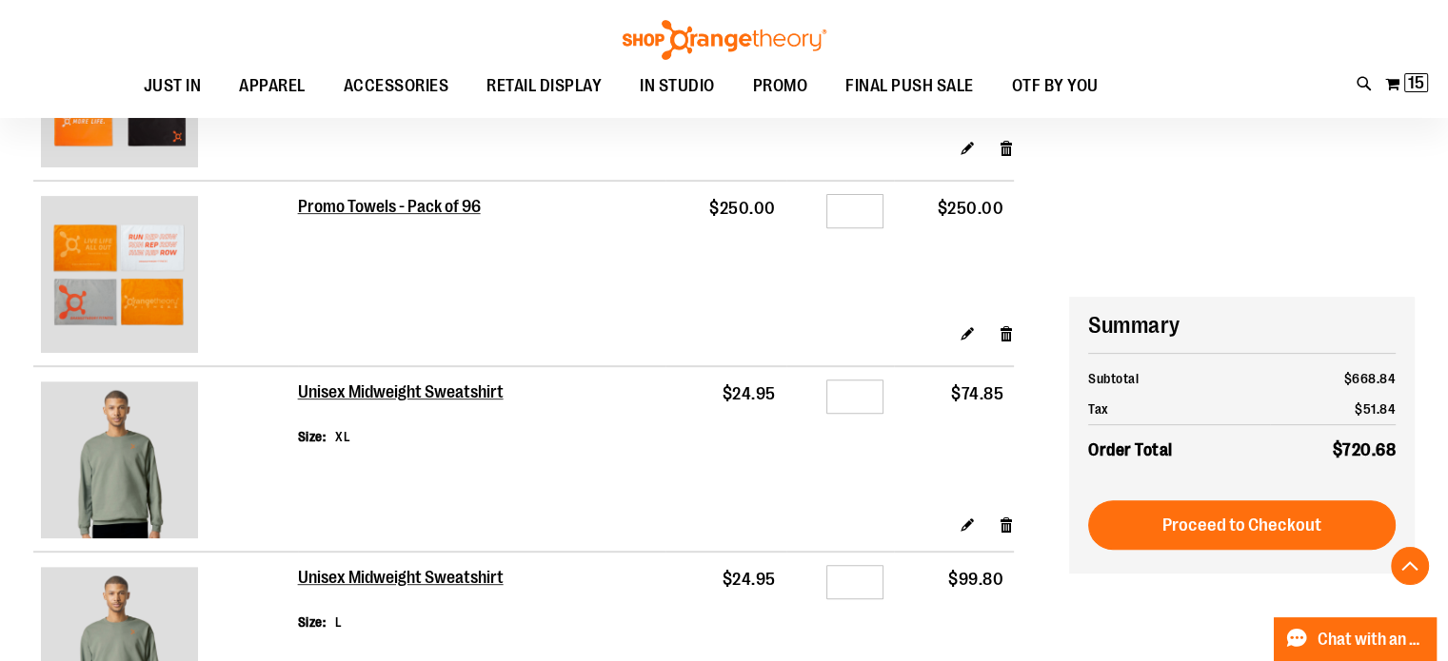
scroll to position [665, 0]
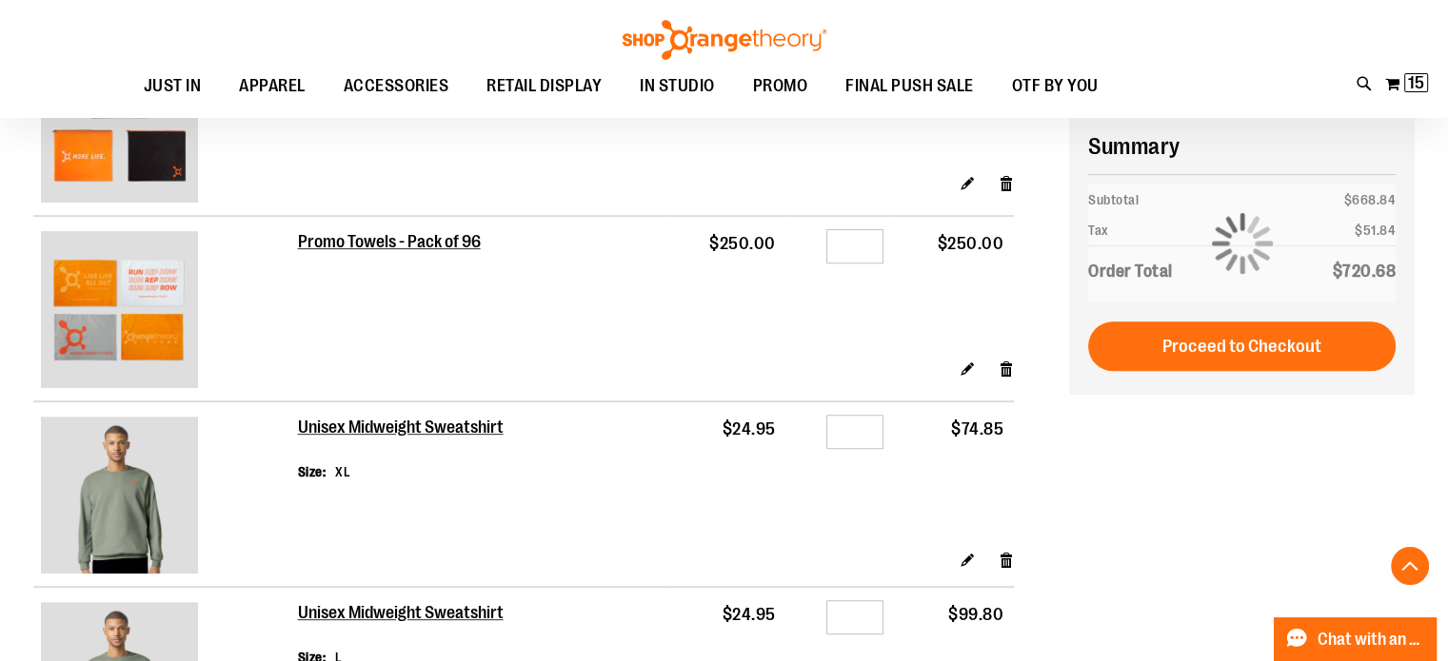
type input "**********"
